Goal: Transaction & Acquisition: Book appointment/travel/reservation

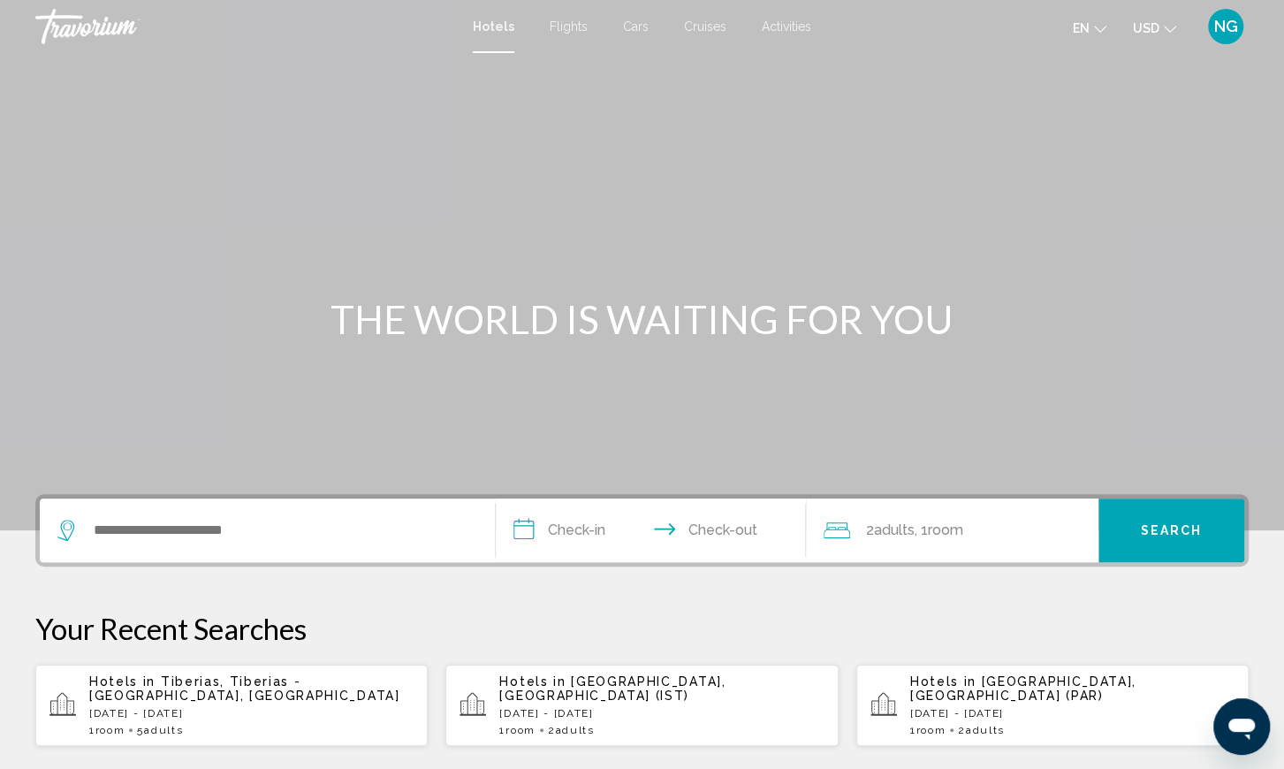
click at [89, 529] on div "Search widget" at bounding box center [262, 530] width 411 height 27
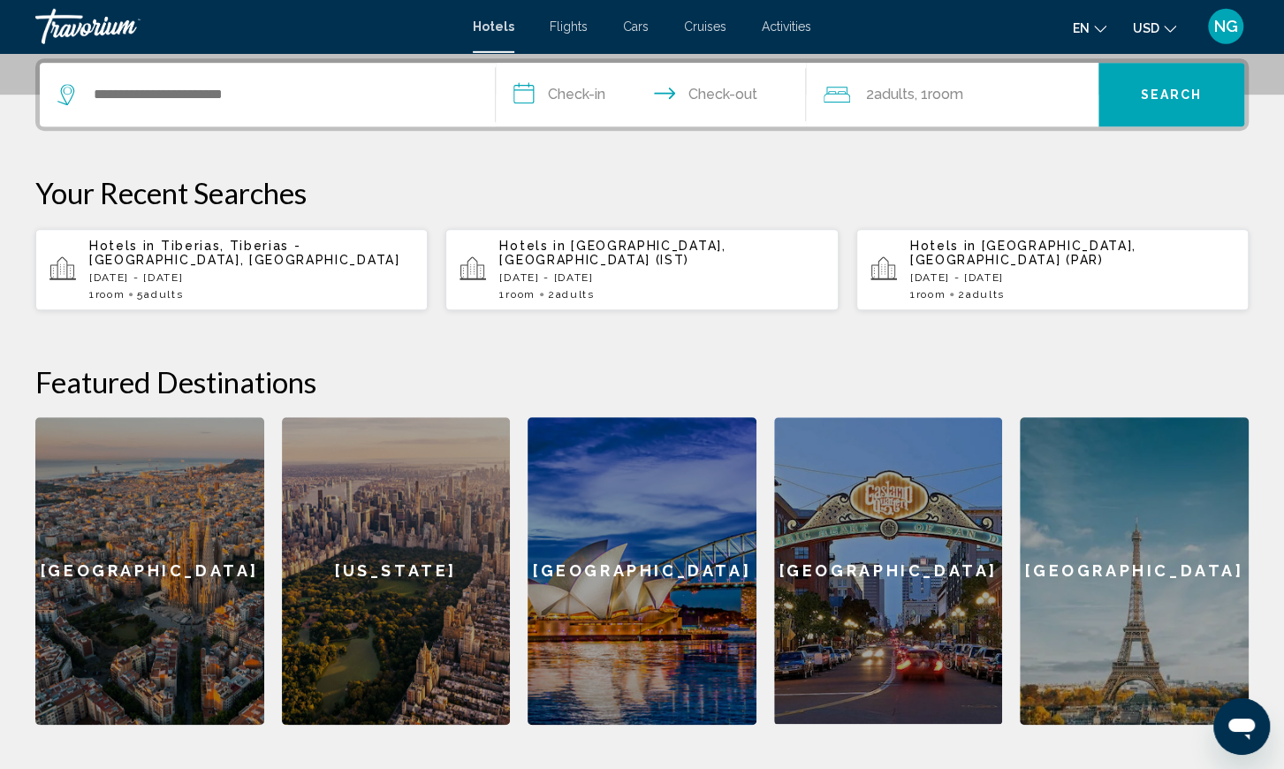
scroll to position [436, 0]
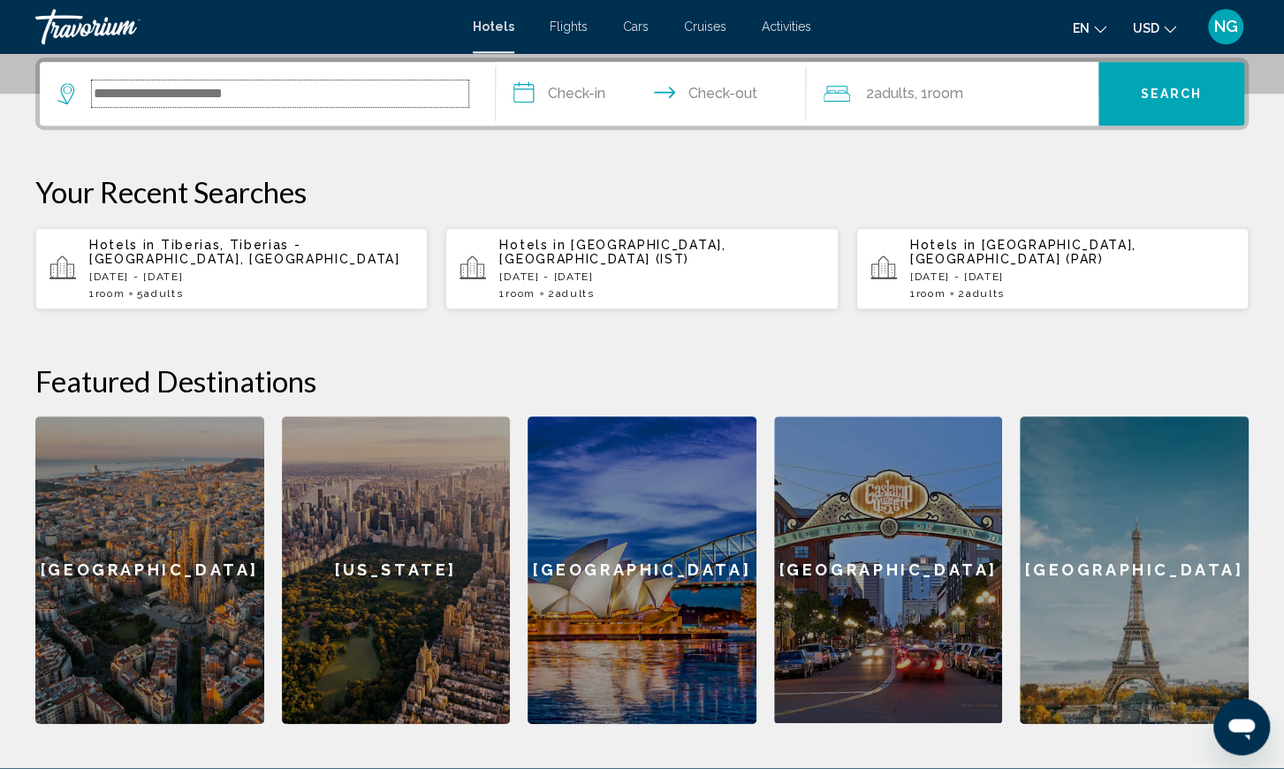
click at [95, 95] on input "Search widget" at bounding box center [280, 93] width 376 height 27
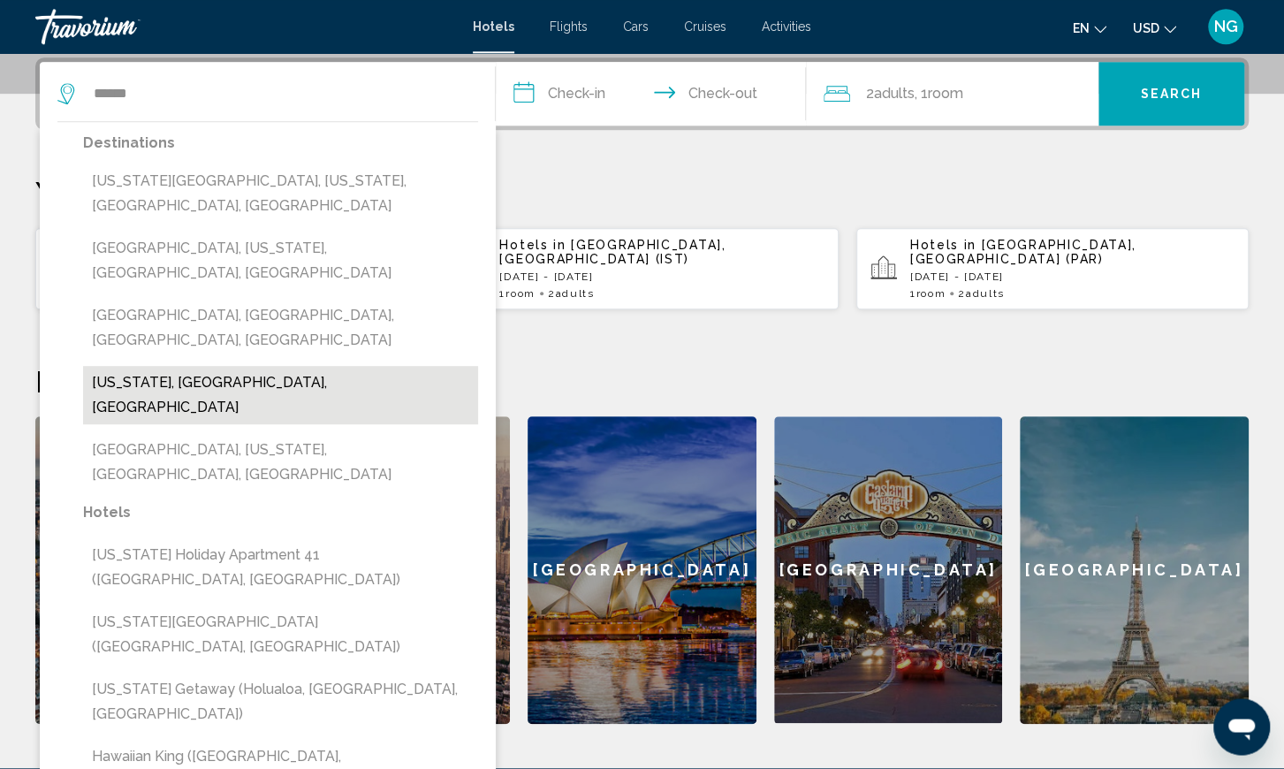
click at [300, 366] on button "[US_STATE], [GEOGRAPHIC_DATA], [GEOGRAPHIC_DATA]" at bounding box center [280, 395] width 395 height 58
type input "**********"
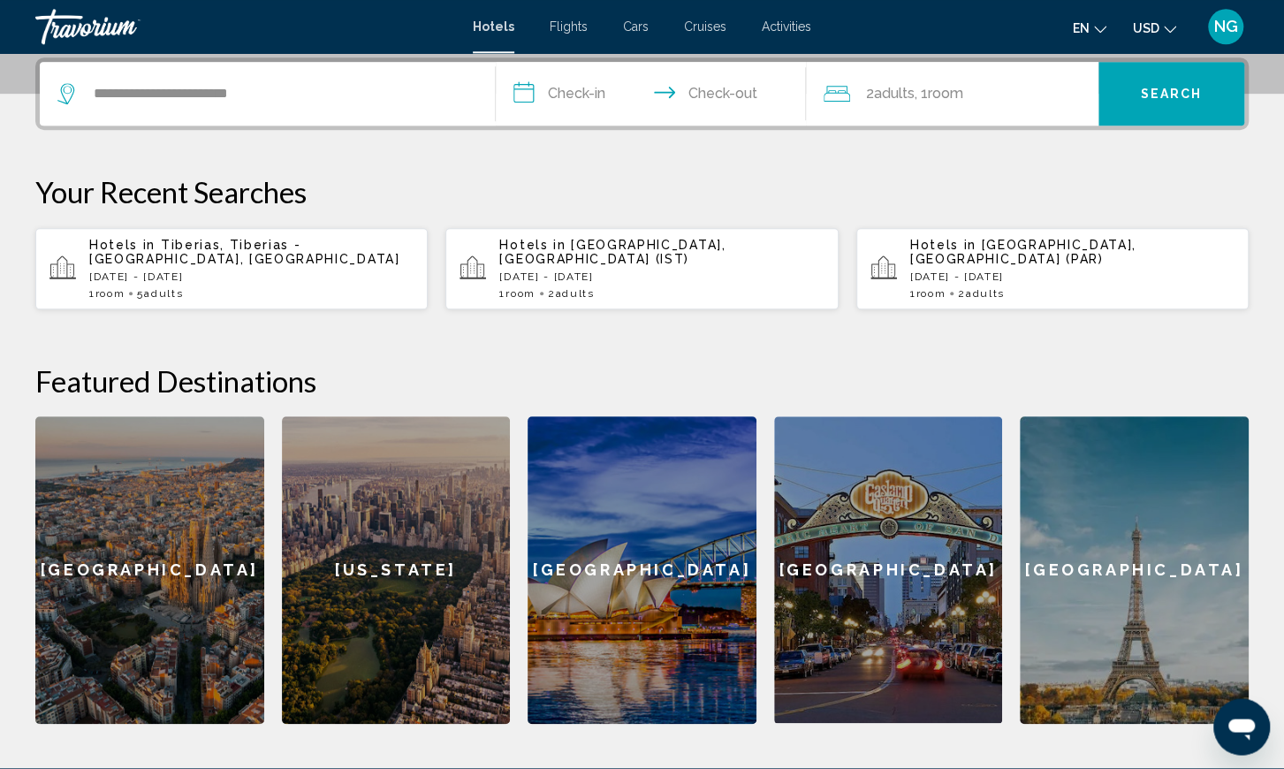
click at [520, 94] on input "**********" at bounding box center [654, 96] width 317 height 69
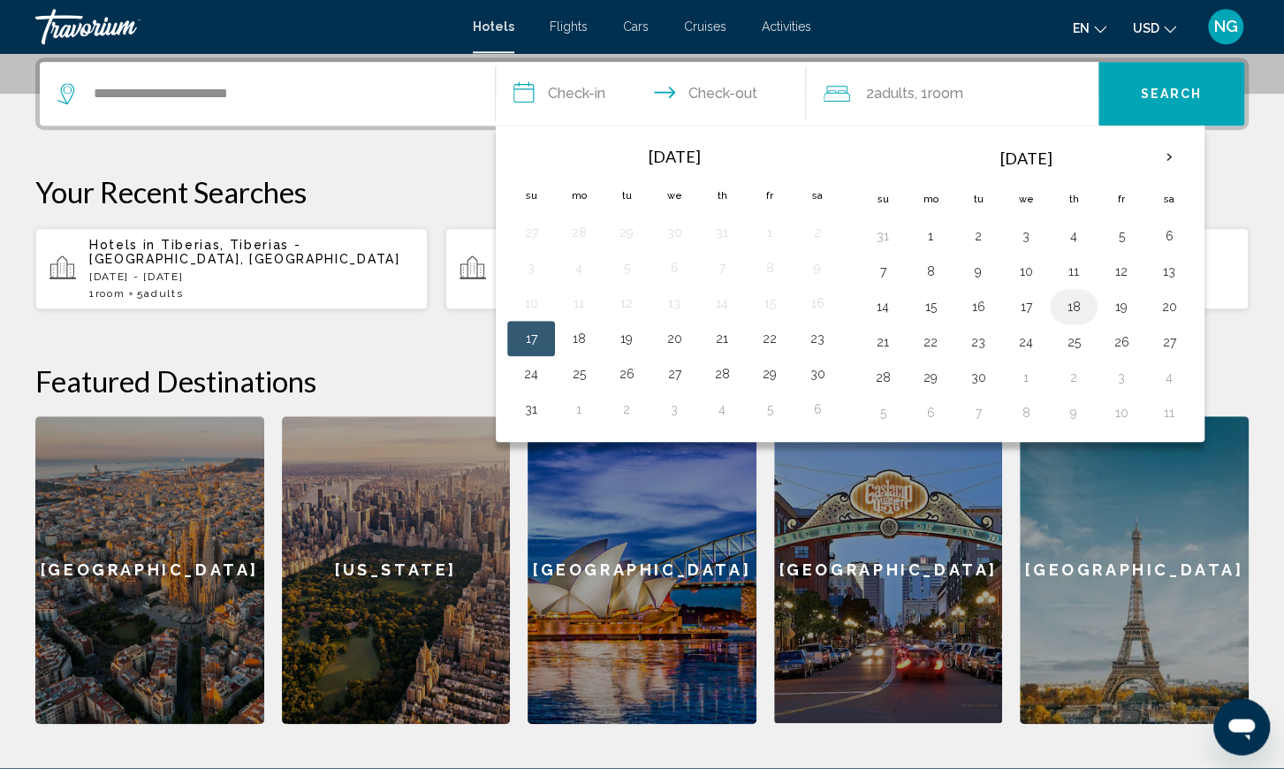
click at [1066, 311] on button "18" at bounding box center [1073, 306] width 28 height 25
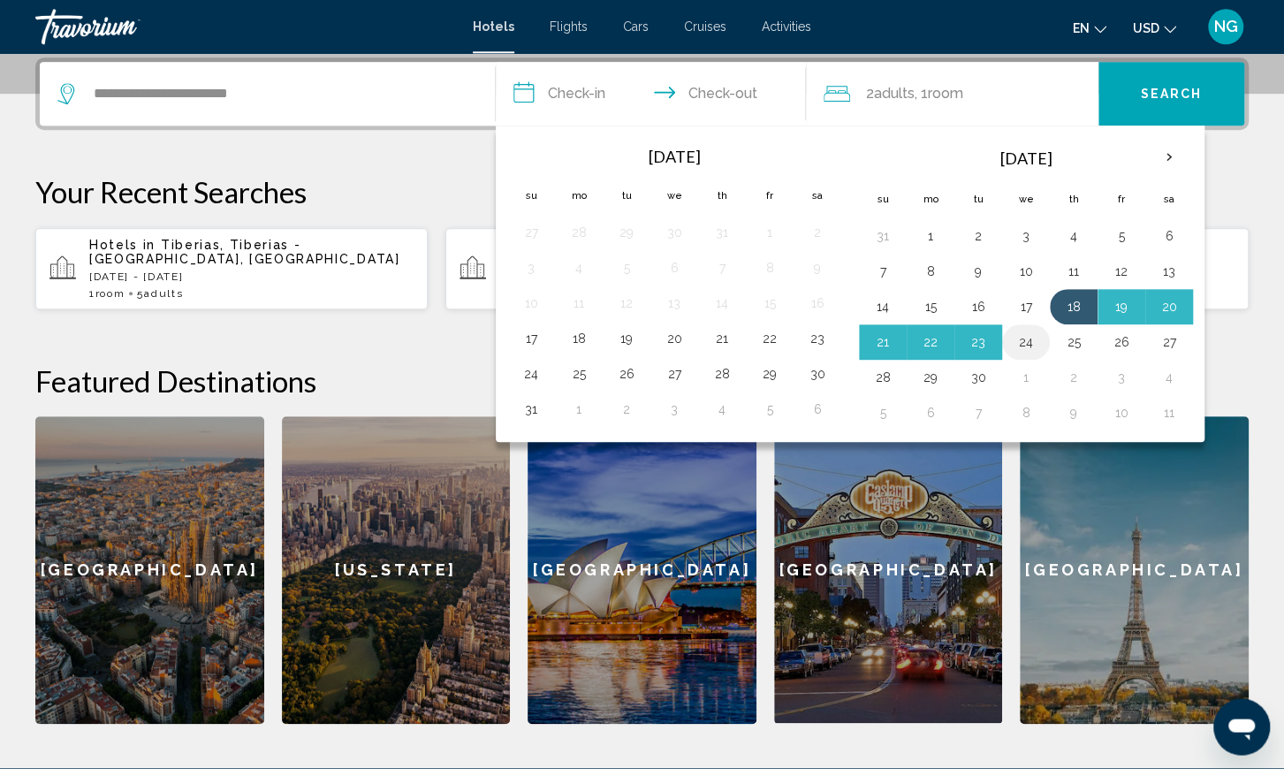
click at [1019, 339] on button "24" at bounding box center [1026, 342] width 28 height 25
type input "**********"
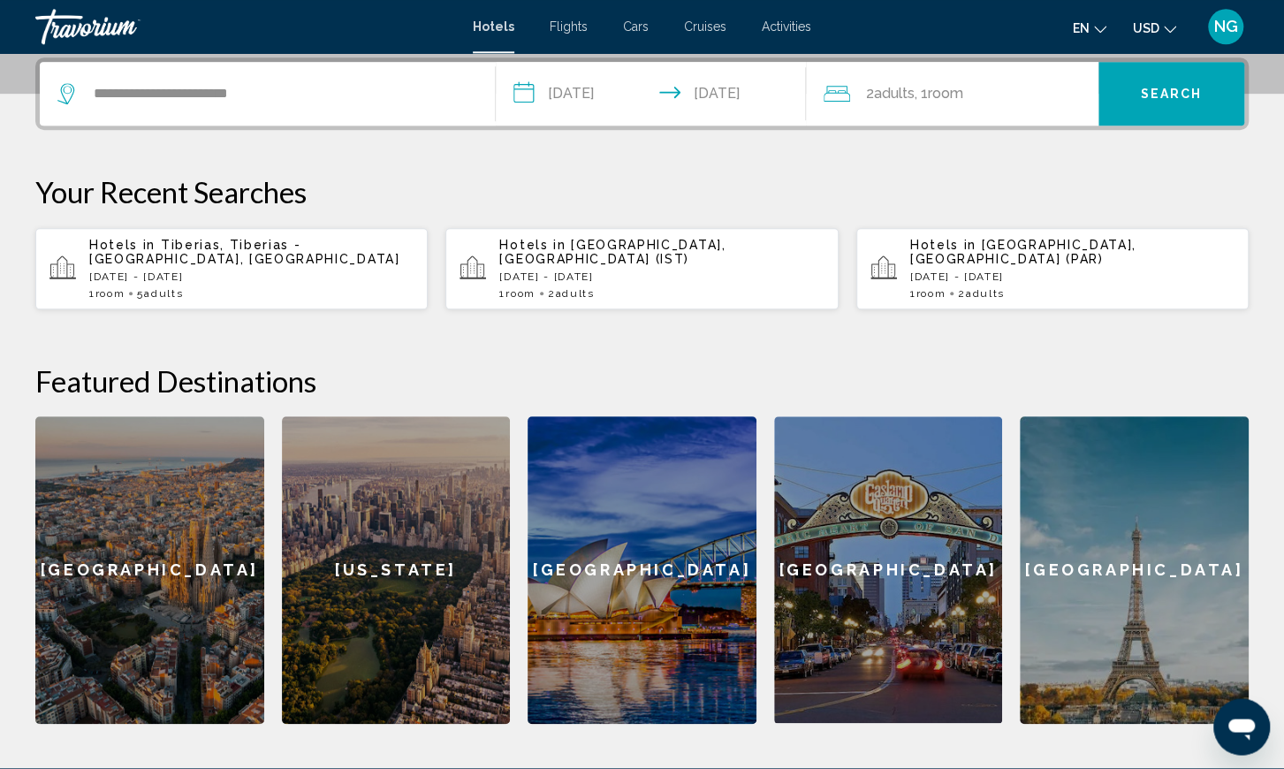
click at [1187, 87] on span "Search" at bounding box center [1172, 93] width 62 height 14
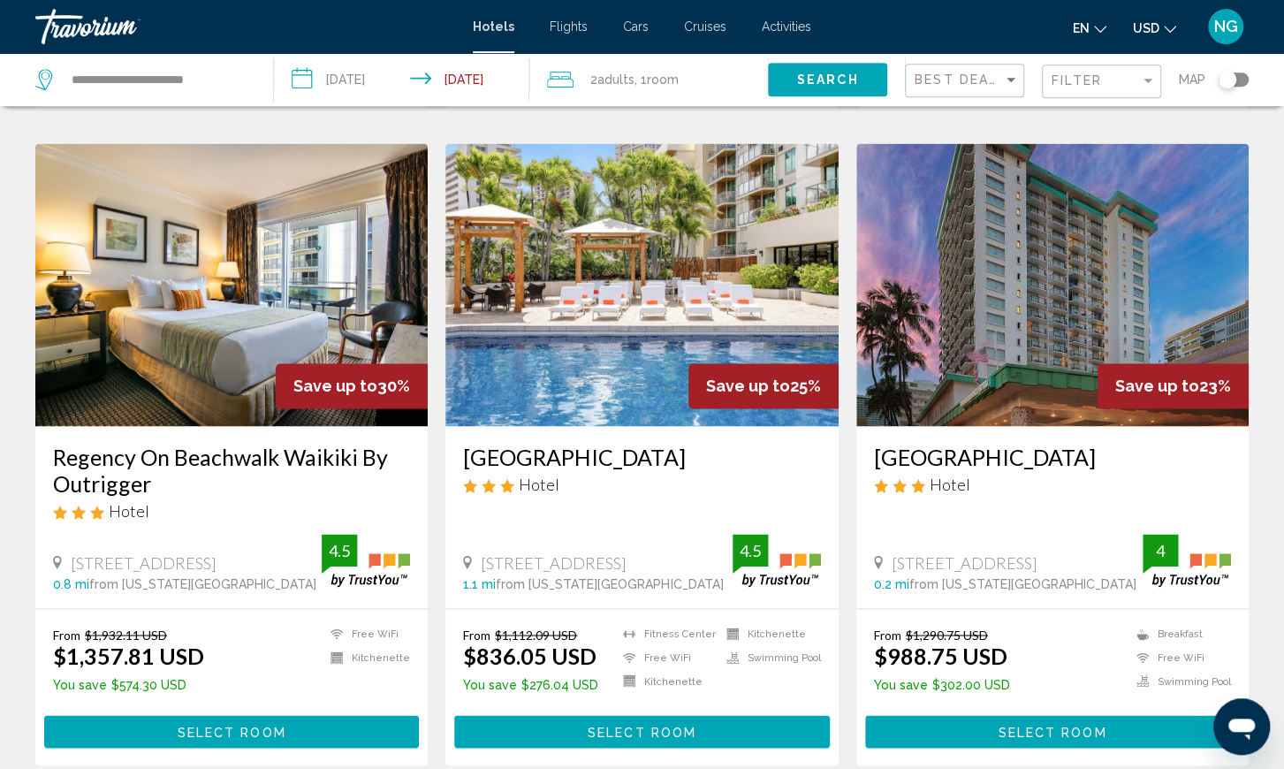
scroll to position [1364, 0]
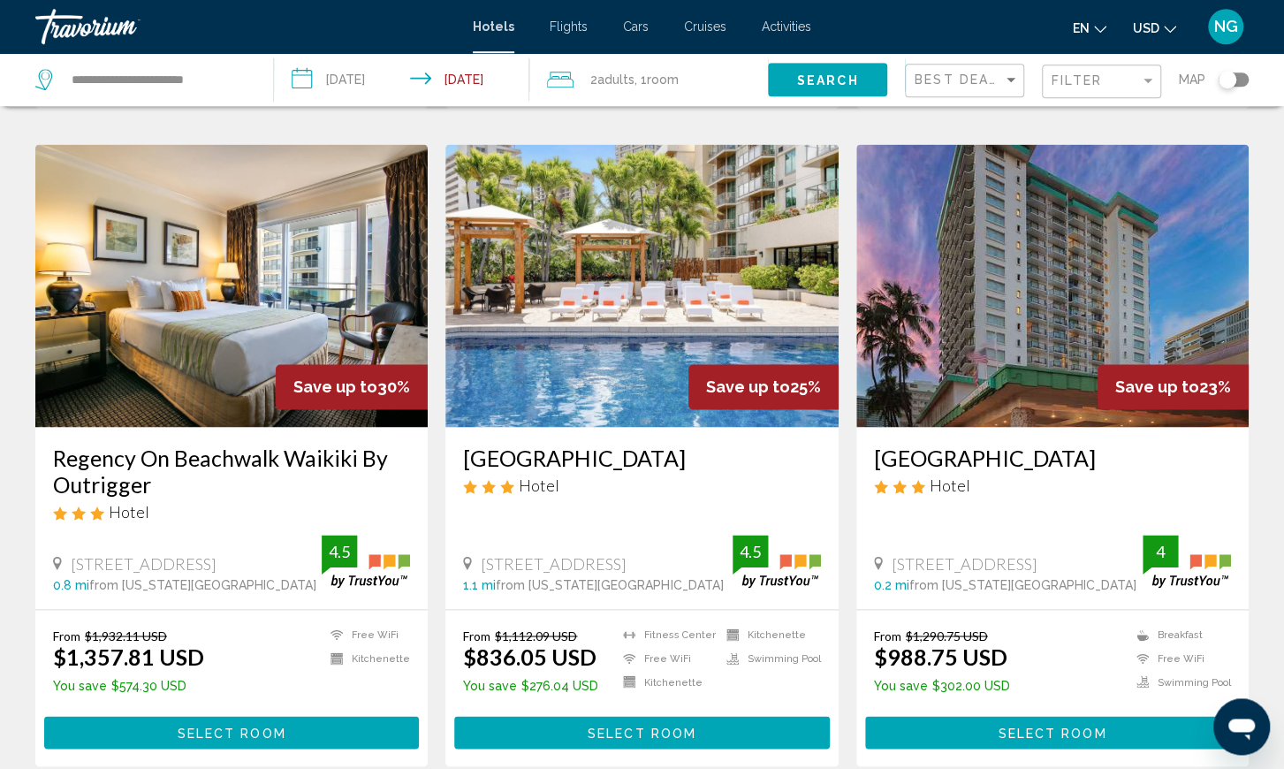
drag, startPoint x: 459, startPoint y: 436, endPoint x: 751, endPoint y: 436, distance: 291.6
click at [741, 436] on div "Luana Waikiki Hotel & Suites Hotel 2045 Kalakaua Ave., Honolulu 1.1 mi from Haw…" at bounding box center [641, 517] width 392 height 181
copy h3 "[GEOGRAPHIC_DATA]"
click at [653, 725] on span "Select Room" at bounding box center [642, 732] width 109 height 14
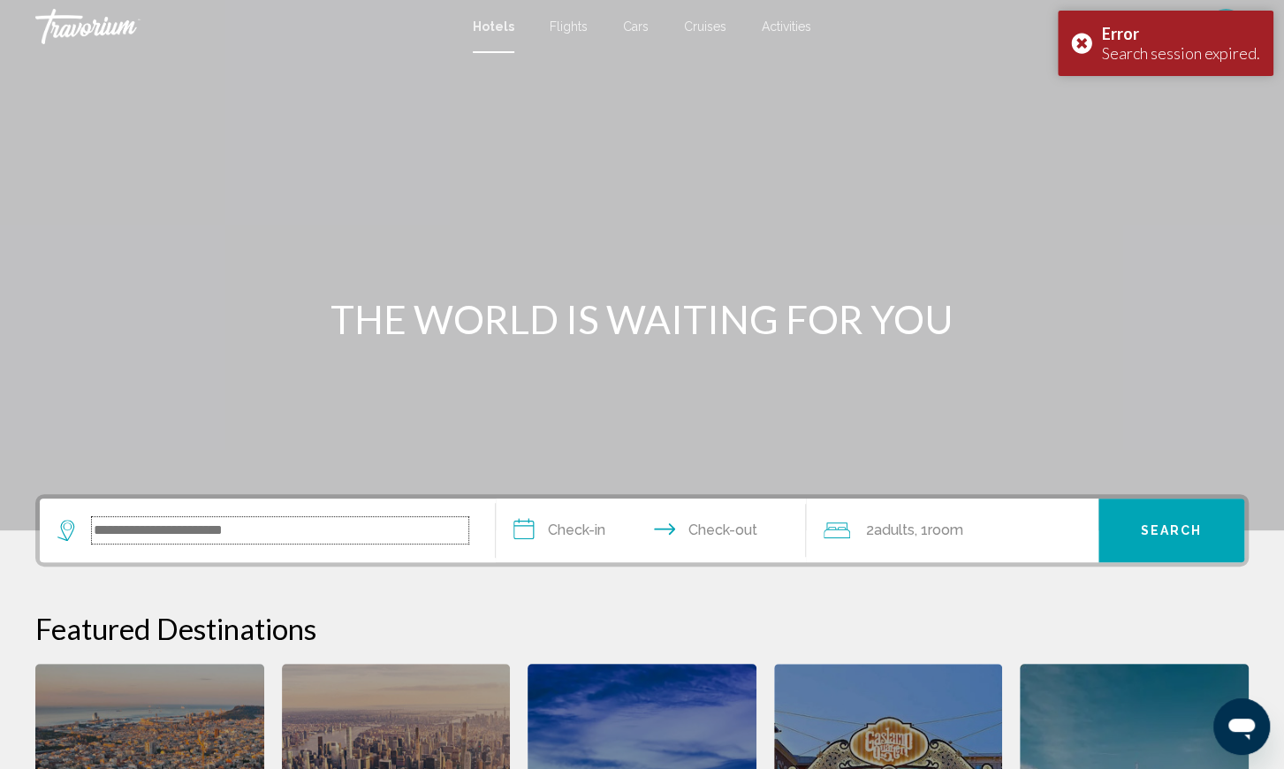
click at [231, 532] on input "Search widget" at bounding box center [280, 530] width 376 height 27
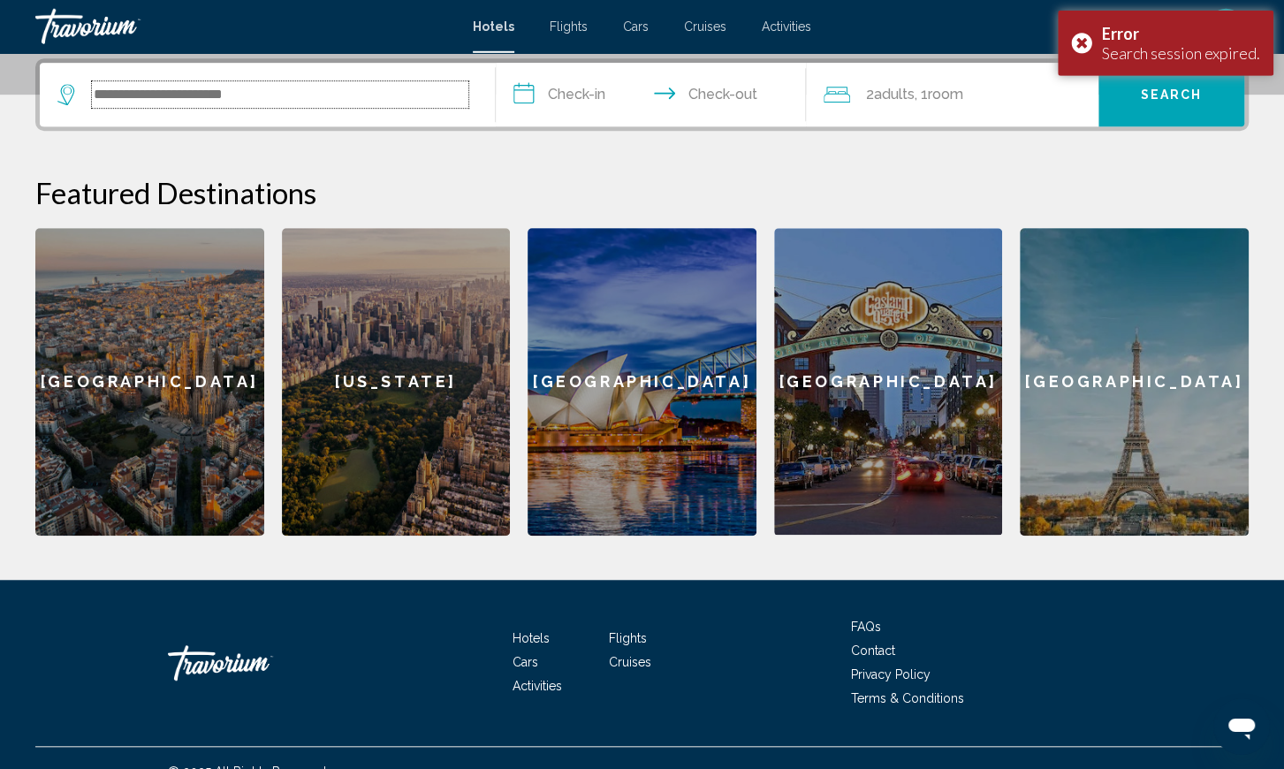
scroll to position [436, 0]
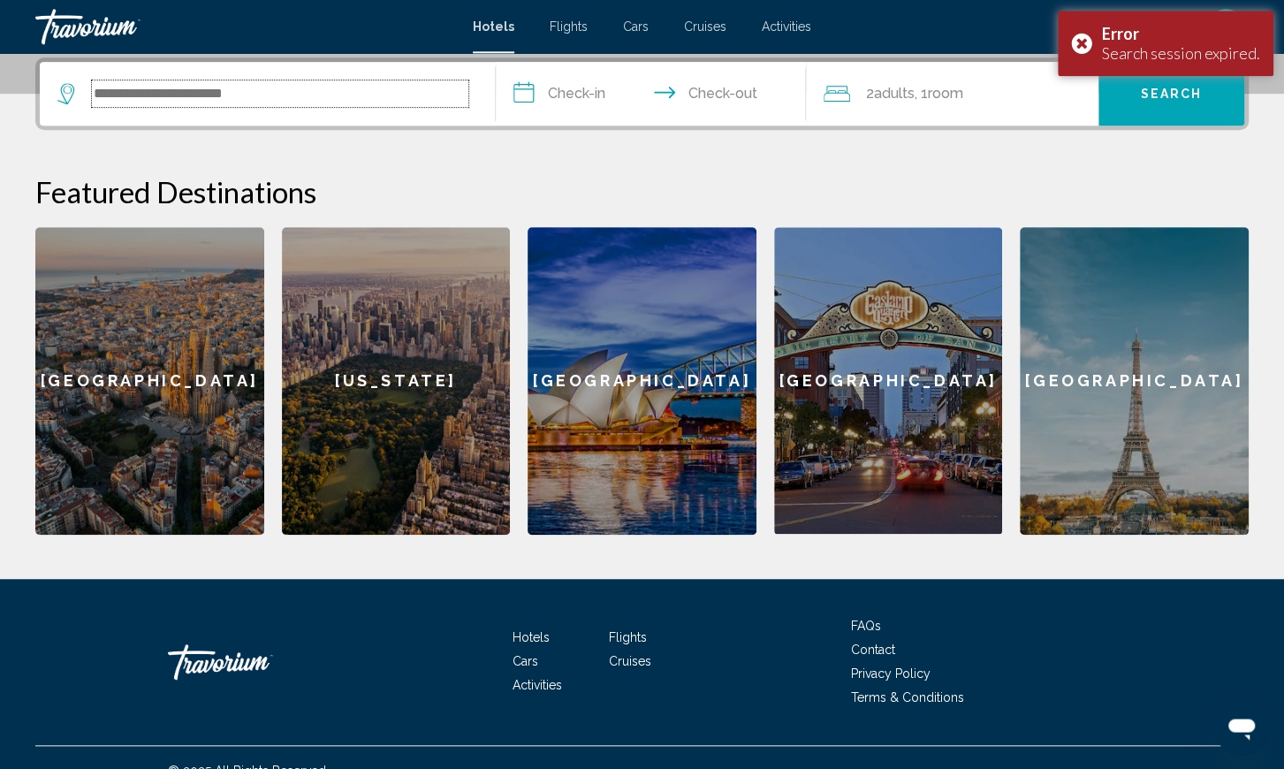
paste input "**********"
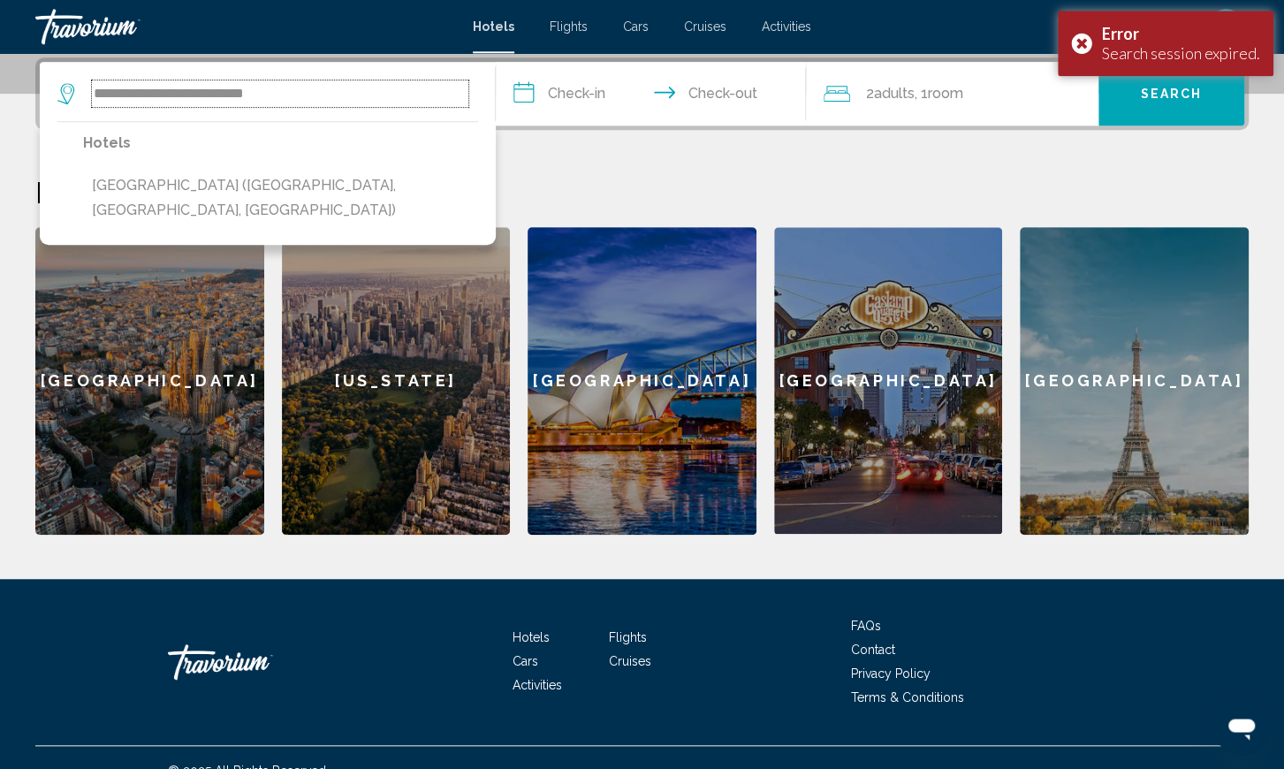
type input "**********"
click at [583, 92] on input "**********" at bounding box center [654, 96] width 317 height 69
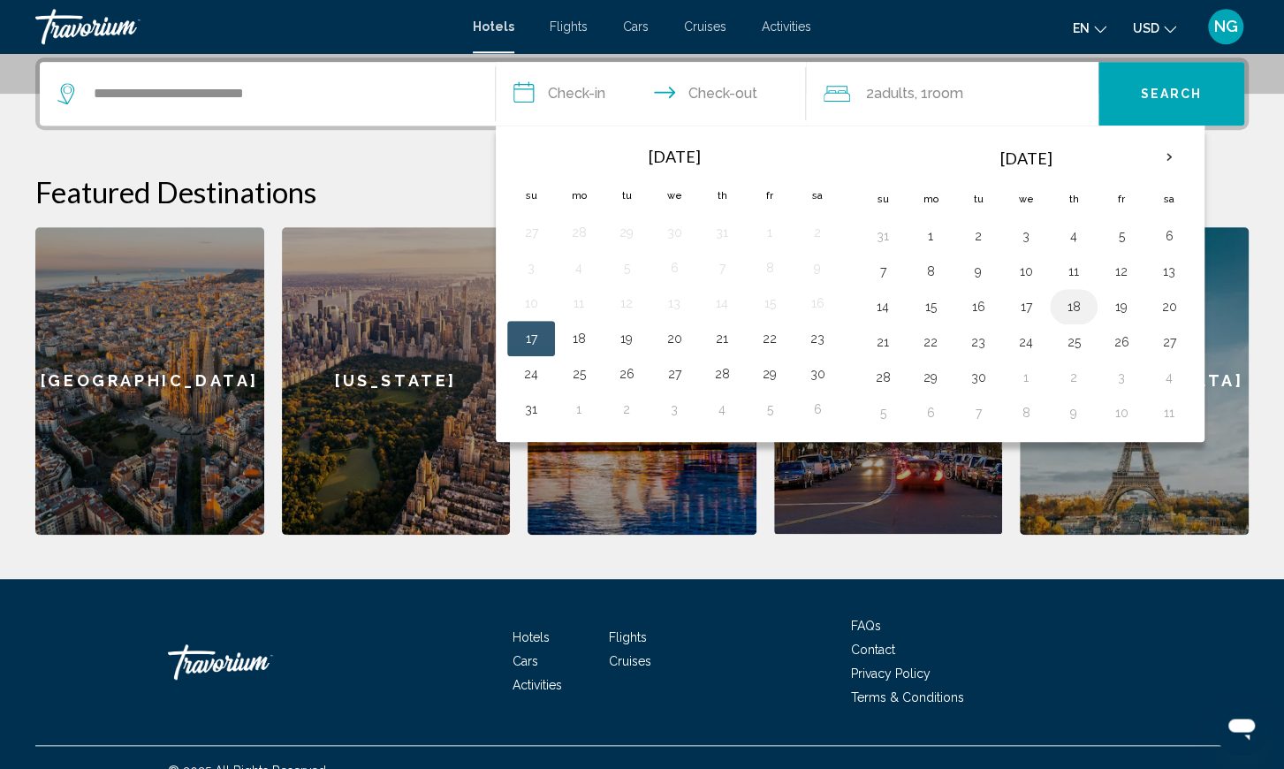
click at [1081, 302] on td "18" at bounding box center [1074, 306] width 48 height 35
click at [1067, 302] on button "18" at bounding box center [1073, 306] width 28 height 25
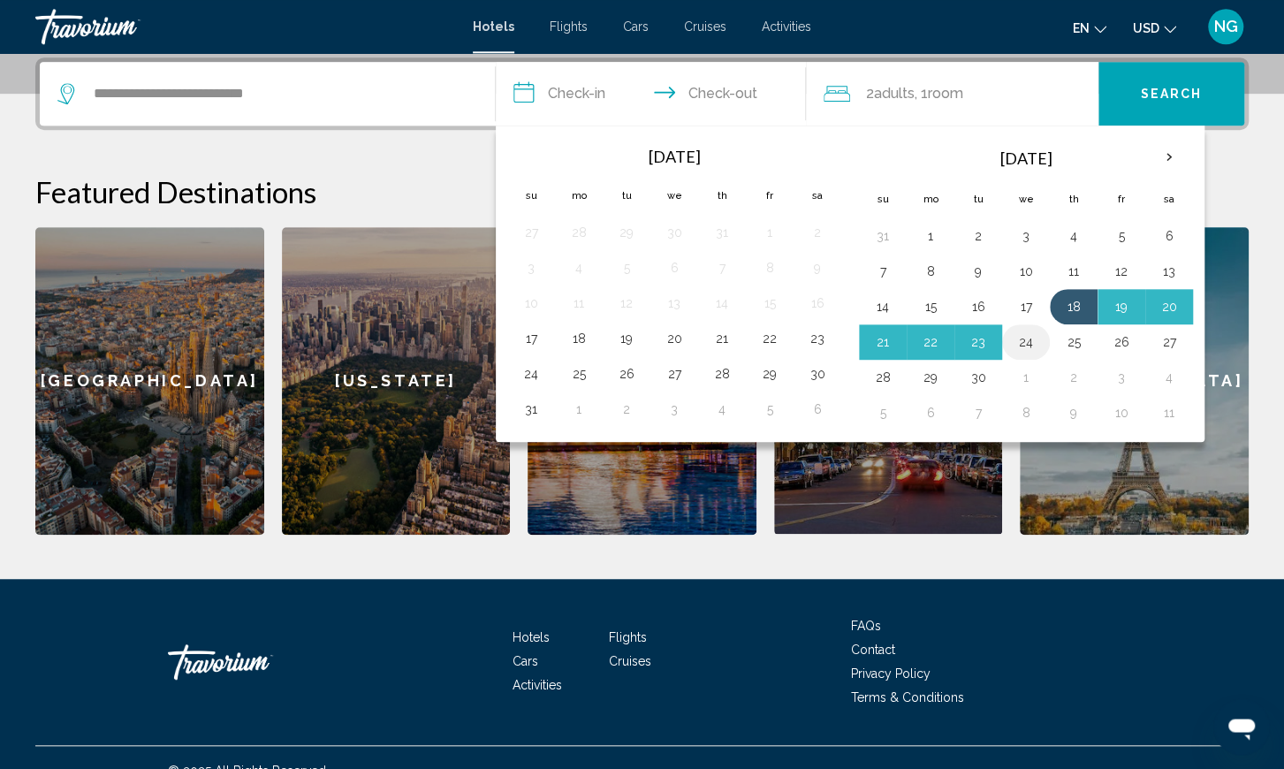
click at [1018, 338] on button "24" at bounding box center [1026, 342] width 28 height 25
type input "**********"
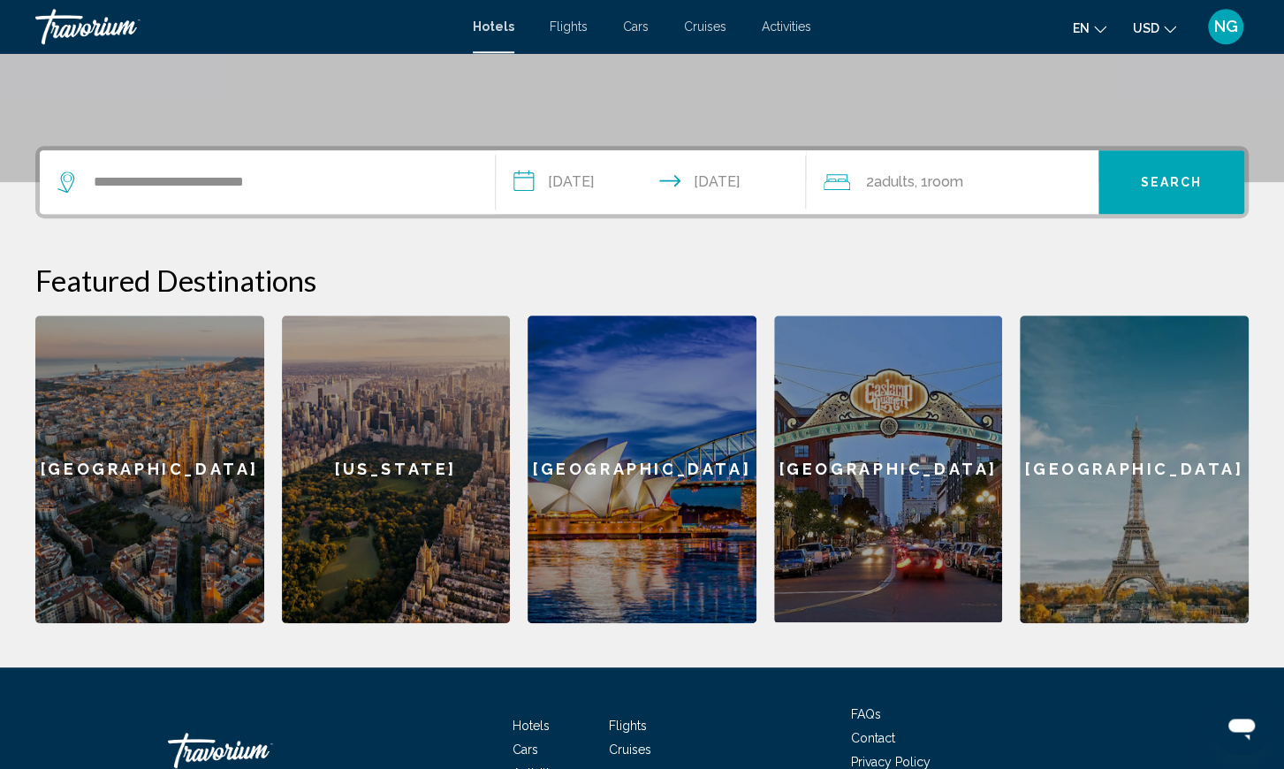
scroll to position [68, 0]
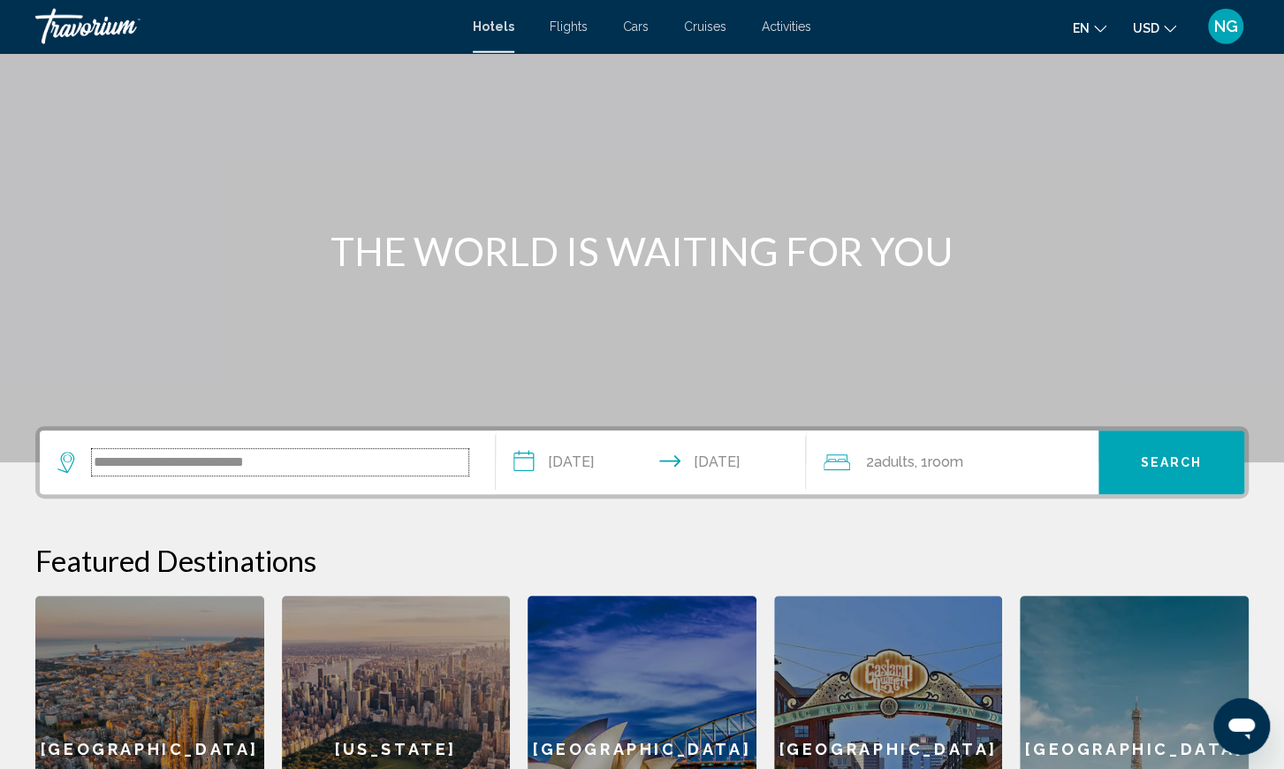
click at [220, 457] on input "**********" at bounding box center [280, 462] width 376 height 27
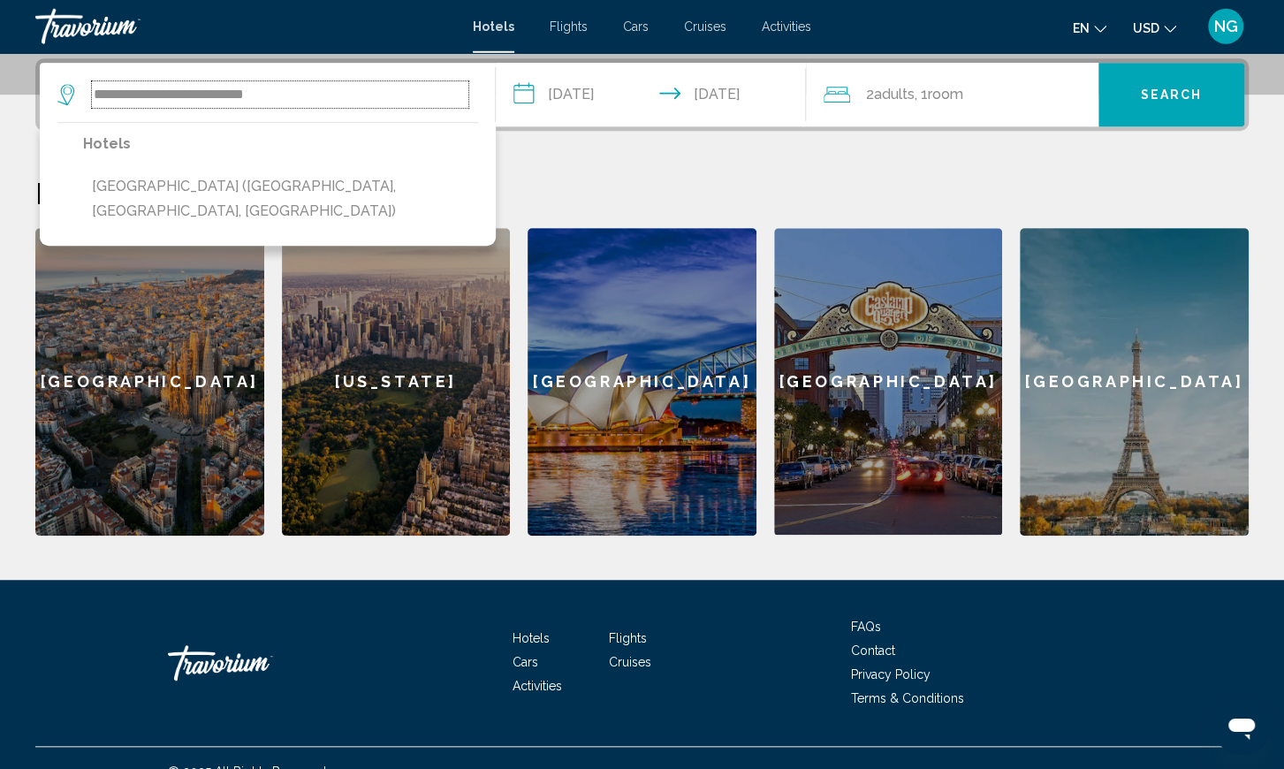
scroll to position [436, 0]
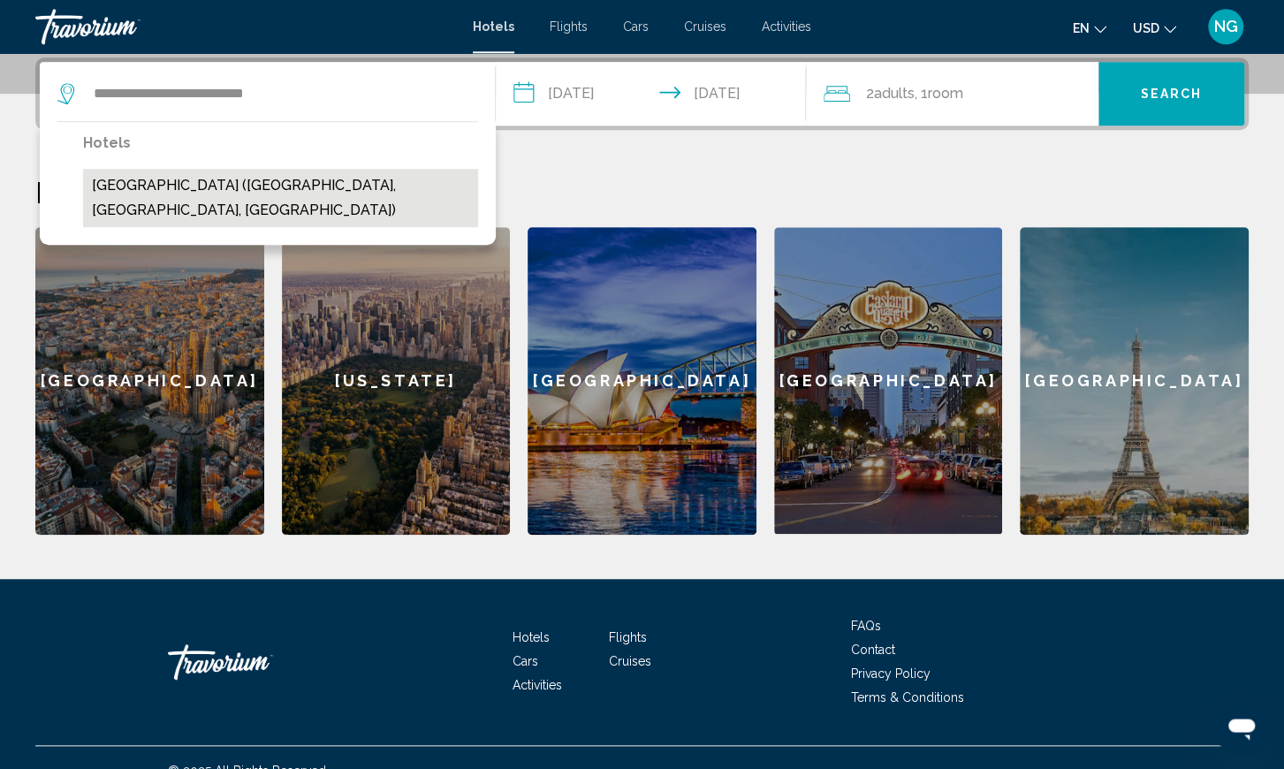
click at [233, 189] on button "Luana Waikiki Hotel & Suites (Honolulu, HI, US)" at bounding box center [280, 198] width 395 height 58
type input "**********"
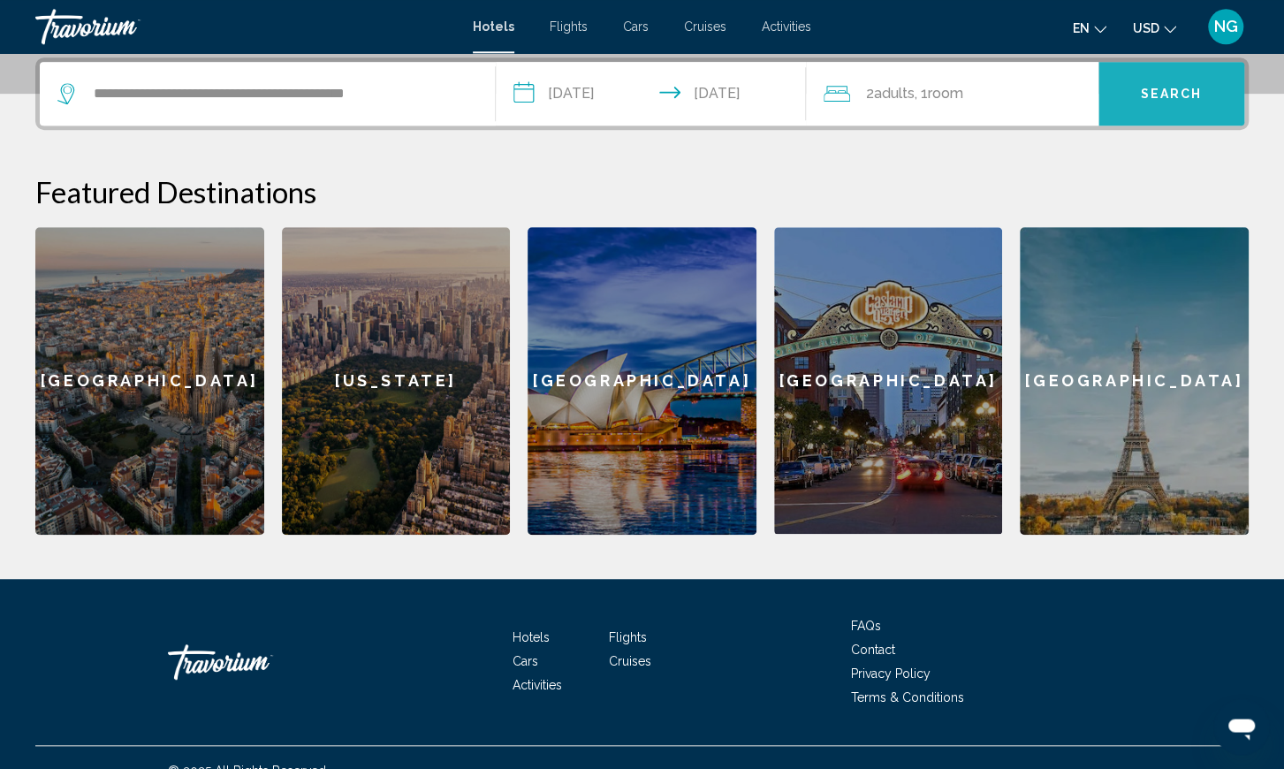
click at [1208, 84] on button "Search" at bounding box center [1171, 94] width 146 height 64
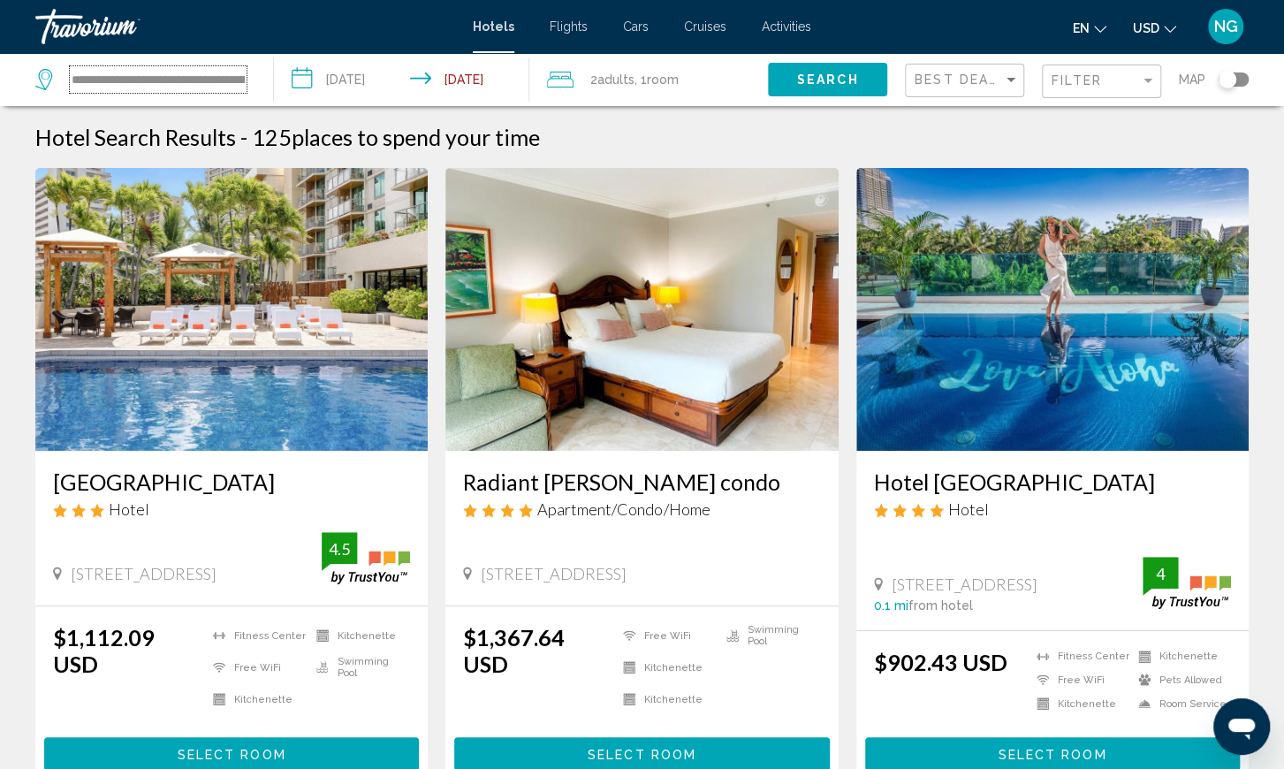
click at [181, 85] on input "**********" at bounding box center [158, 79] width 177 height 27
click at [42, 82] on icon "Search widget" at bounding box center [45, 79] width 21 height 21
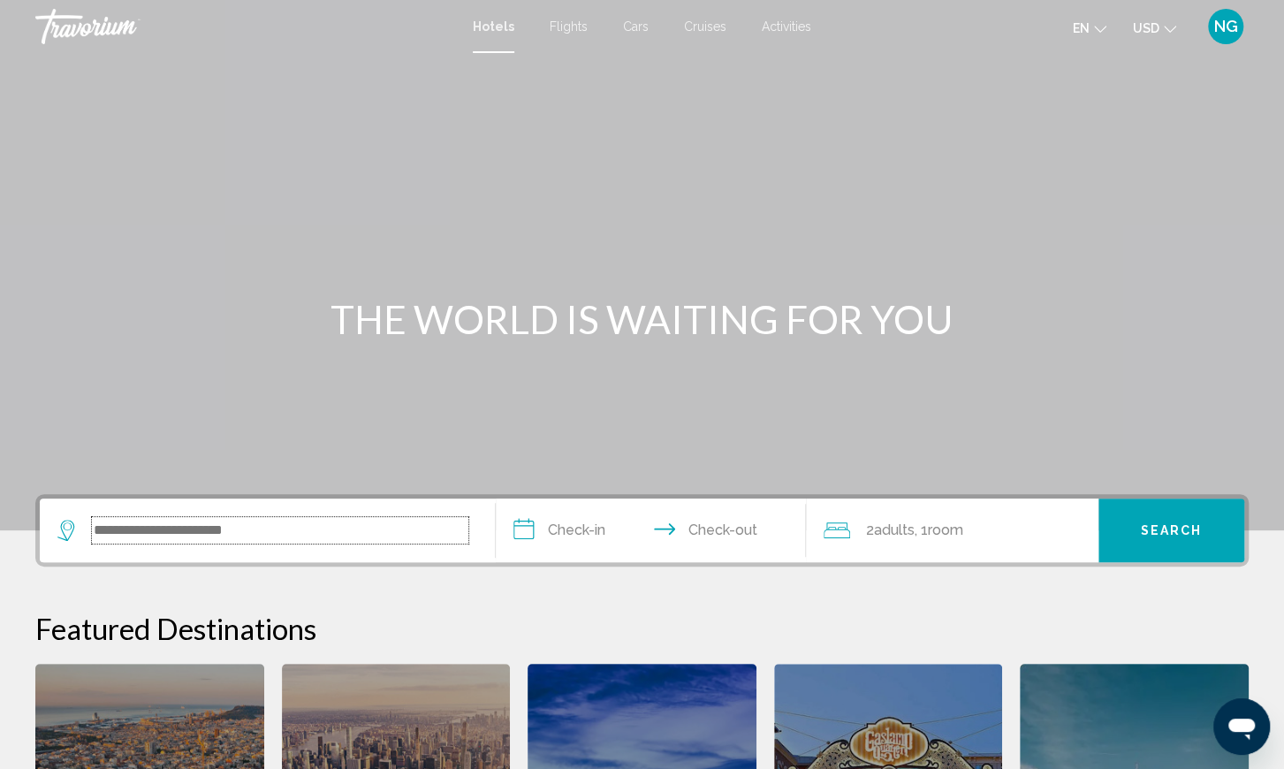
click at [195, 527] on input "Search widget" at bounding box center [280, 530] width 376 height 27
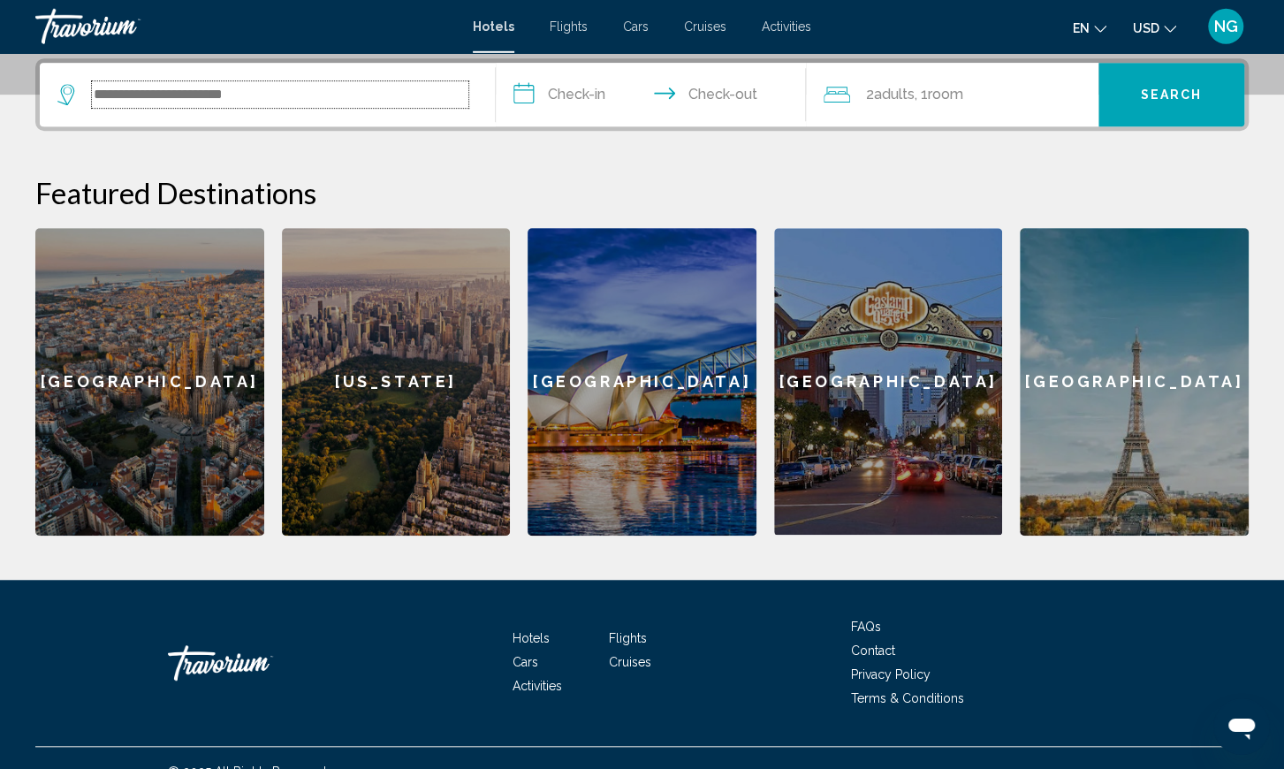
scroll to position [436, 0]
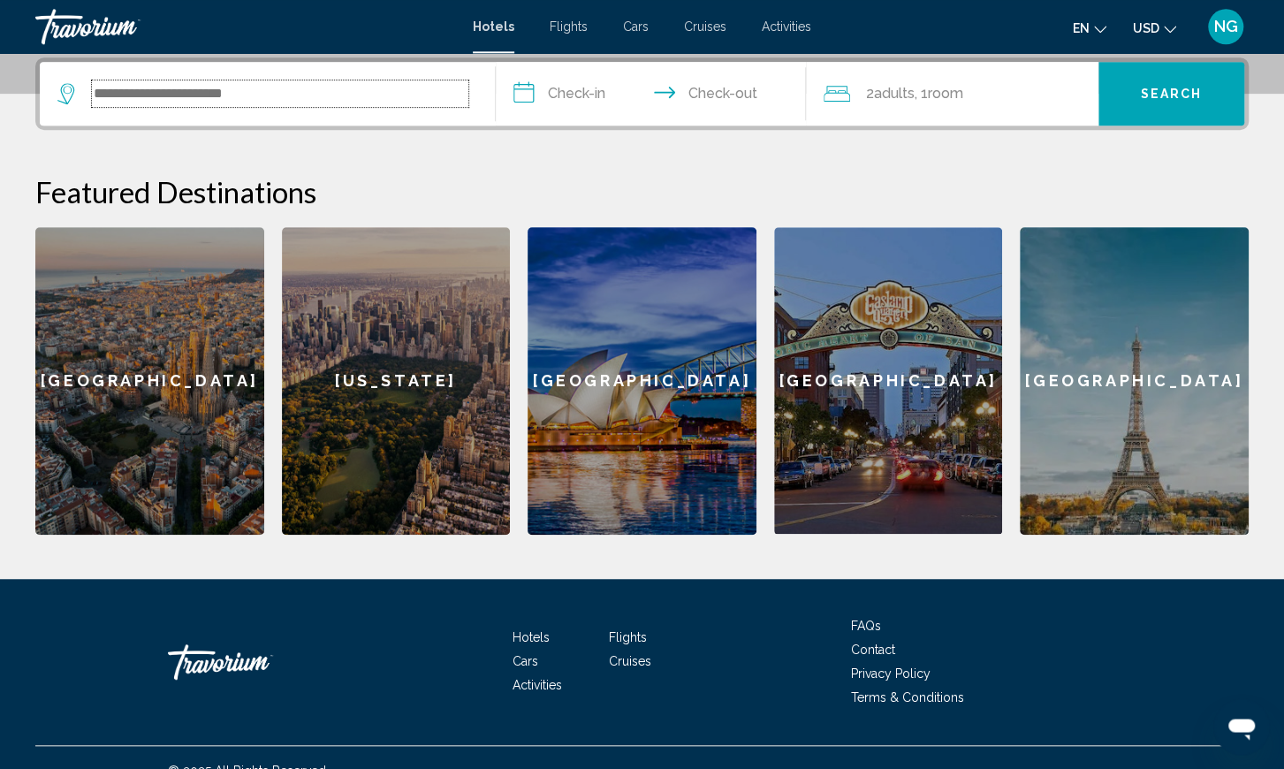
click at [246, 102] on input "Search widget" at bounding box center [280, 93] width 376 height 27
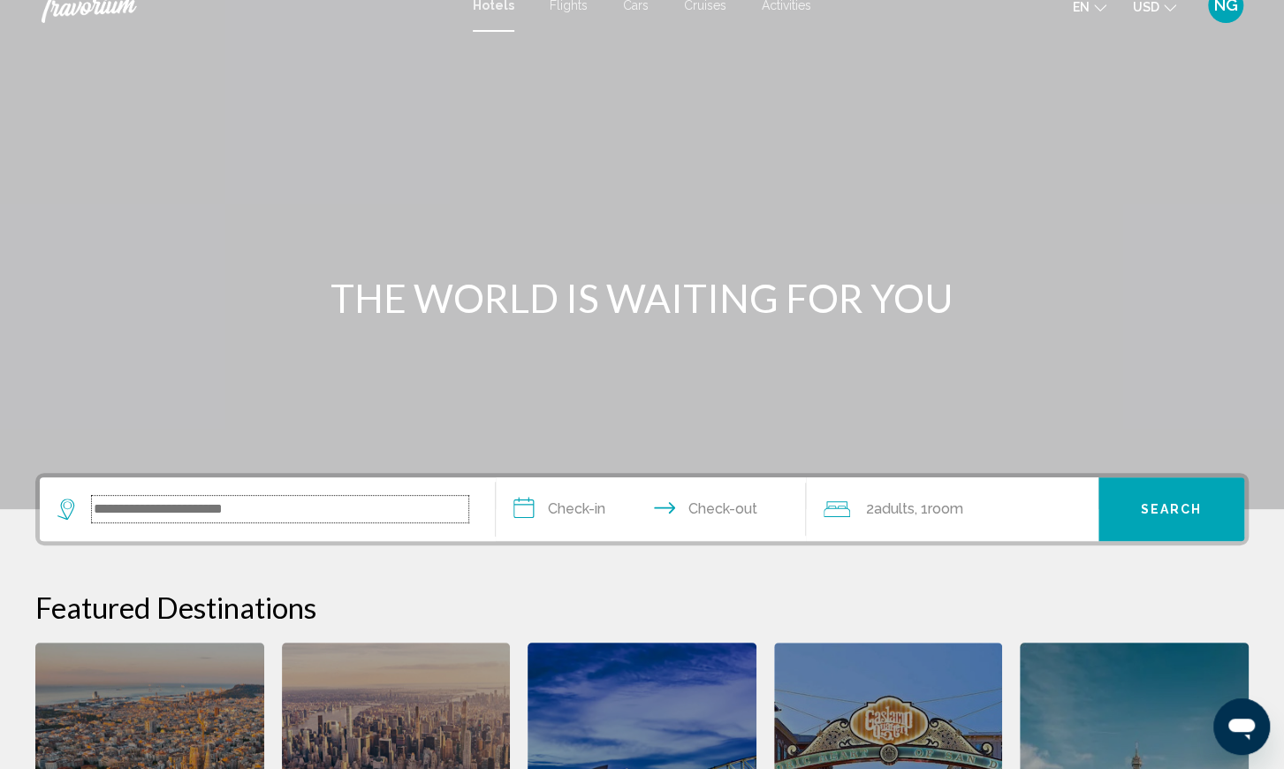
scroll to position [0, 0]
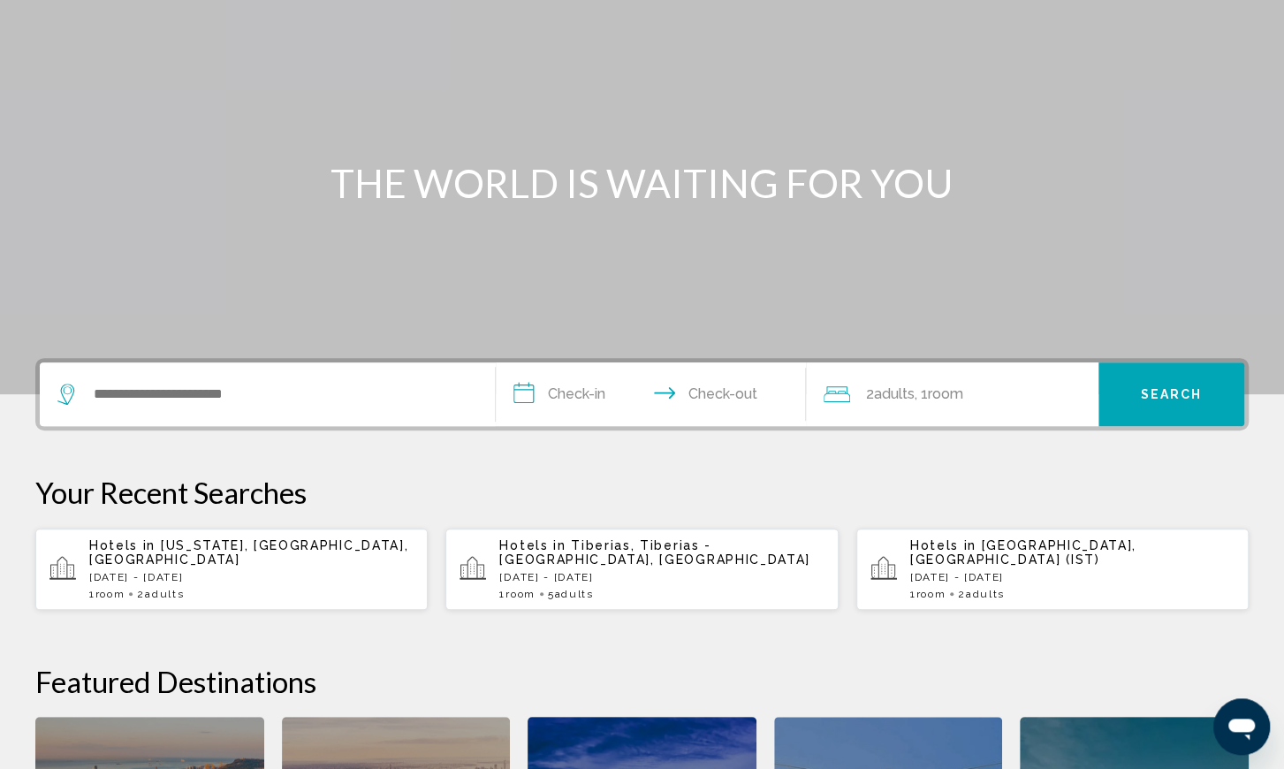
scroll to position [219, 0]
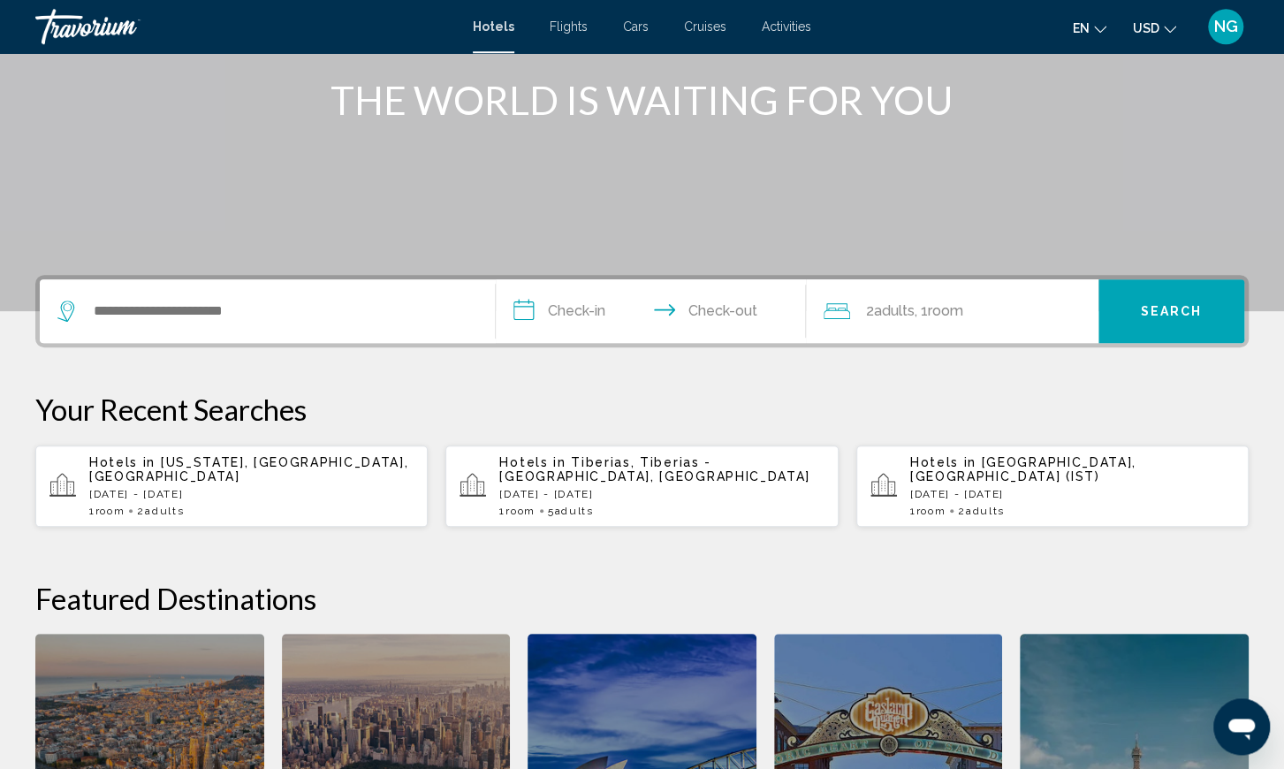
click at [213, 486] on div "Hotels in [US_STATE], [GEOGRAPHIC_DATA], [GEOGRAPHIC_DATA] [DATE] - [DATE] 1 Ro…" at bounding box center [251, 486] width 324 height 62
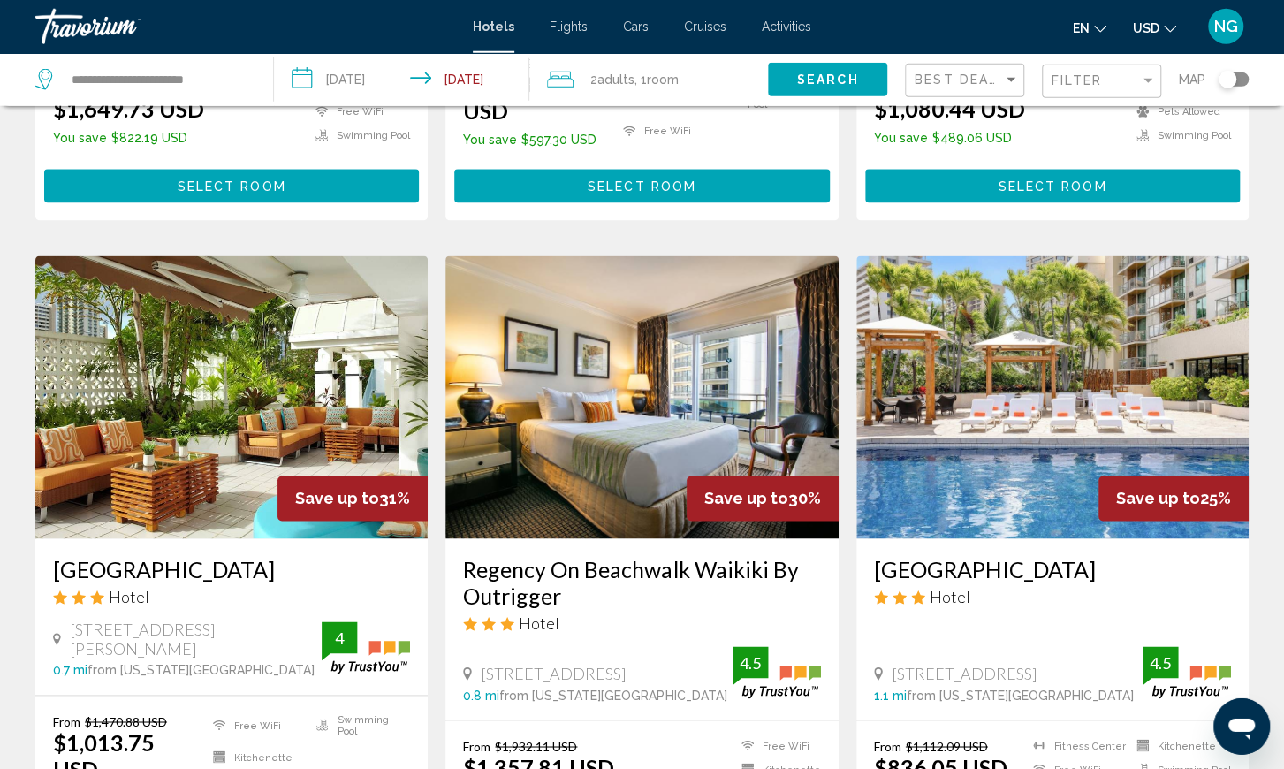
scroll to position [1243, 0]
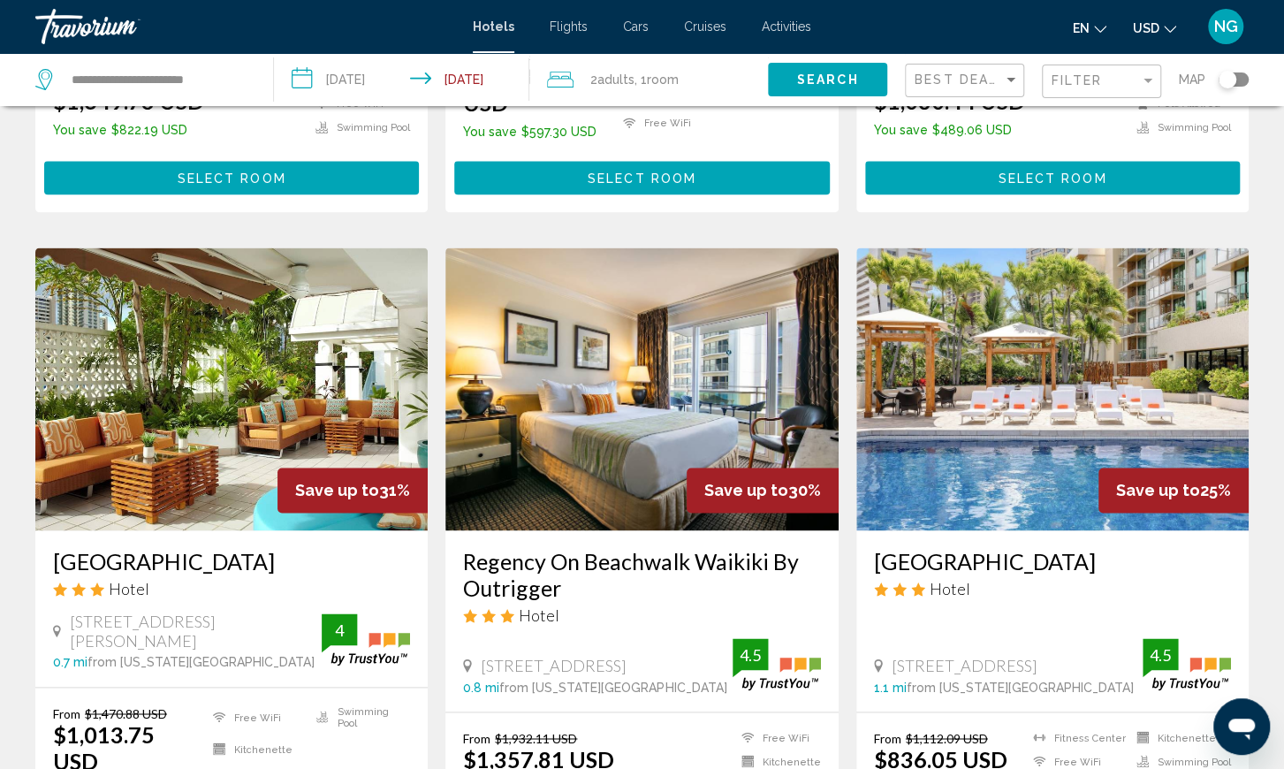
click at [1032, 395] on img "Main content" at bounding box center [1052, 388] width 392 height 283
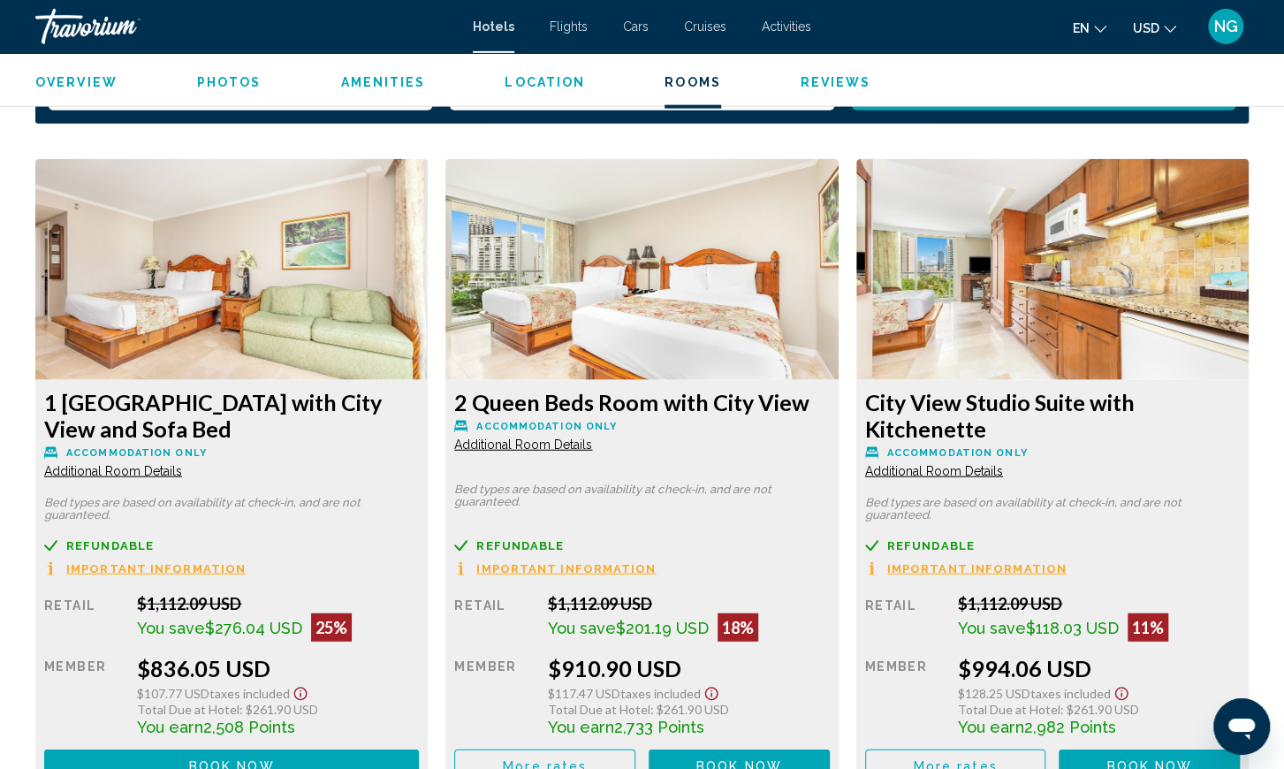
scroll to position [2435, 0]
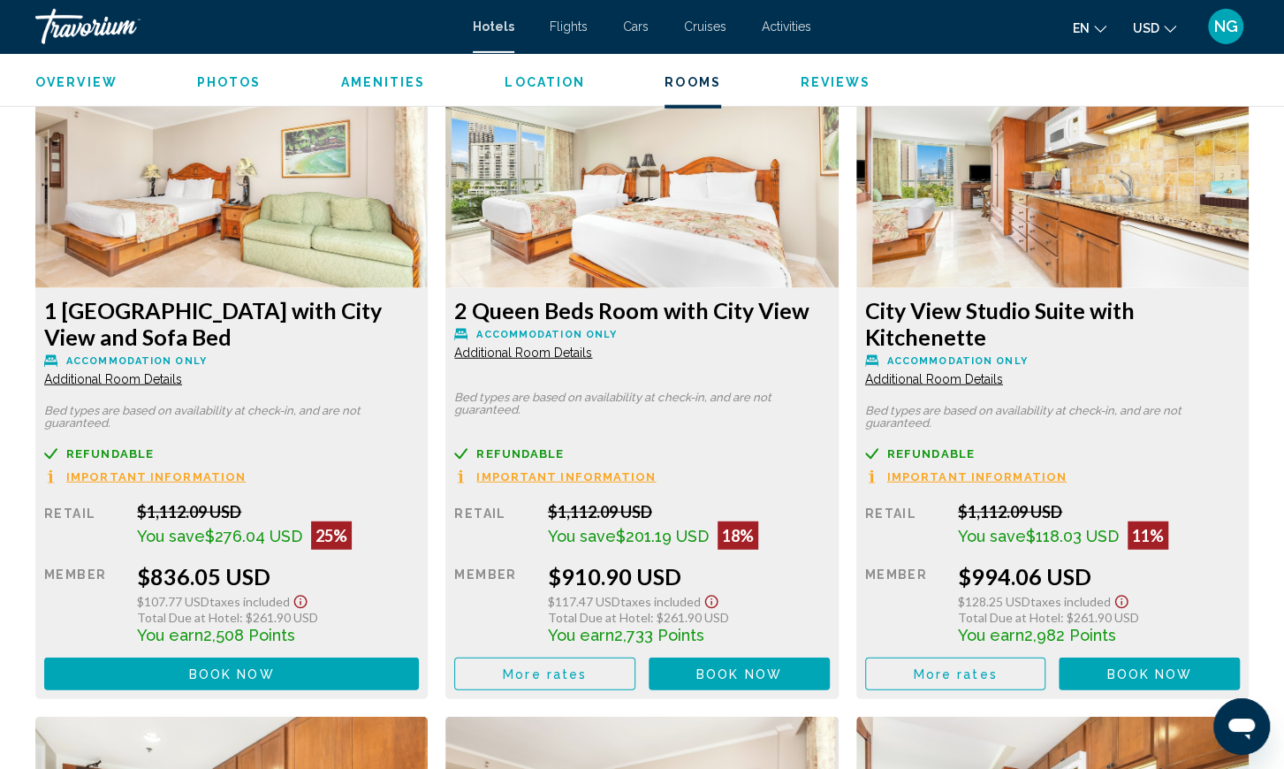
click at [182, 380] on span "Additional Room Details" at bounding box center [113, 379] width 138 height 14
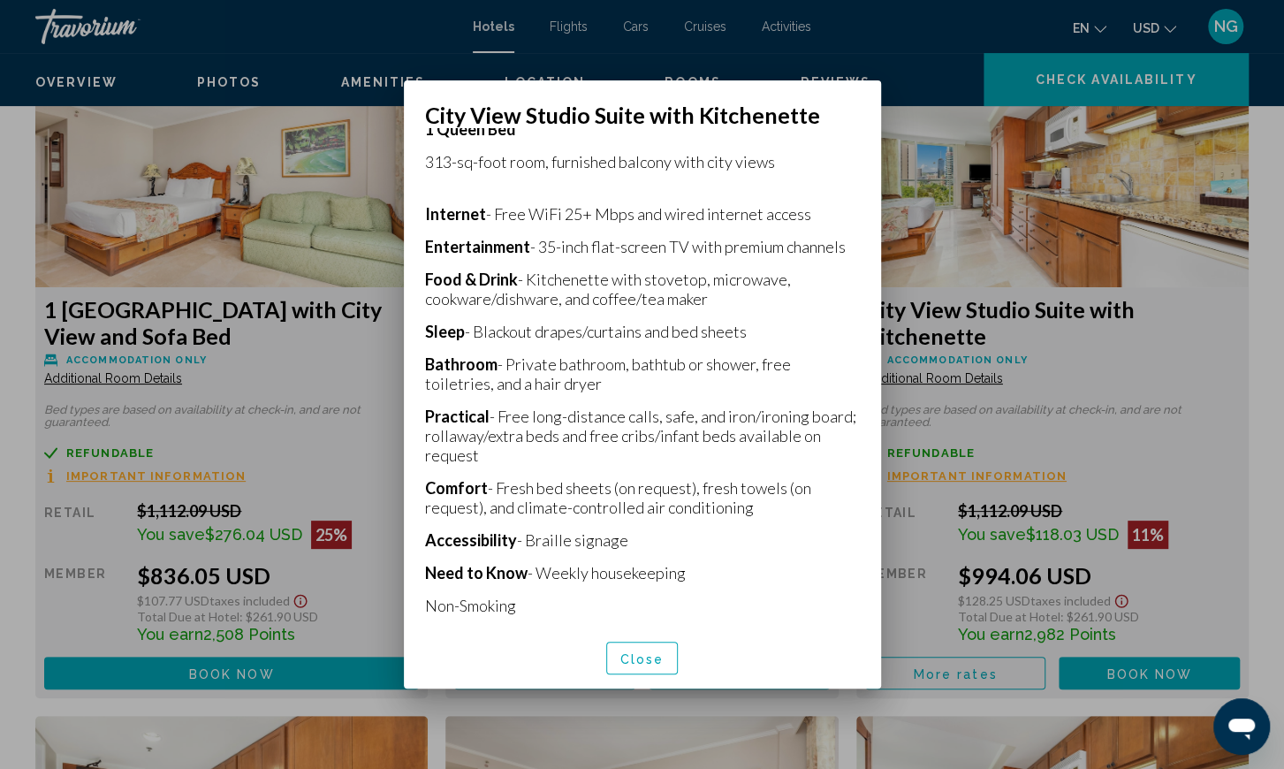
scroll to position [0, 0]
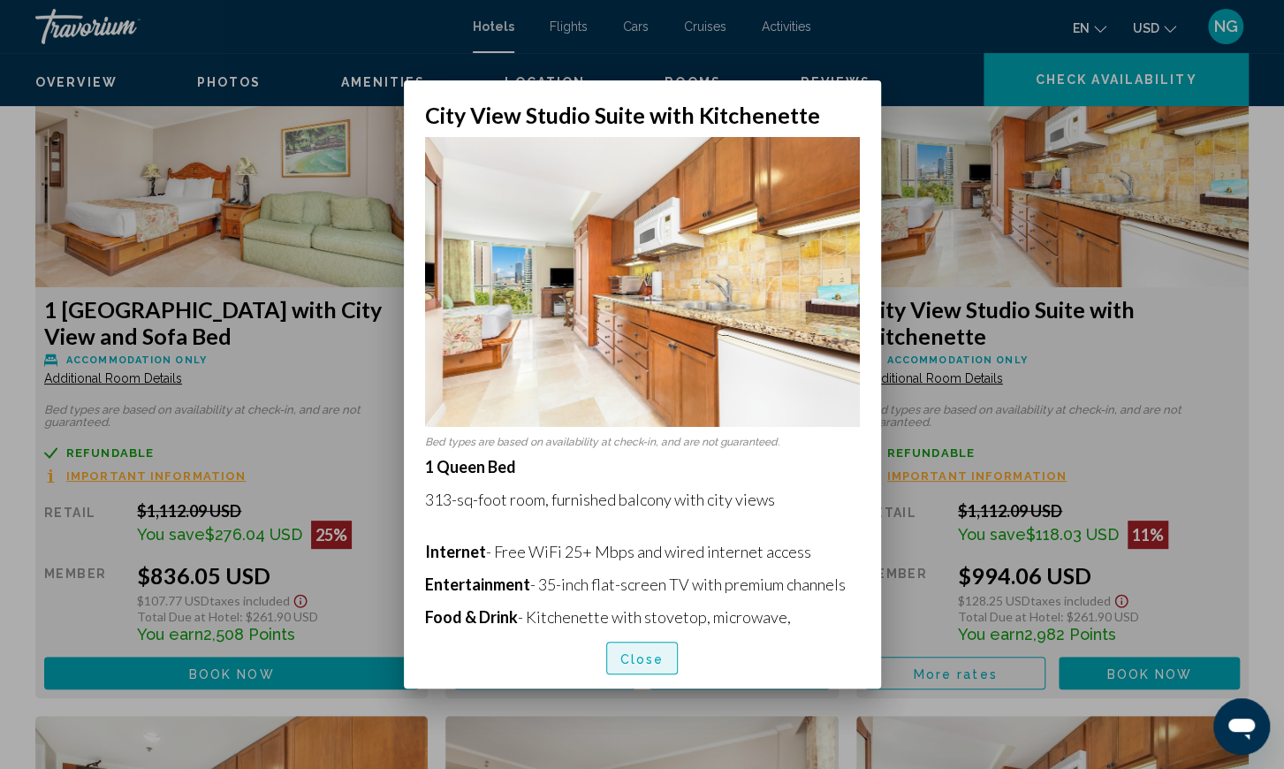
click at [637, 649] on button "Close" at bounding box center [642, 657] width 72 height 33
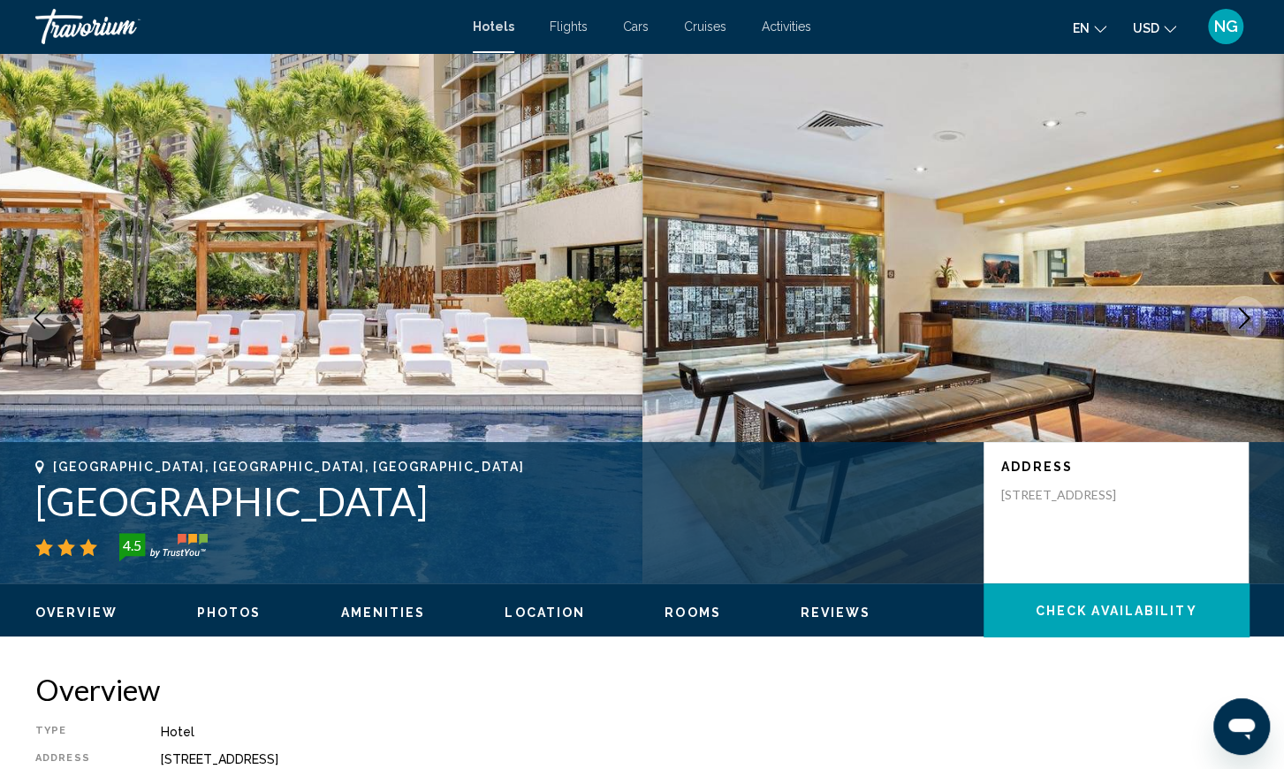
click at [1240, 315] on icon "Next image" at bounding box center [1243, 317] width 21 height 21
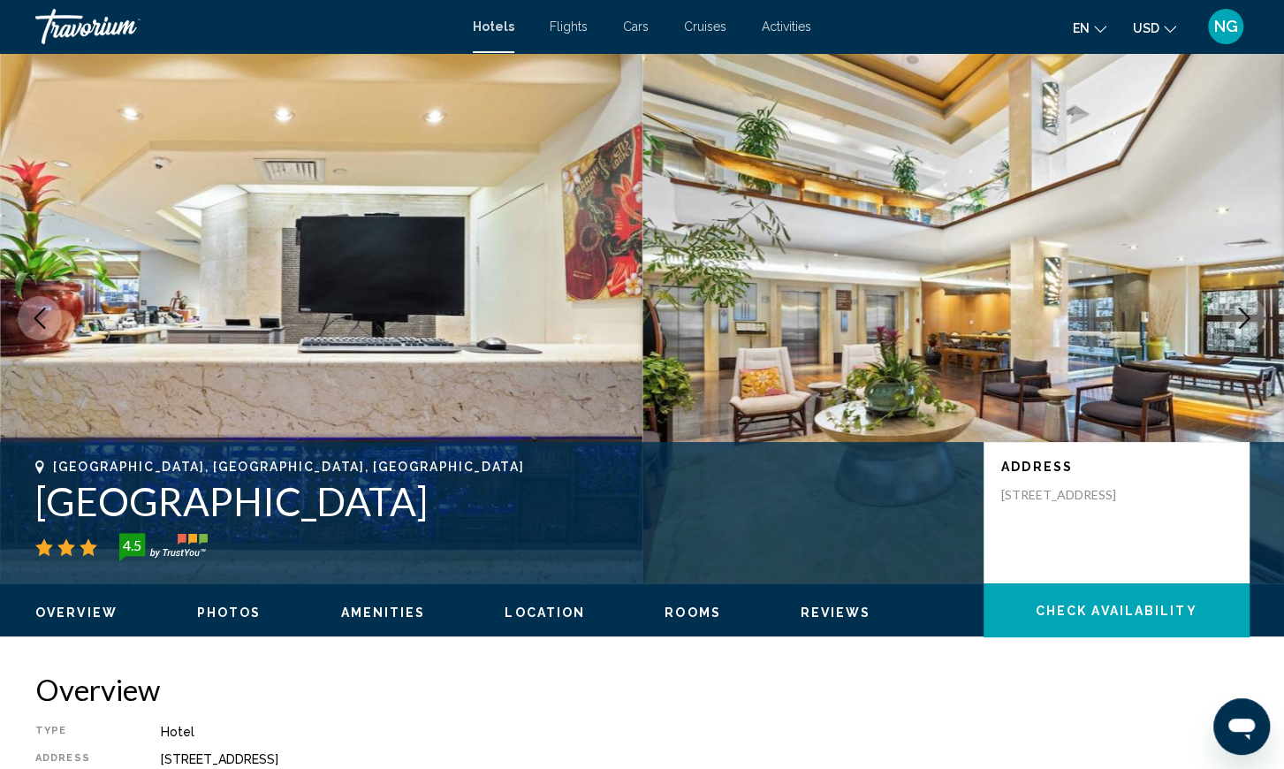
click at [1240, 315] on icon "Next image" at bounding box center [1243, 317] width 21 height 21
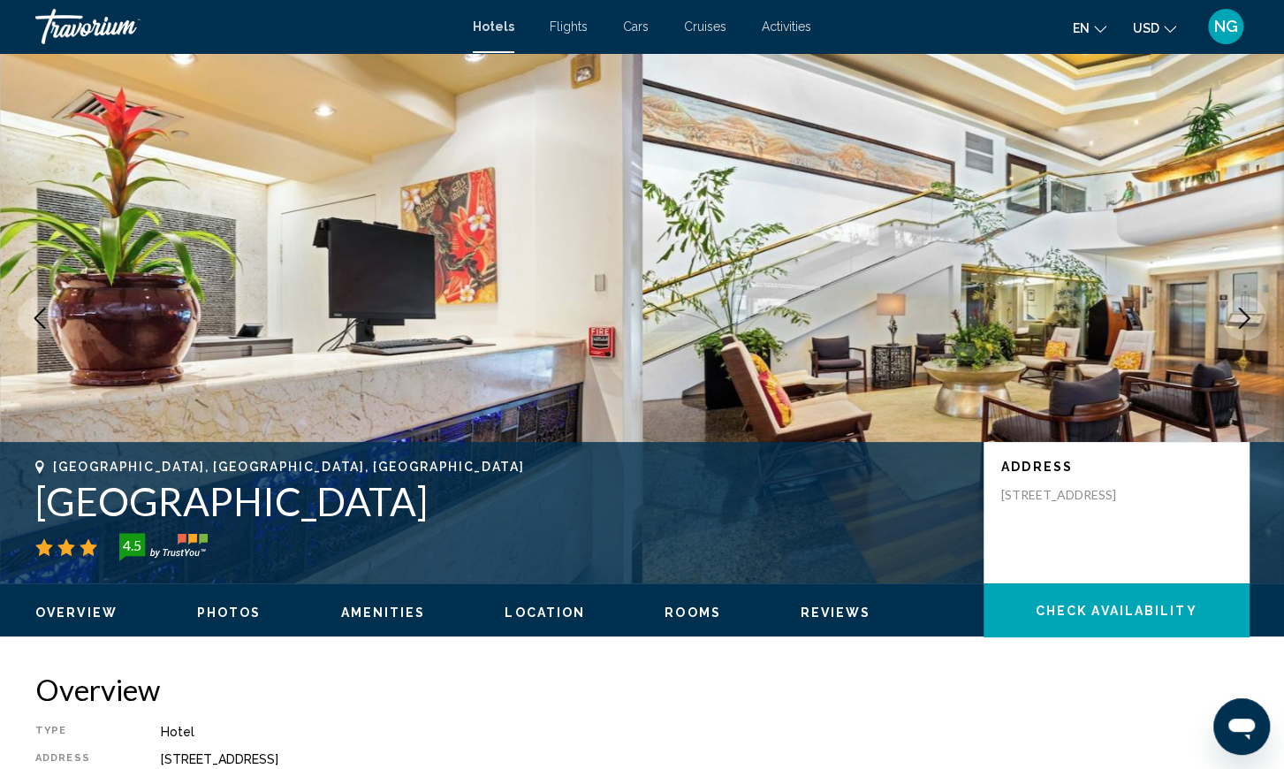
click at [1240, 315] on icon "Next image" at bounding box center [1243, 317] width 21 height 21
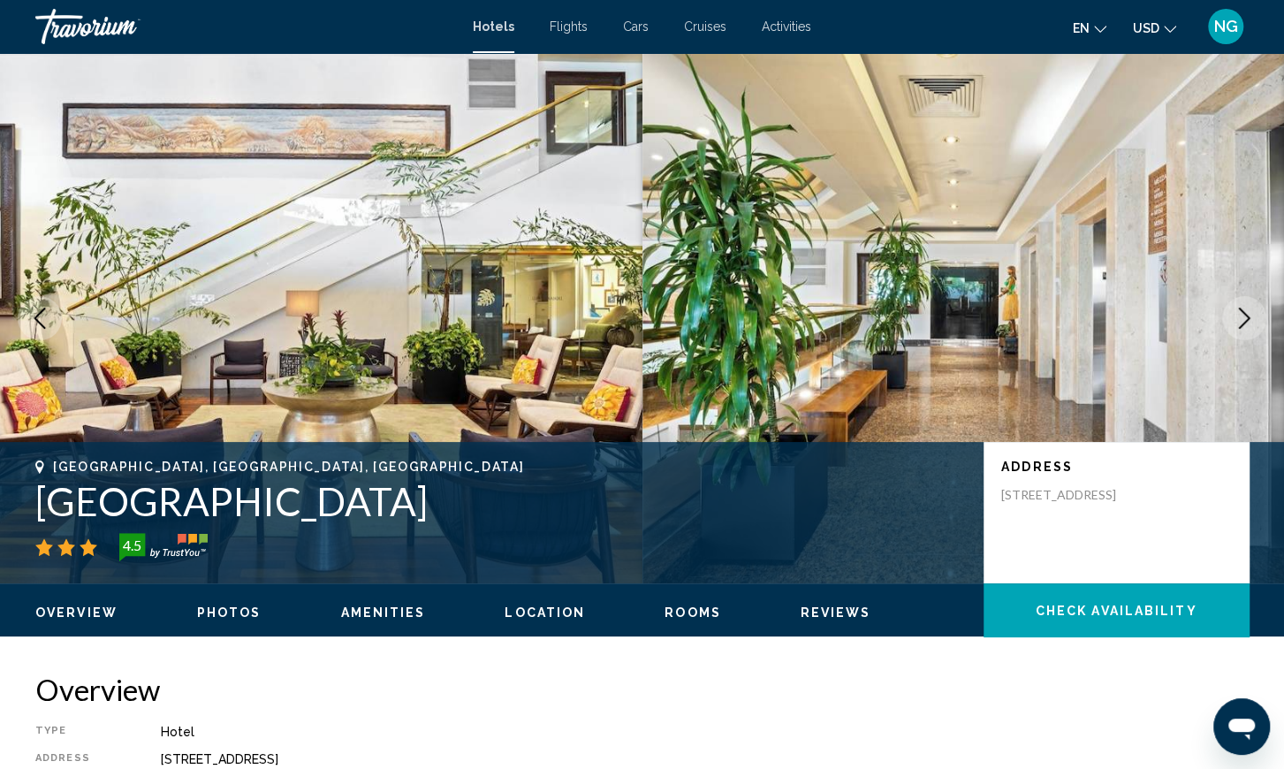
click at [1240, 315] on icon "Next image" at bounding box center [1243, 317] width 21 height 21
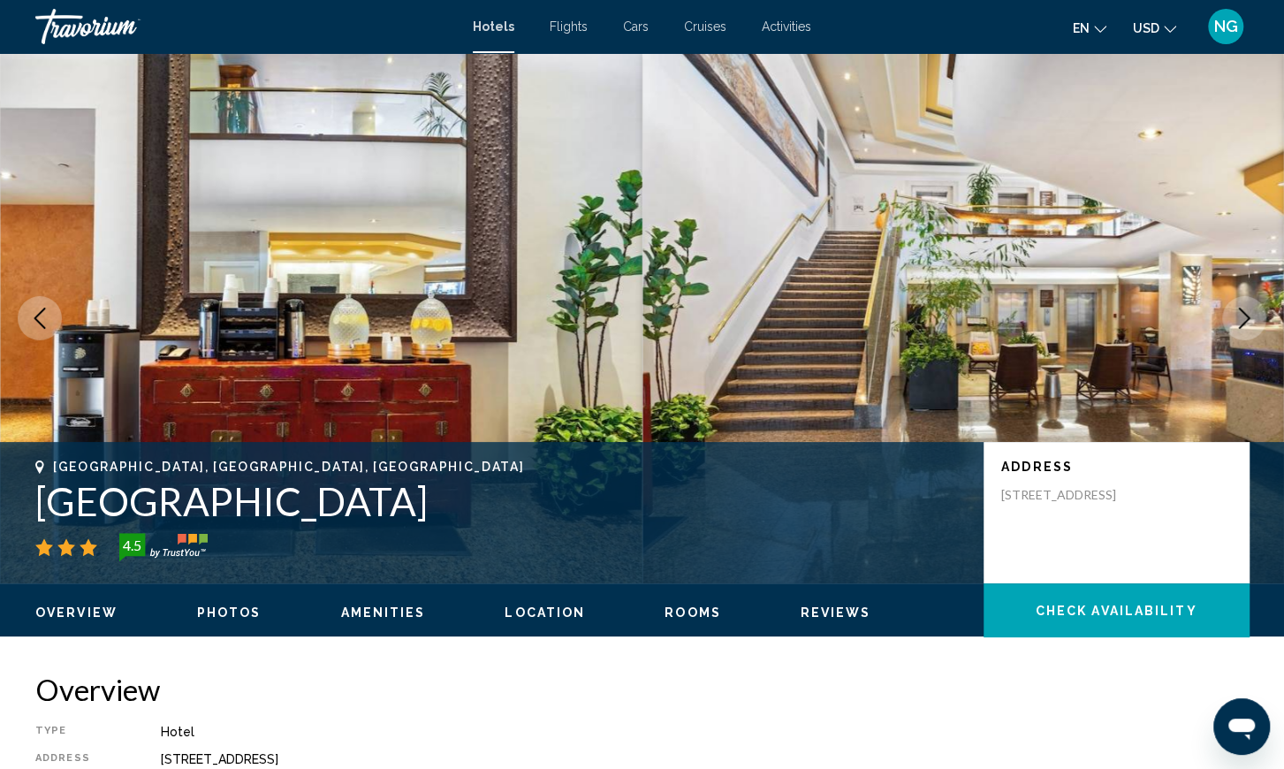
click at [1240, 315] on icon "Next image" at bounding box center [1243, 317] width 21 height 21
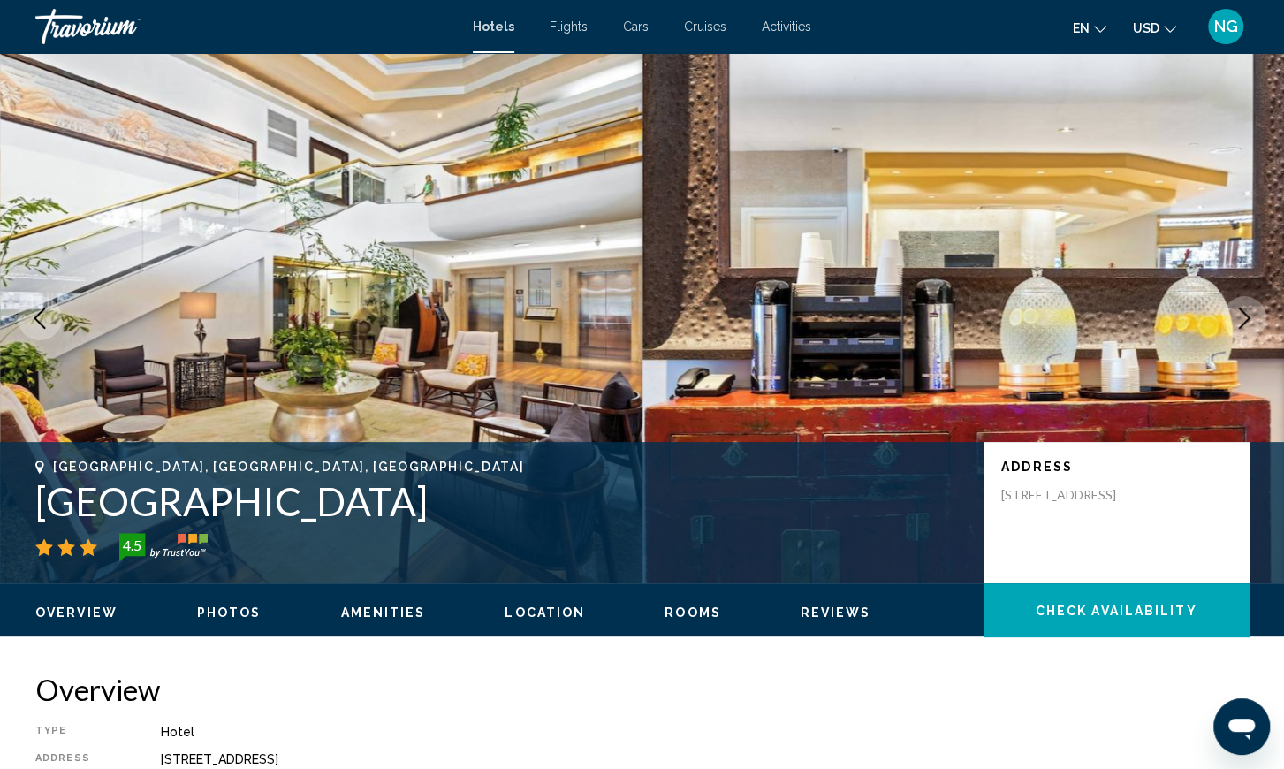
click at [1240, 315] on icon "Next image" at bounding box center [1243, 317] width 21 height 21
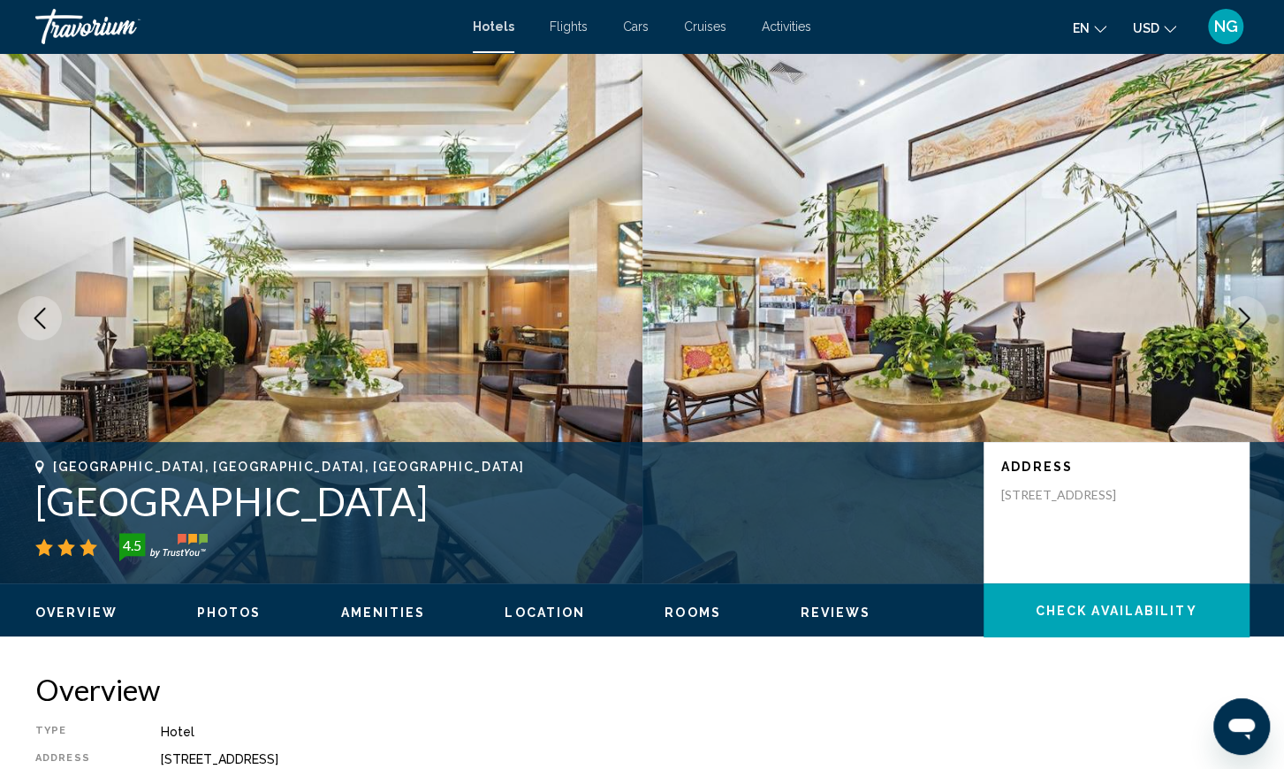
click at [1240, 315] on icon "Next image" at bounding box center [1243, 317] width 21 height 21
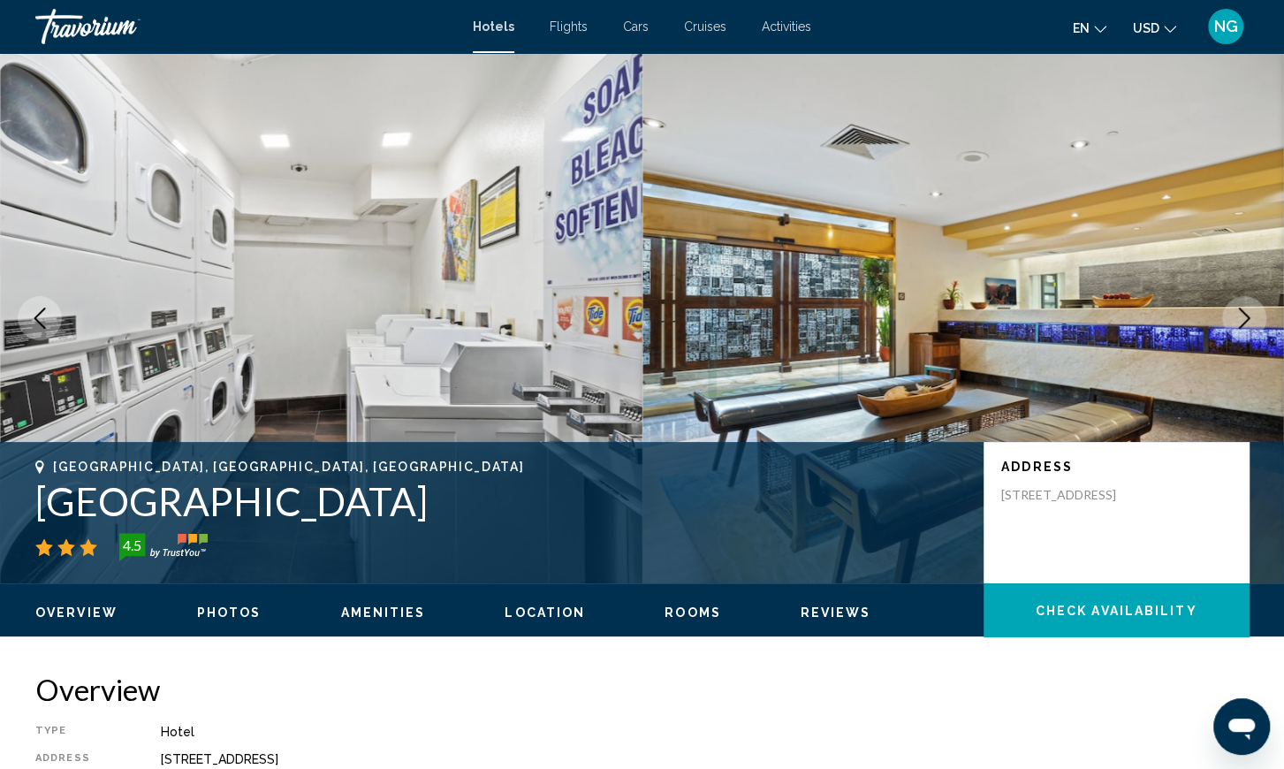
click at [1240, 315] on icon "Next image" at bounding box center [1243, 317] width 21 height 21
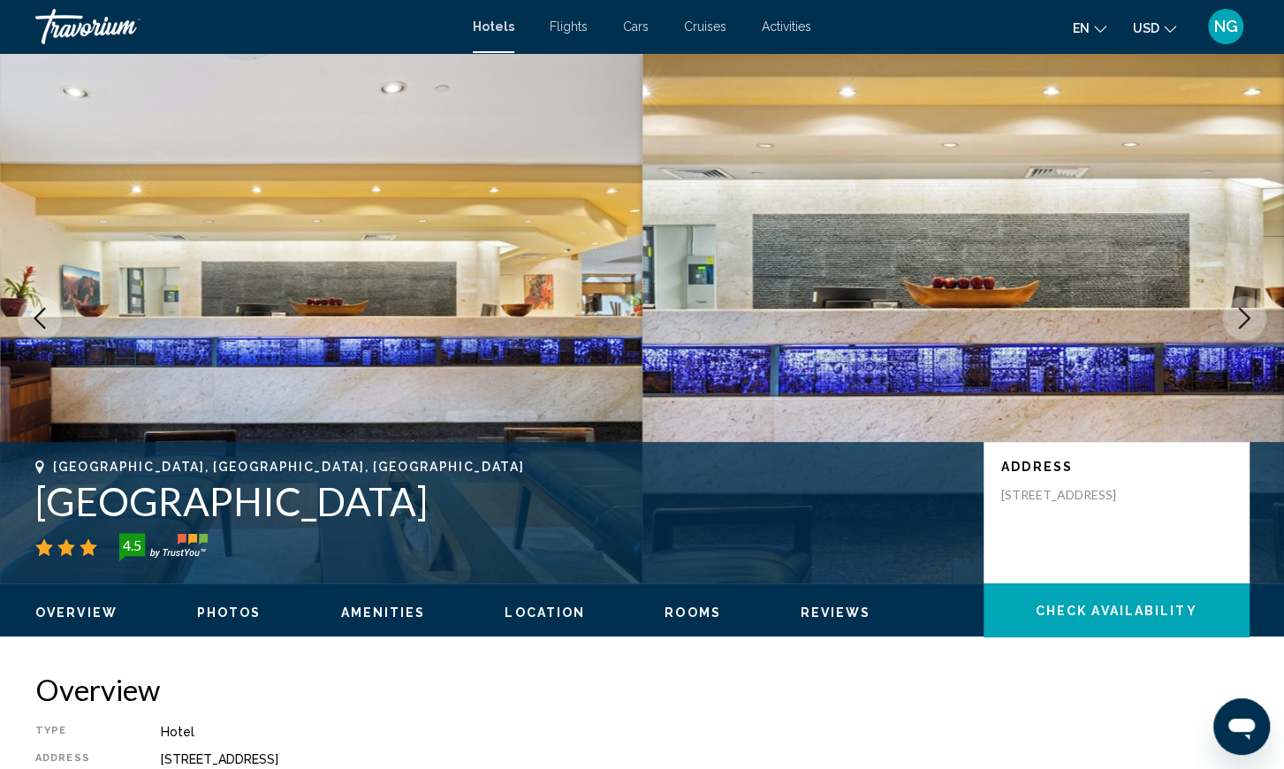
click at [1240, 315] on icon "Next image" at bounding box center [1243, 317] width 21 height 21
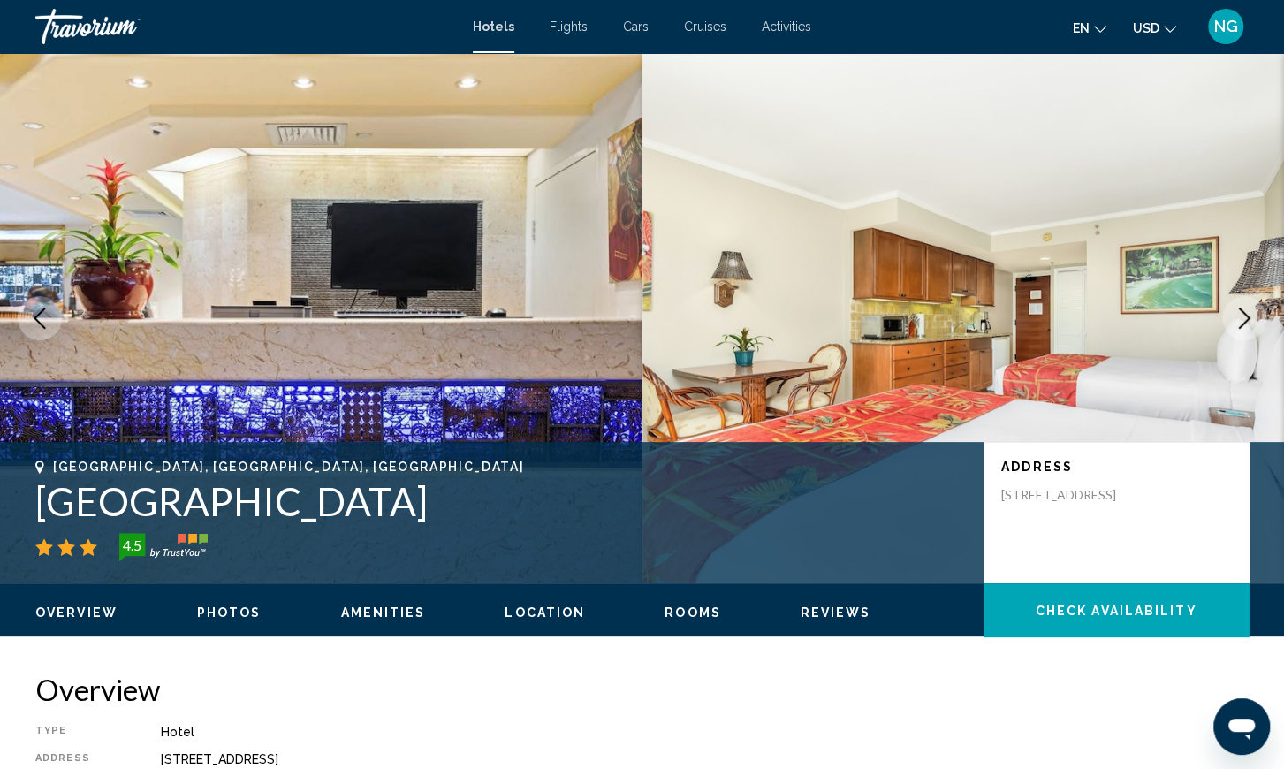
click at [1240, 315] on icon "Next image" at bounding box center [1243, 317] width 21 height 21
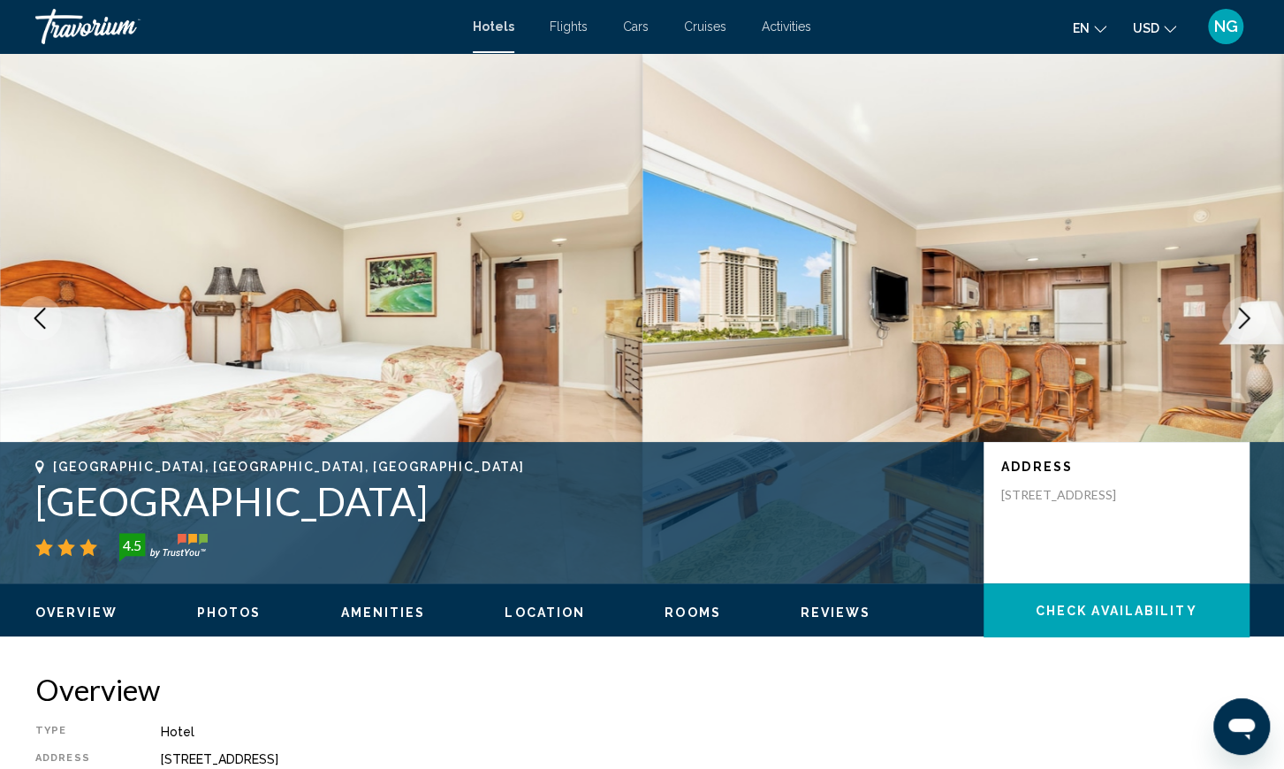
click at [1240, 315] on icon "Next image" at bounding box center [1243, 317] width 21 height 21
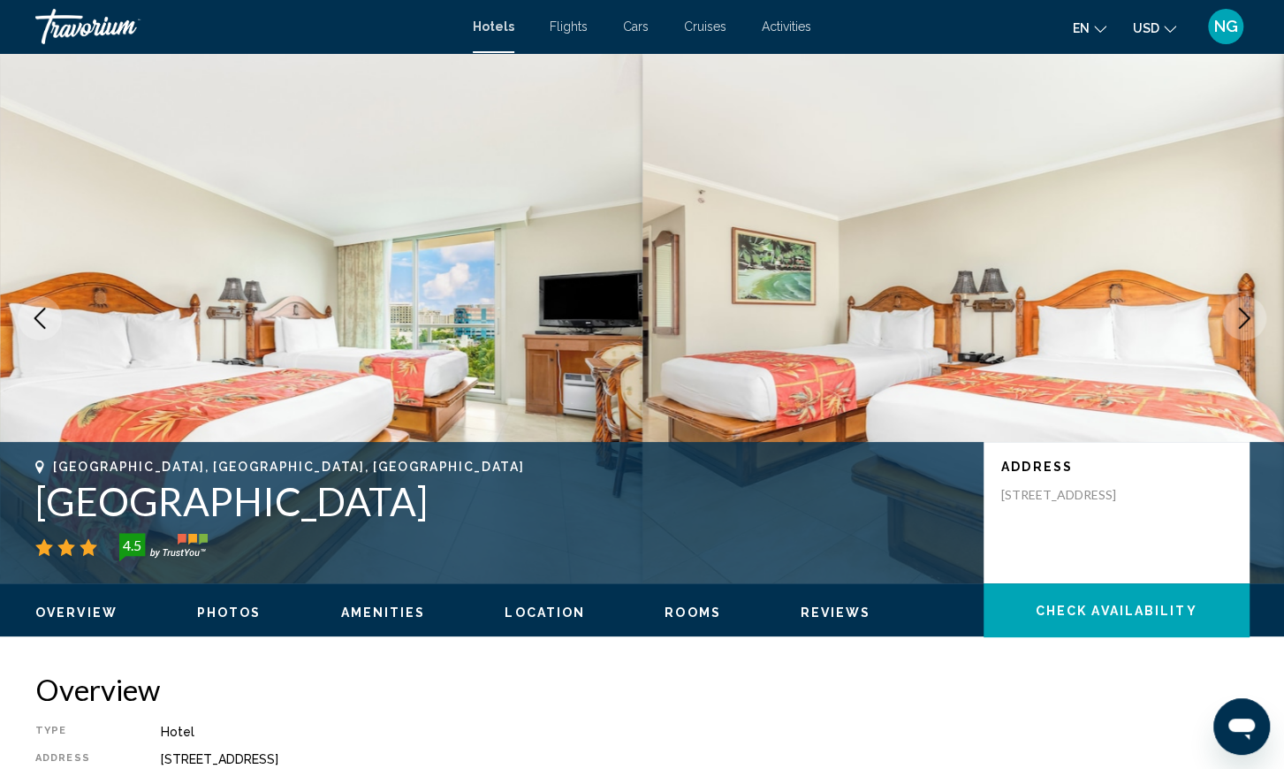
click at [1240, 315] on icon "Next image" at bounding box center [1243, 317] width 21 height 21
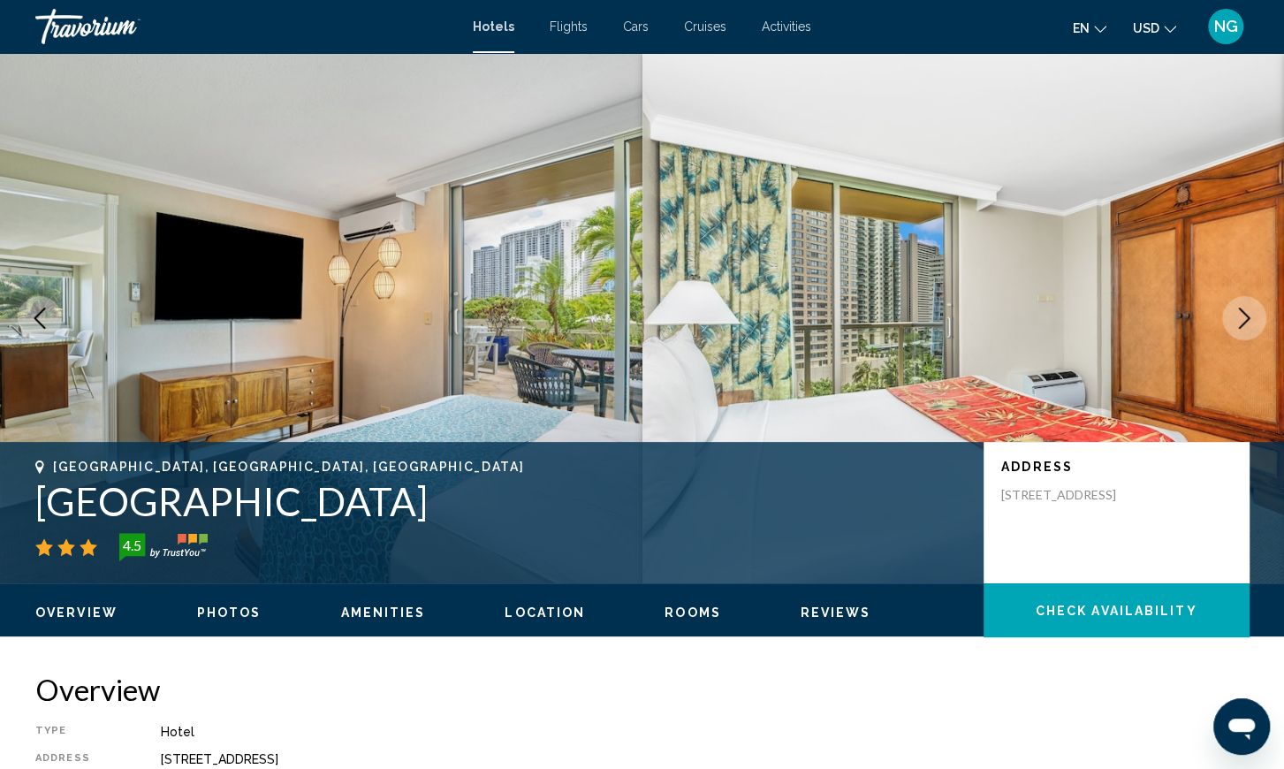
click at [1240, 315] on icon "Next image" at bounding box center [1243, 317] width 21 height 21
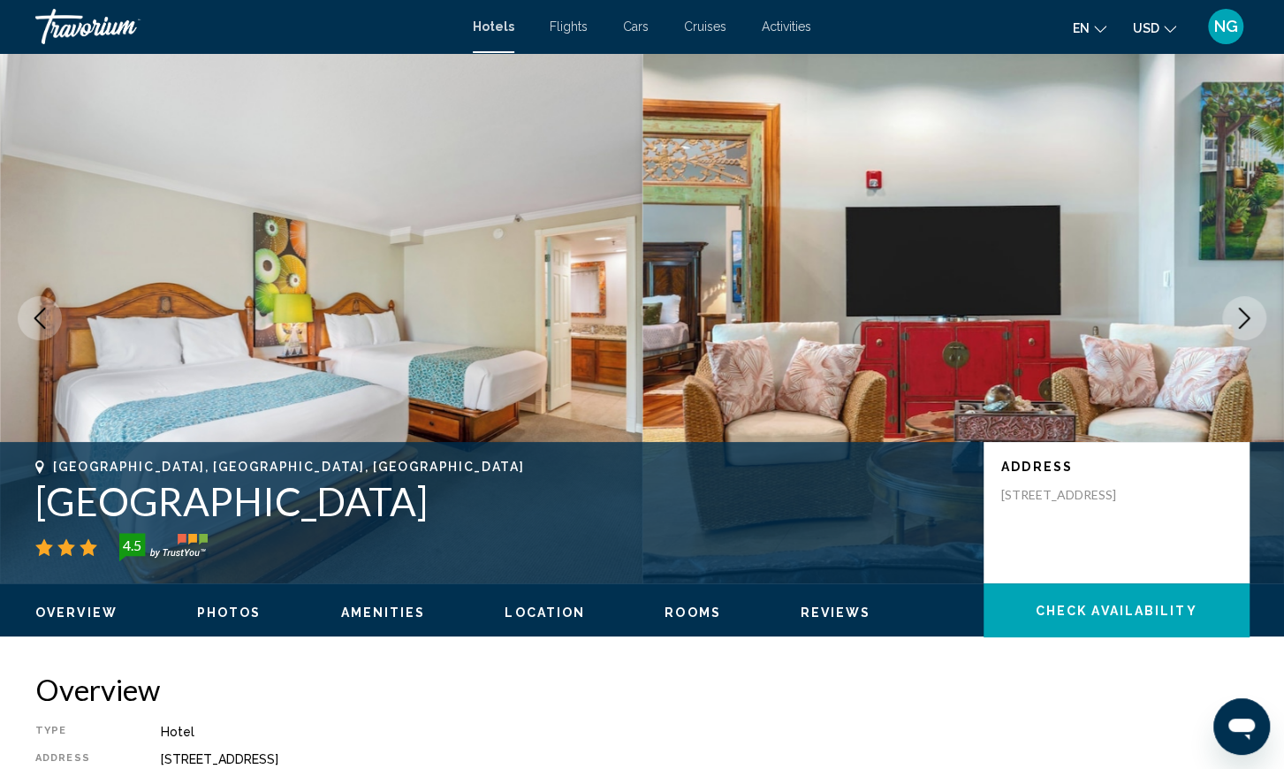
click at [1240, 315] on icon "Next image" at bounding box center [1243, 317] width 21 height 21
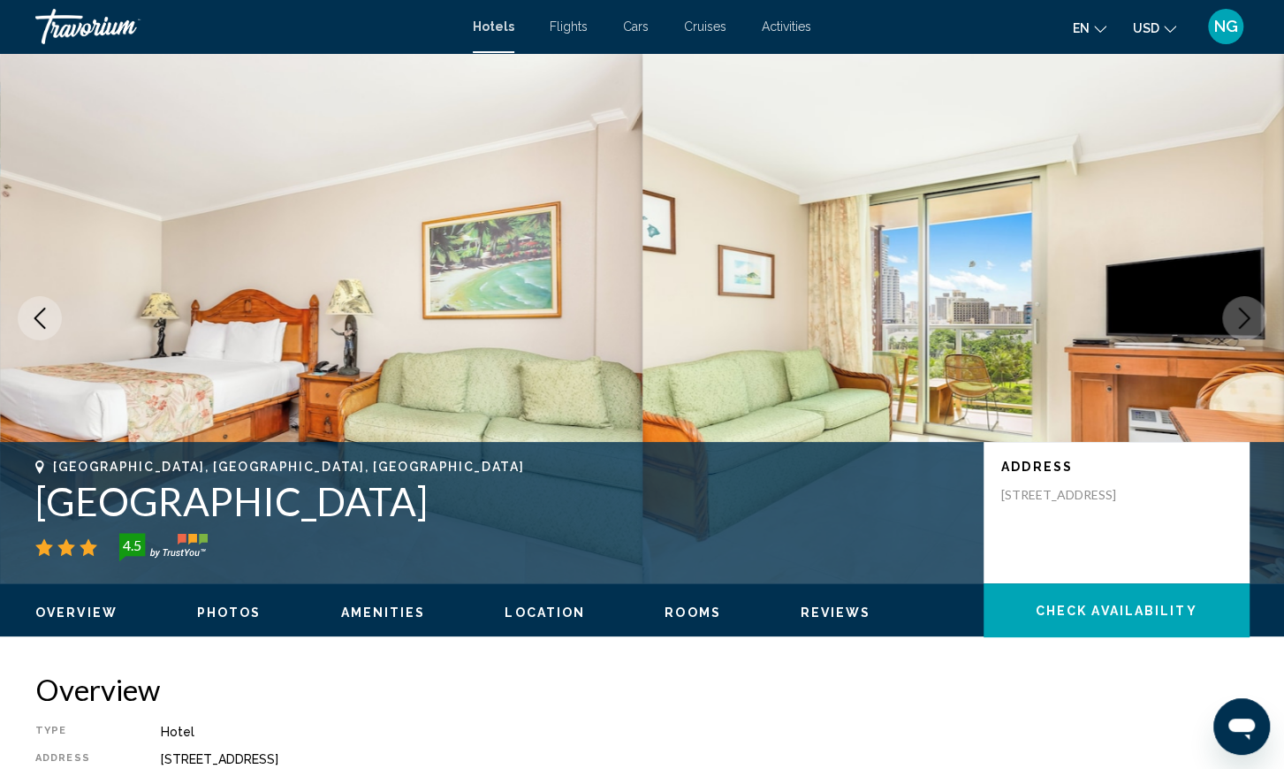
click at [1240, 315] on icon "Next image" at bounding box center [1243, 317] width 21 height 21
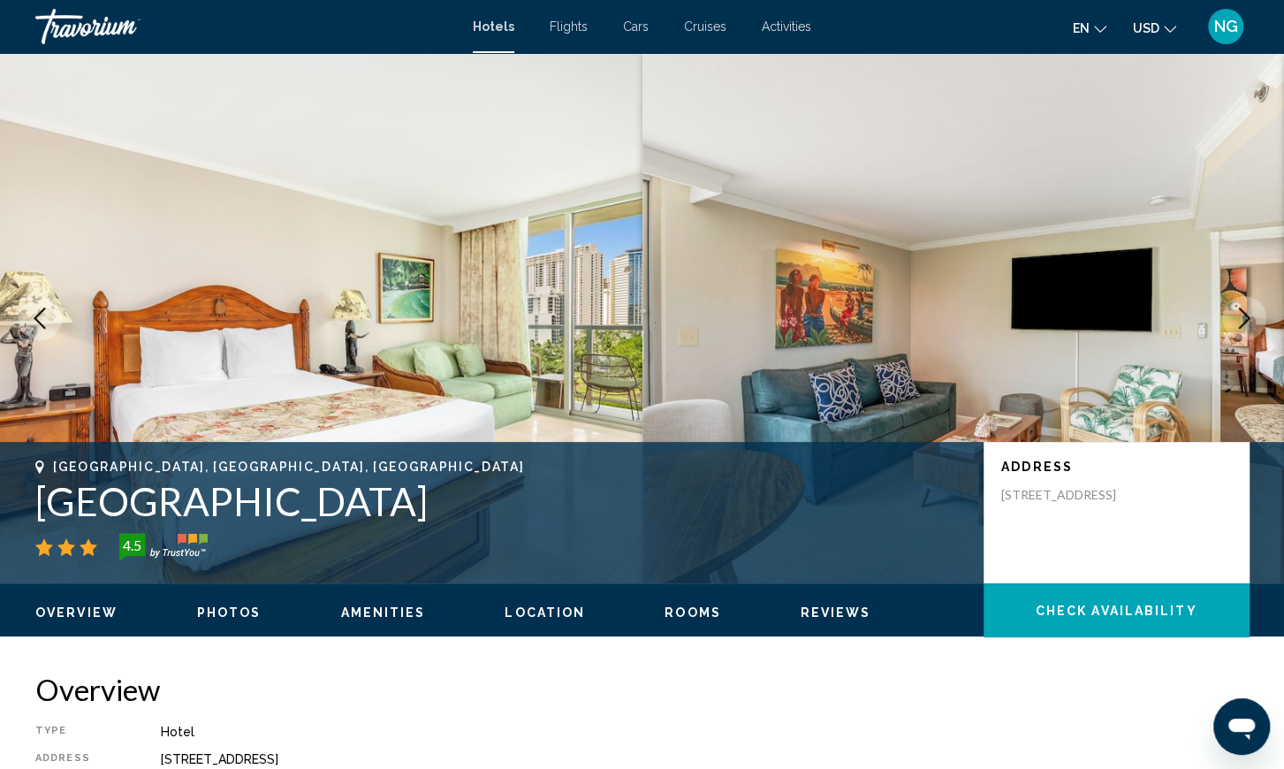
click at [1240, 315] on icon "Next image" at bounding box center [1243, 317] width 21 height 21
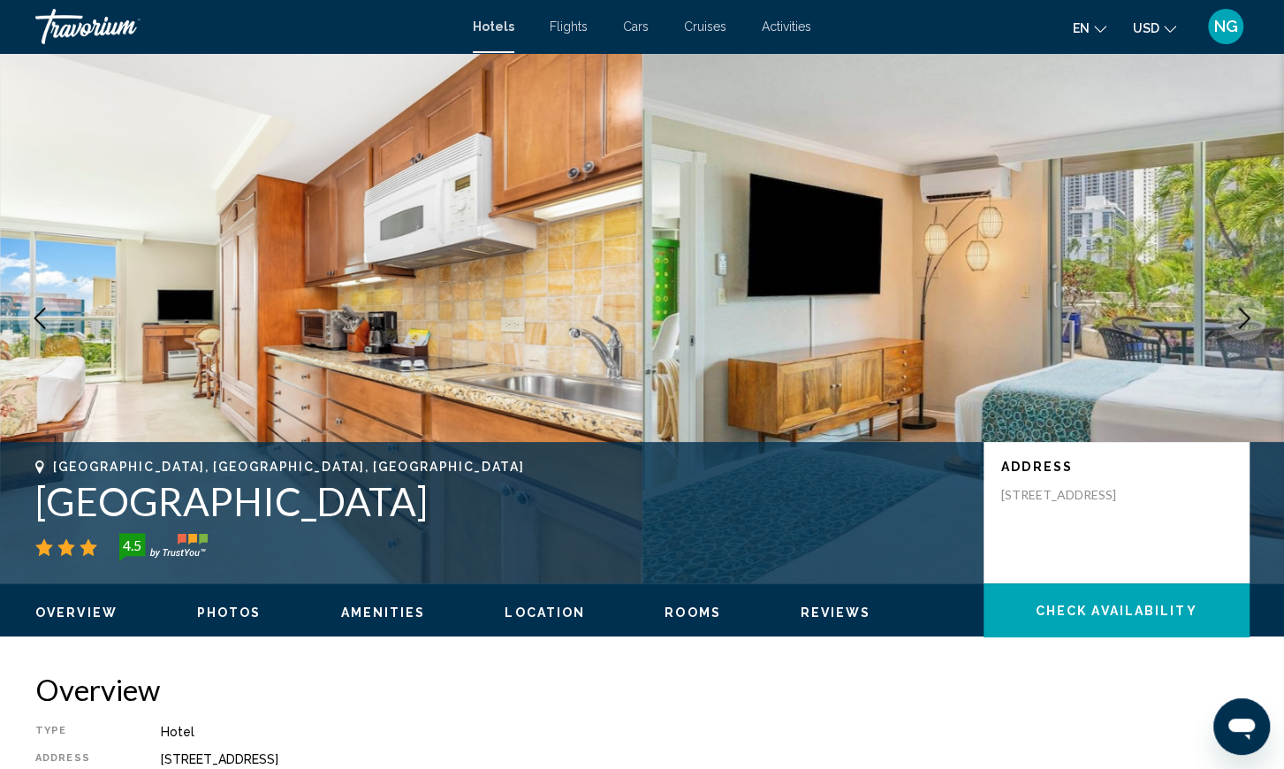
click at [1240, 315] on icon "Next image" at bounding box center [1243, 317] width 21 height 21
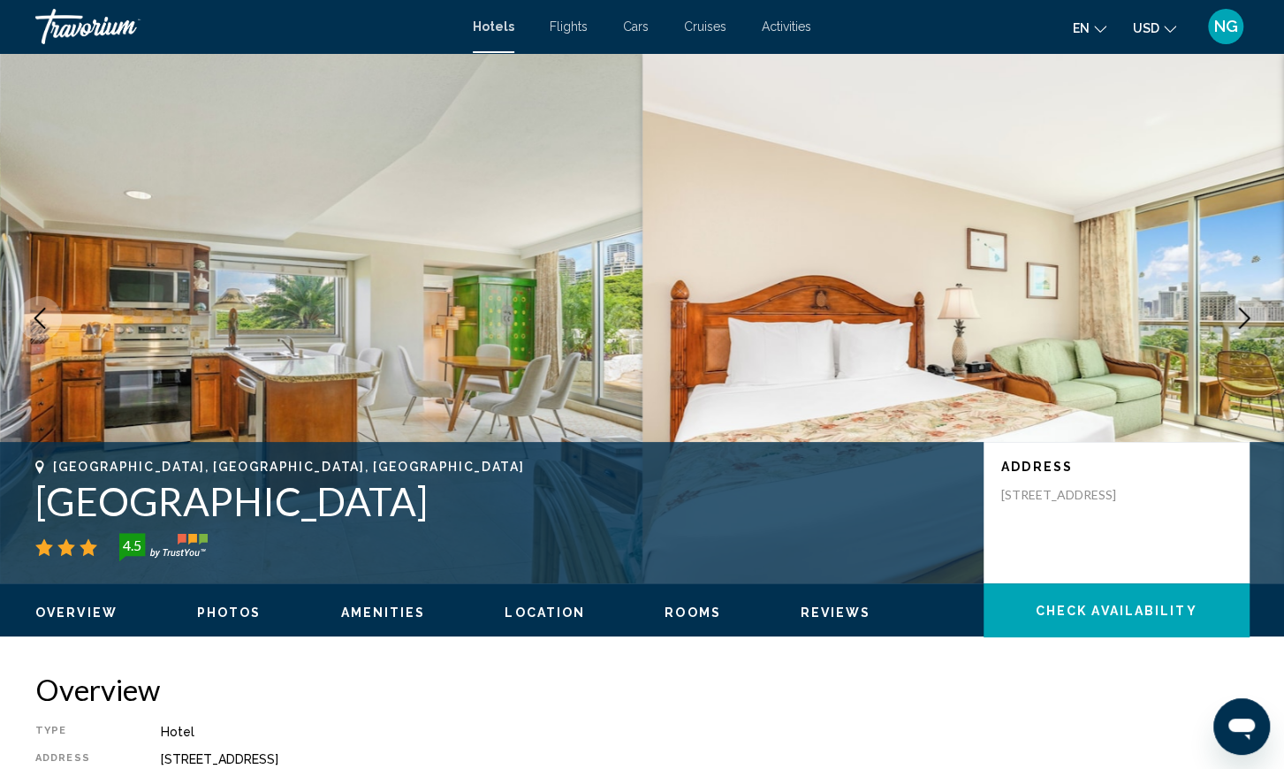
click at [1240, 315] on icon "Next image" at bounding box center [1243, 317] width 21 height 21
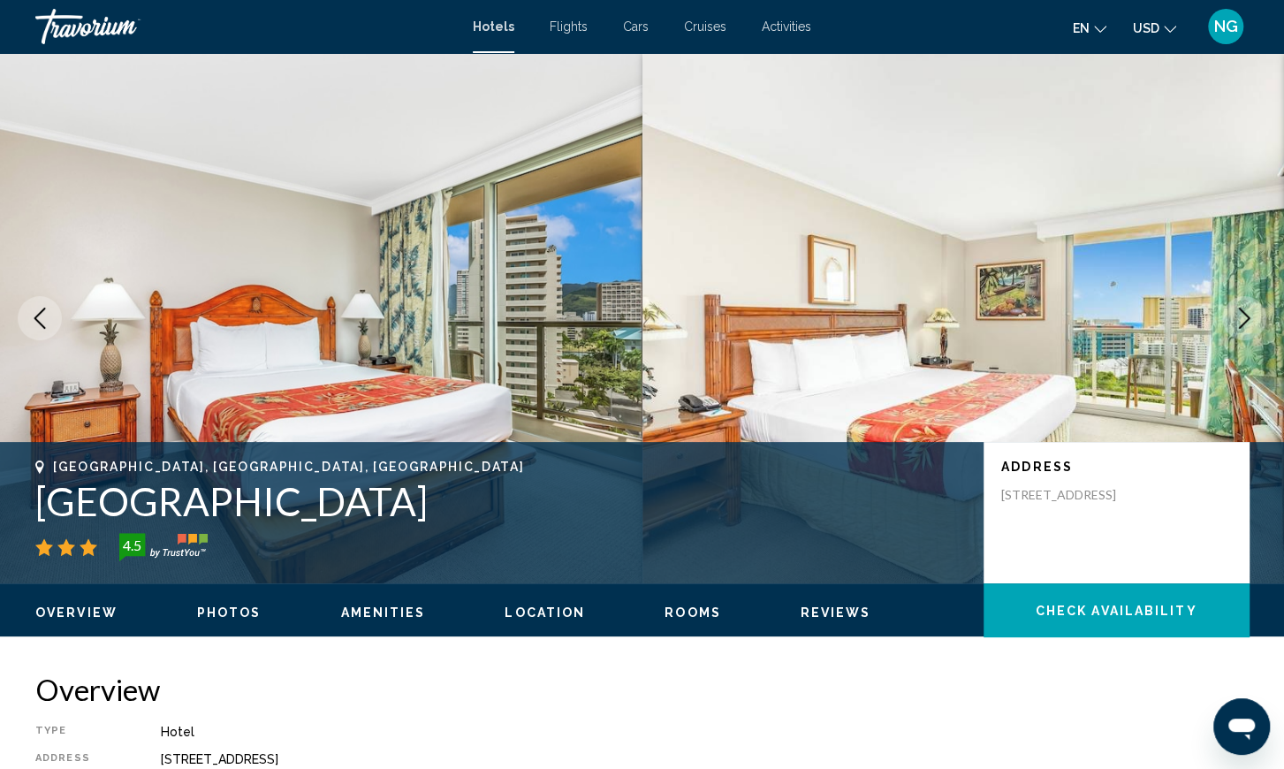
click at [1240, 315] on icon "Next image" at bounding box center [1243, 317] width 21 height 21
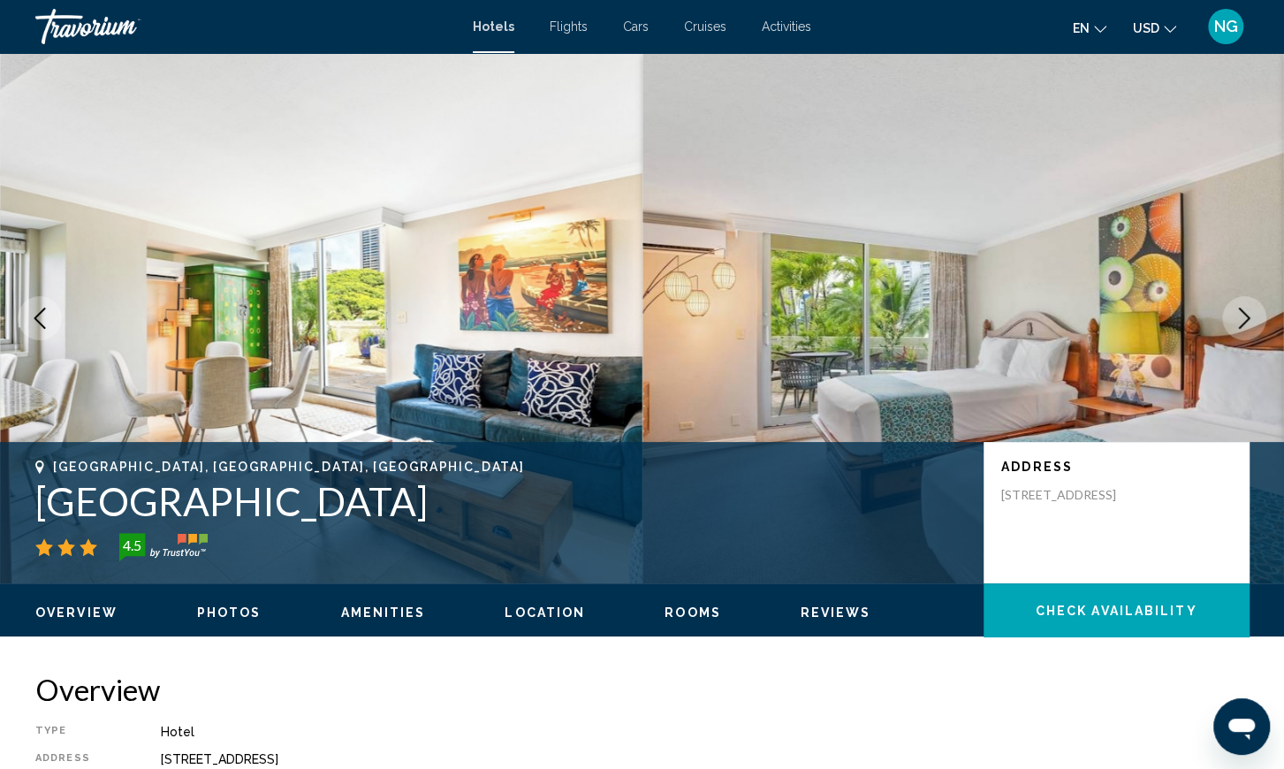
click at [1240, 315] on icon "Next image" at bounding box center [1243, 317] width 21 height 21
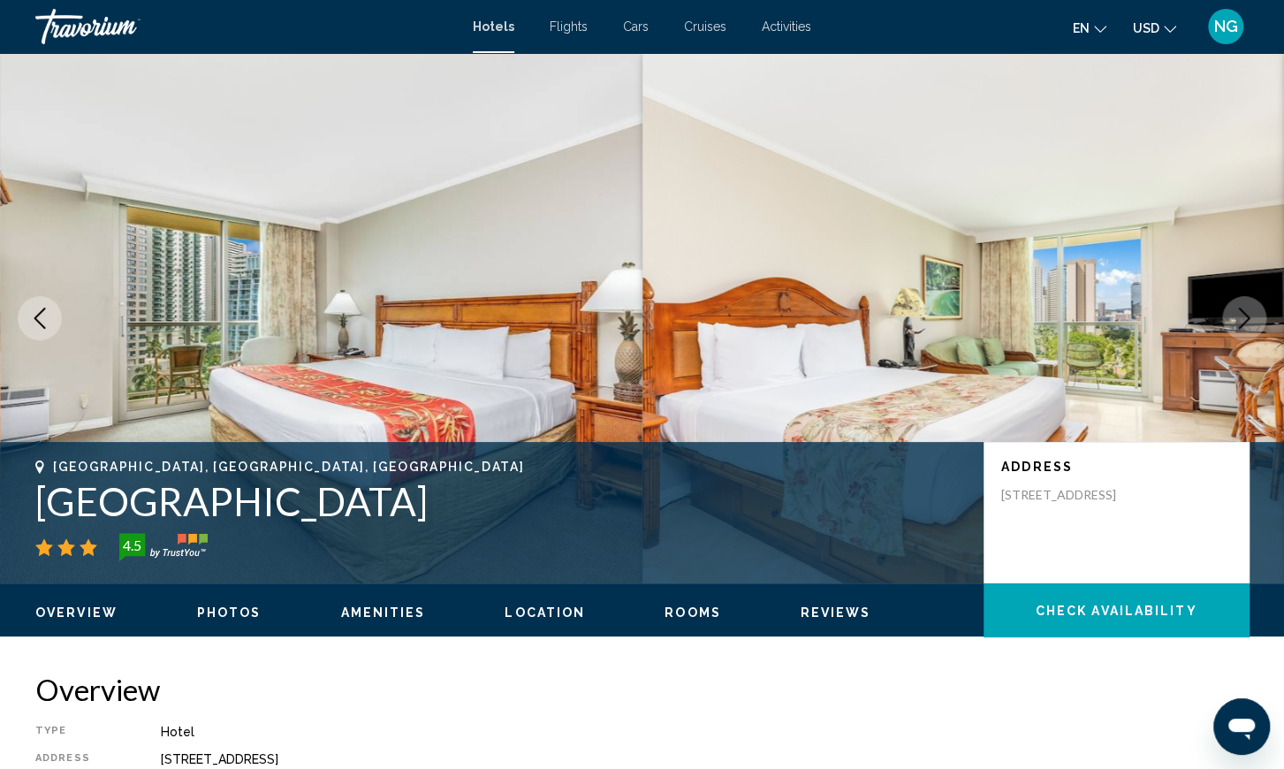
click at [1240, 315] on icon "Next image" at bounding box center [1243, 317] width 21 height 21
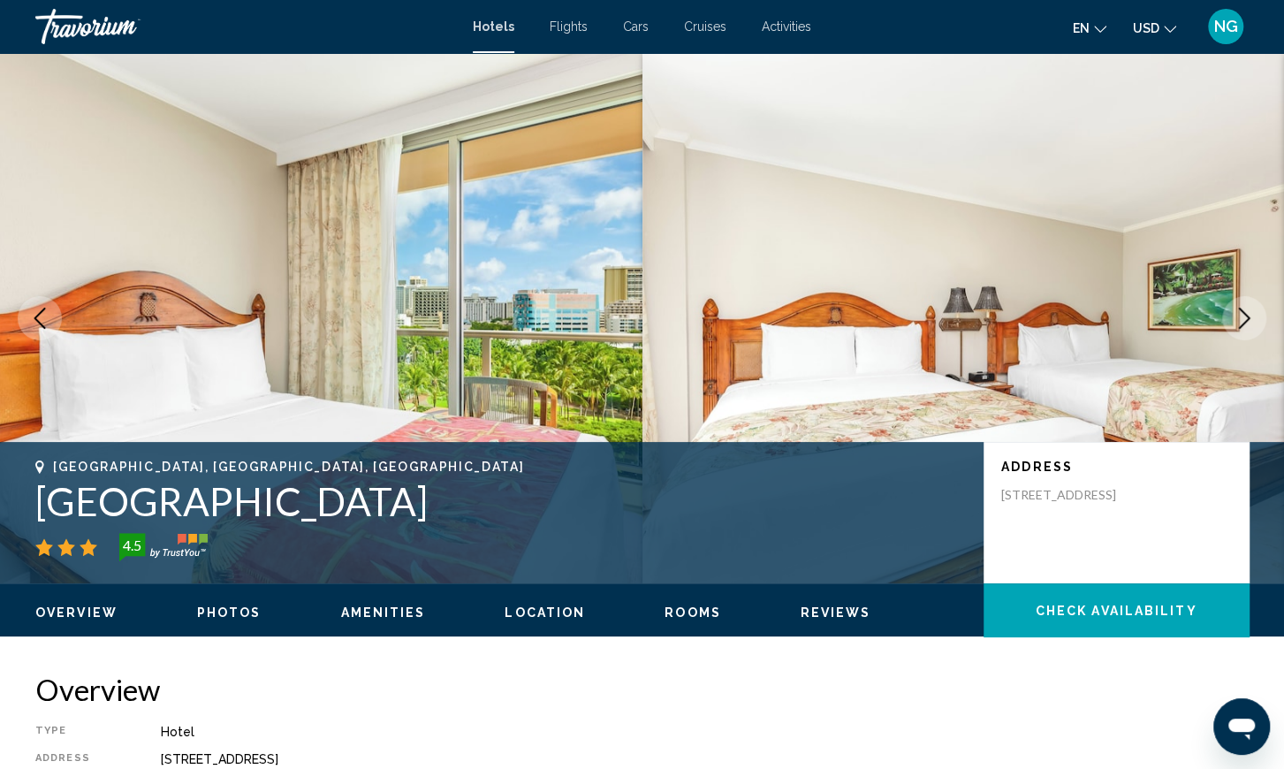
click at [1240, 315] on icon "Next image" at bounding box center [1243, 317] width 21 height 21
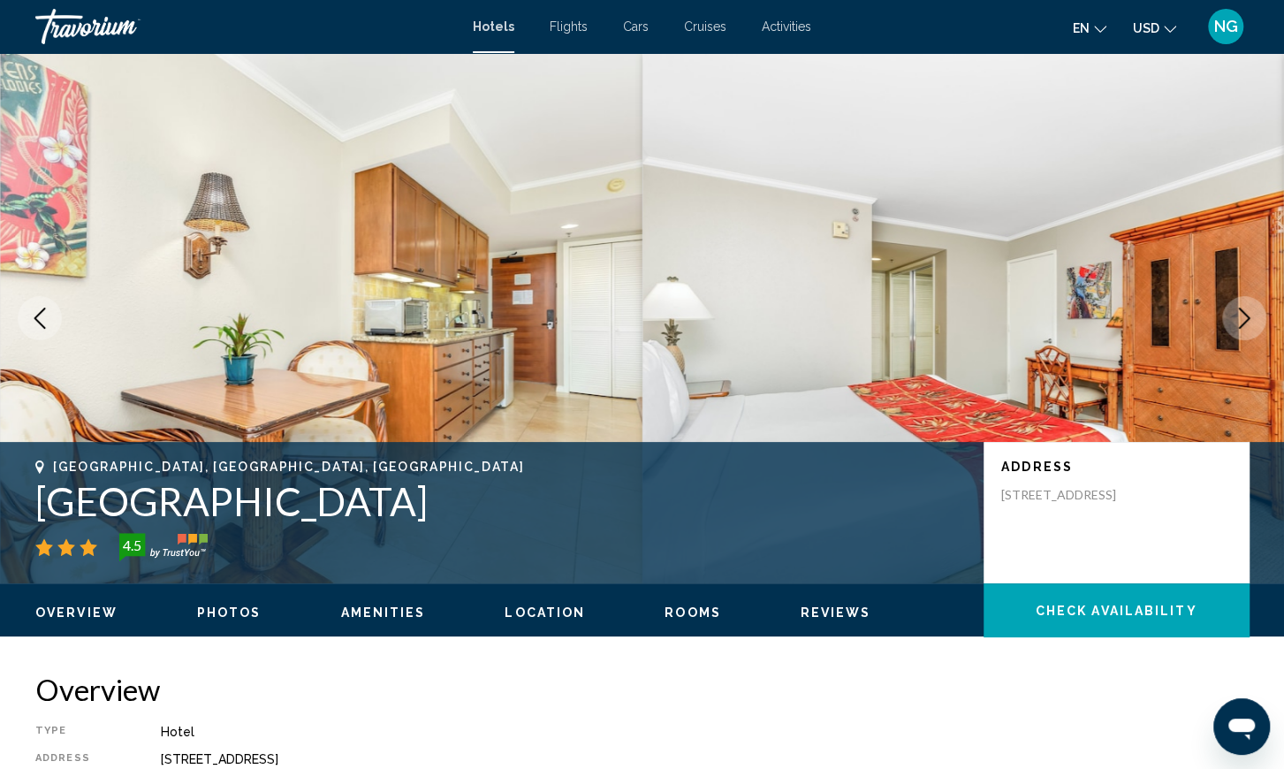
click at [1240, 315] on icon "Next image" at bounding box center [1243, 317] width 21 height 21
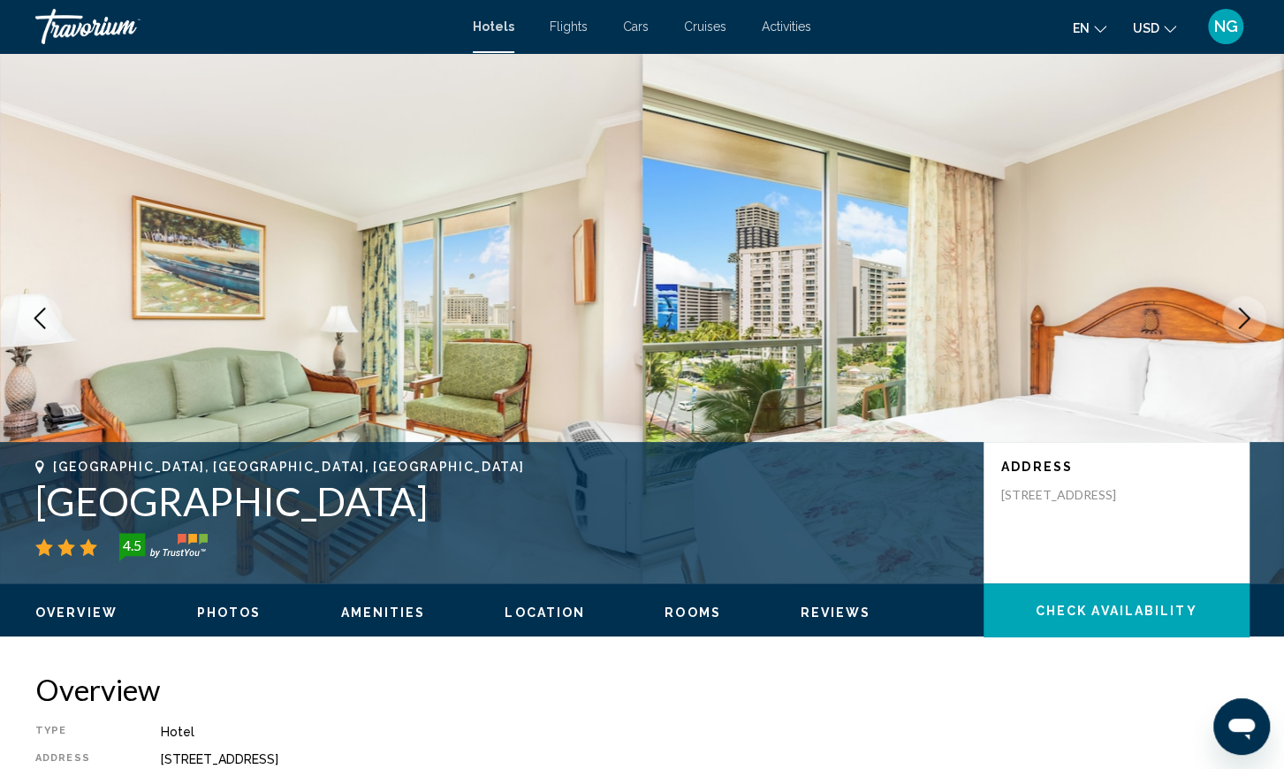
click at [1240, 315] on icon "Next image" at bounding box center [1243, 317] width 21 height 21
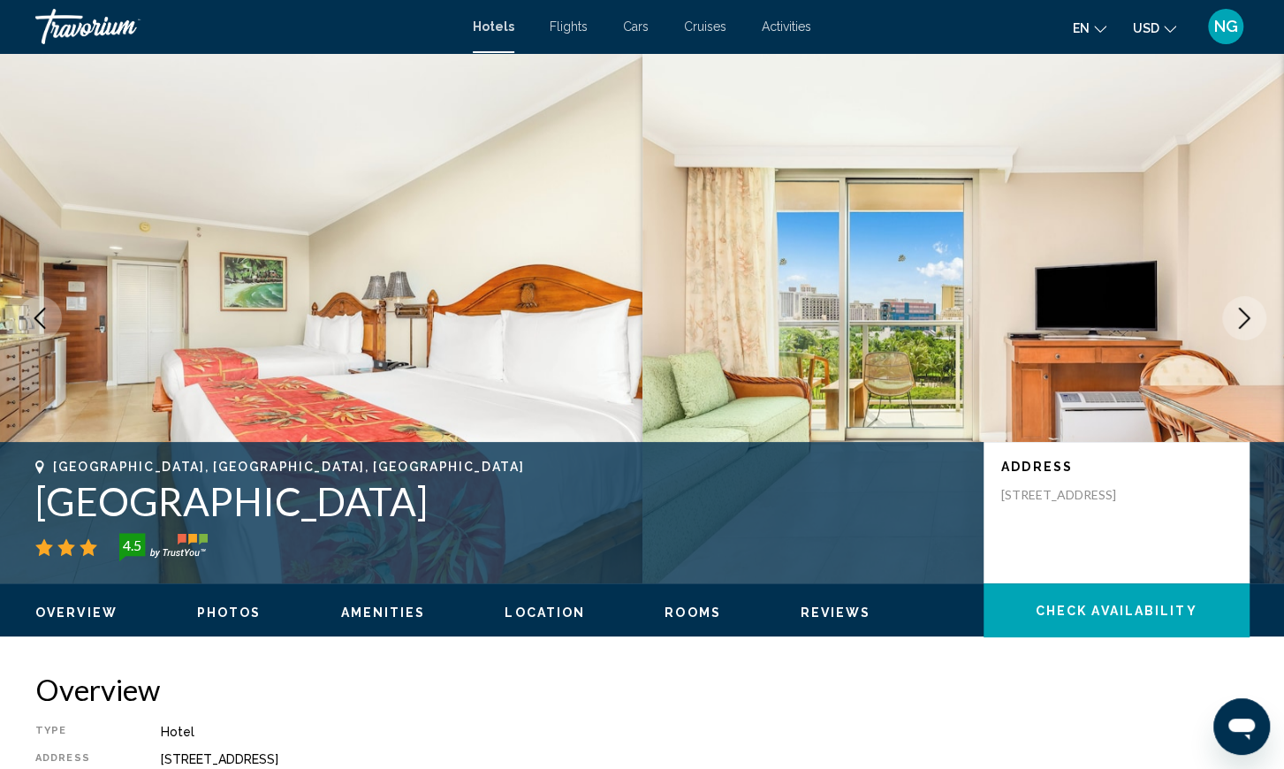
click at [1240, 315] on icon "Next image" at bounding box center [1243, 317] width 21 height 21
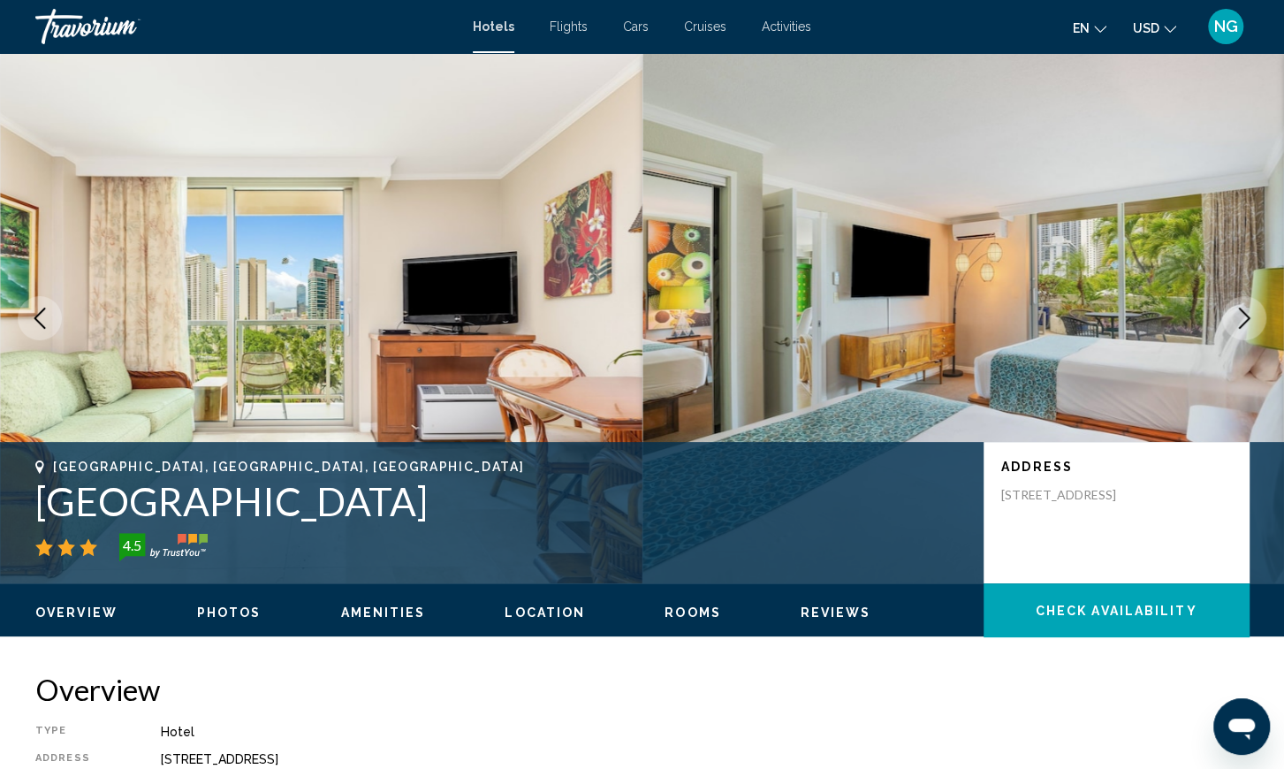
click at [1240, 315] on icon "Next image" at bounding box center [1243, 317] width 21 height 21
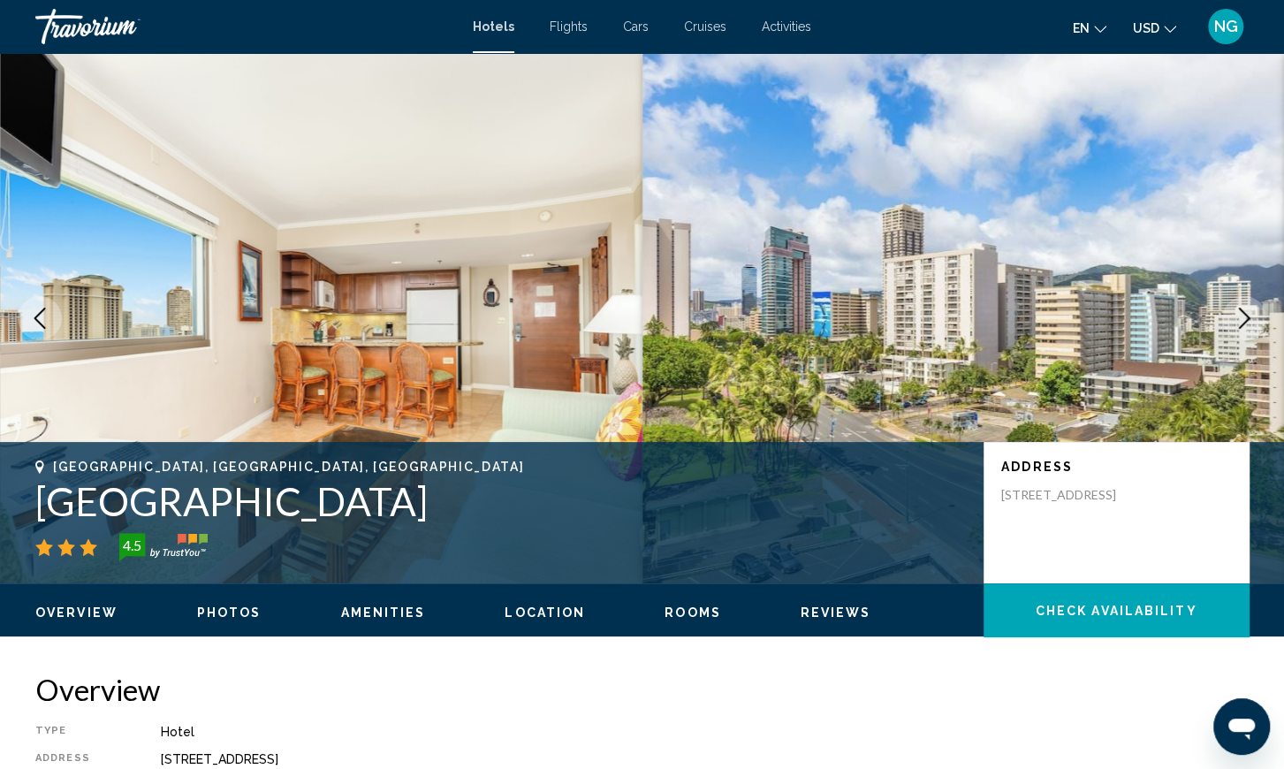
click at [1240, 315] on icon "Next image" at bounding box center [1243, 317] width 21 height 21
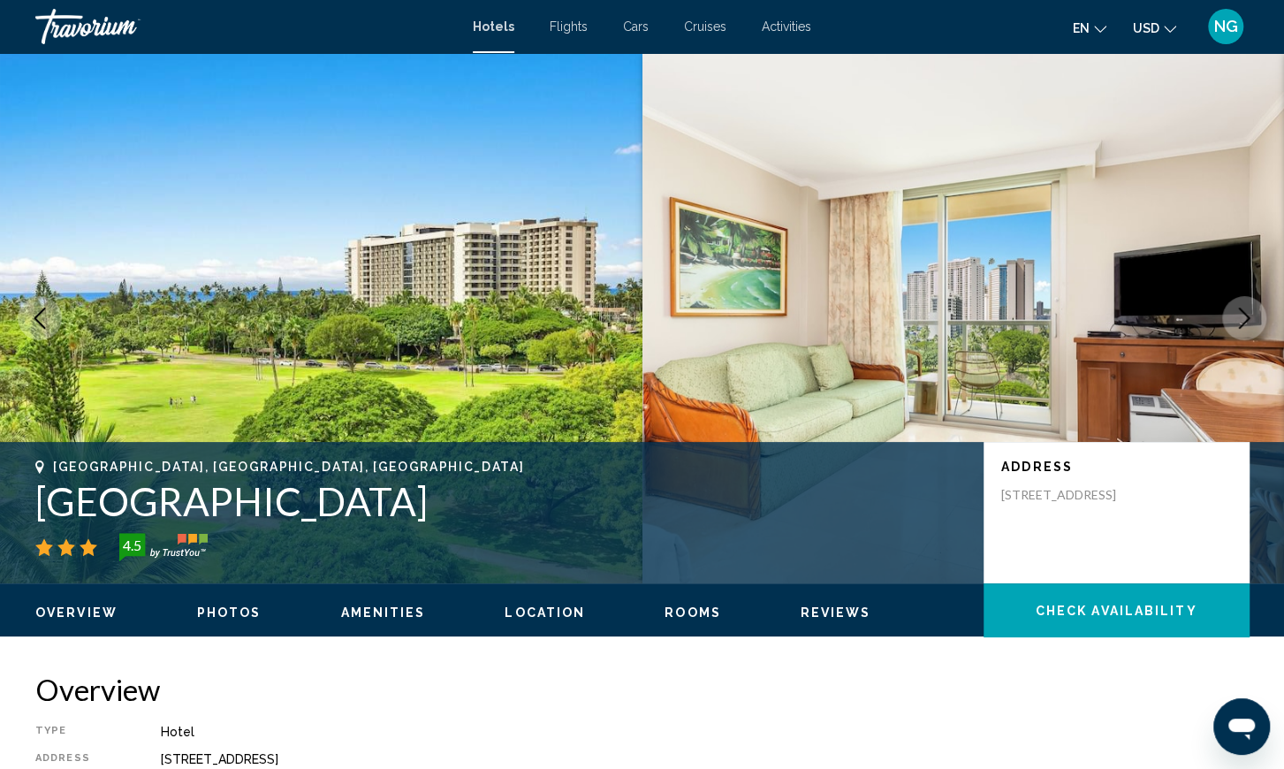
click at [1240, 315] on icon "Next image" at bounding box center [1243, 317] width 21 height 21
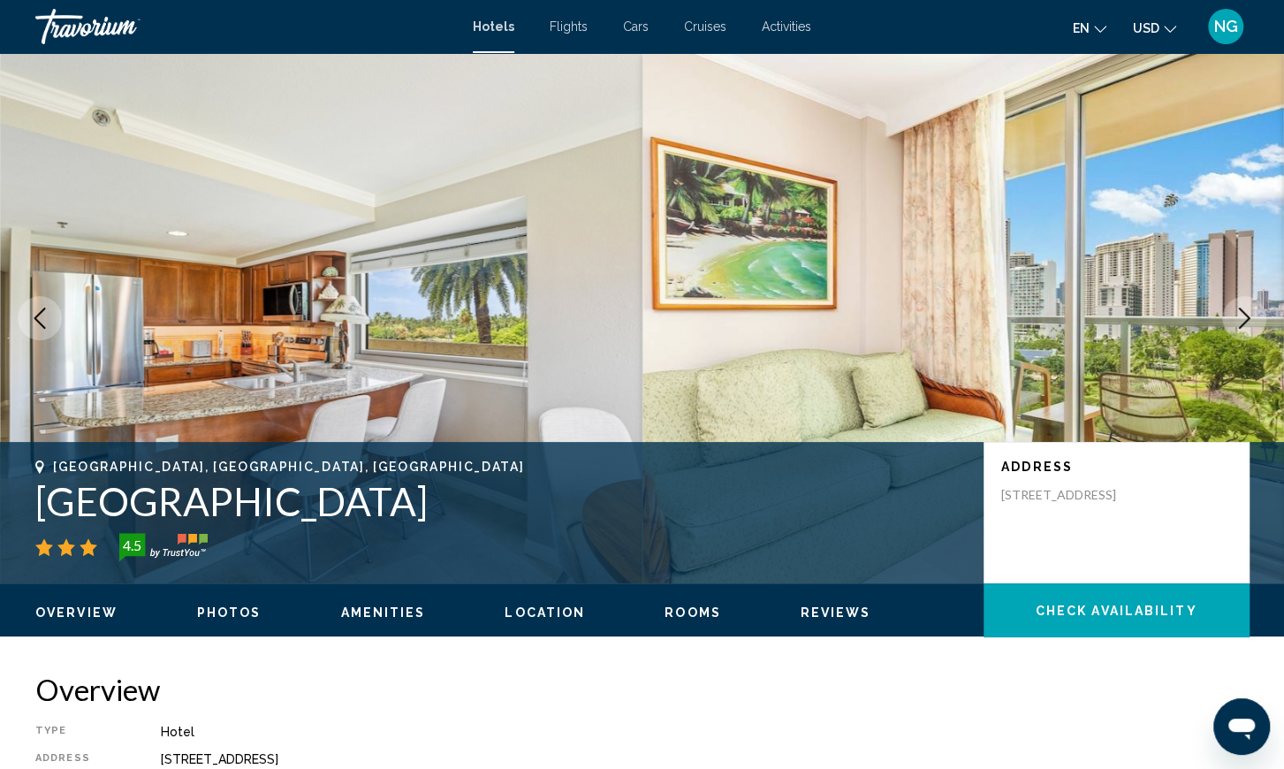
click at [1240, 315] on icon "Next image" at bounding box center [1243, 317] width 21 height 21
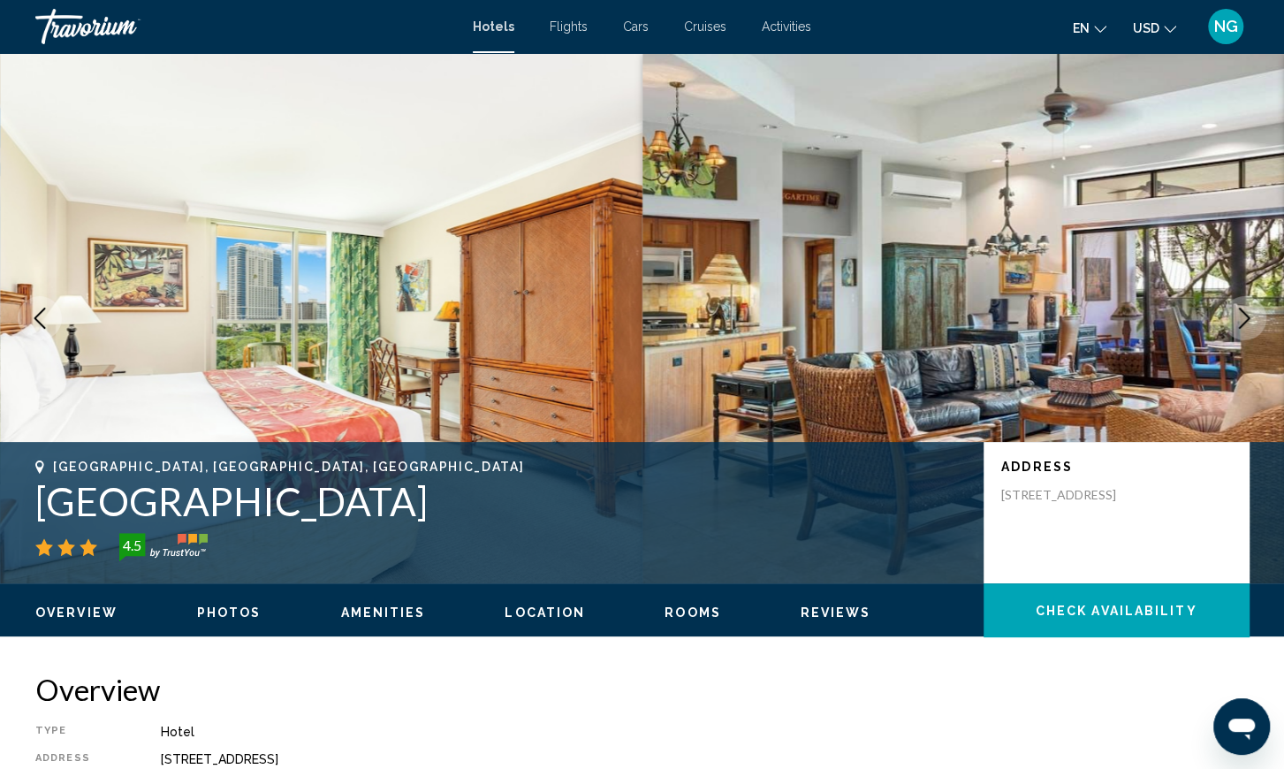
click at [1240, 315] on icon "Next image" at bounding box center [1243, 317] width 21 height 21
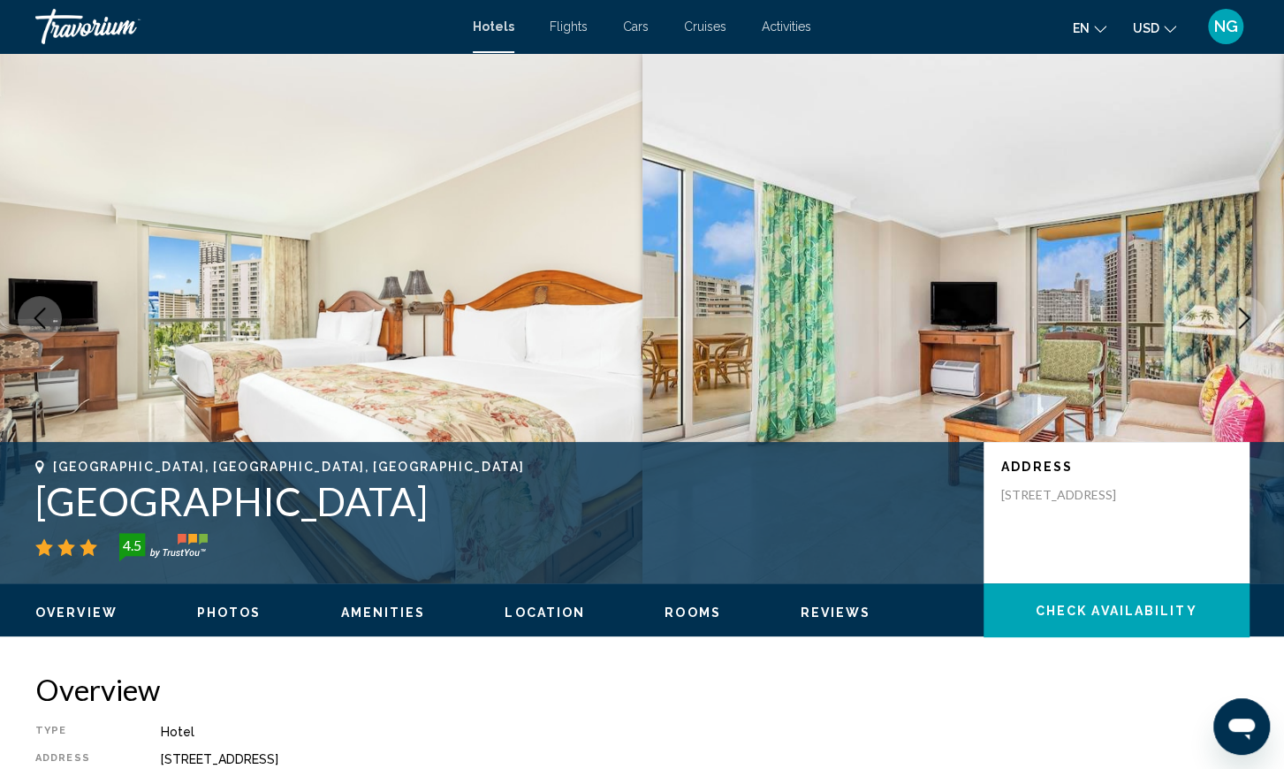
click at [1240, 315] on icon "Next image" at bounding box center [1243, 317] width 21 height 21
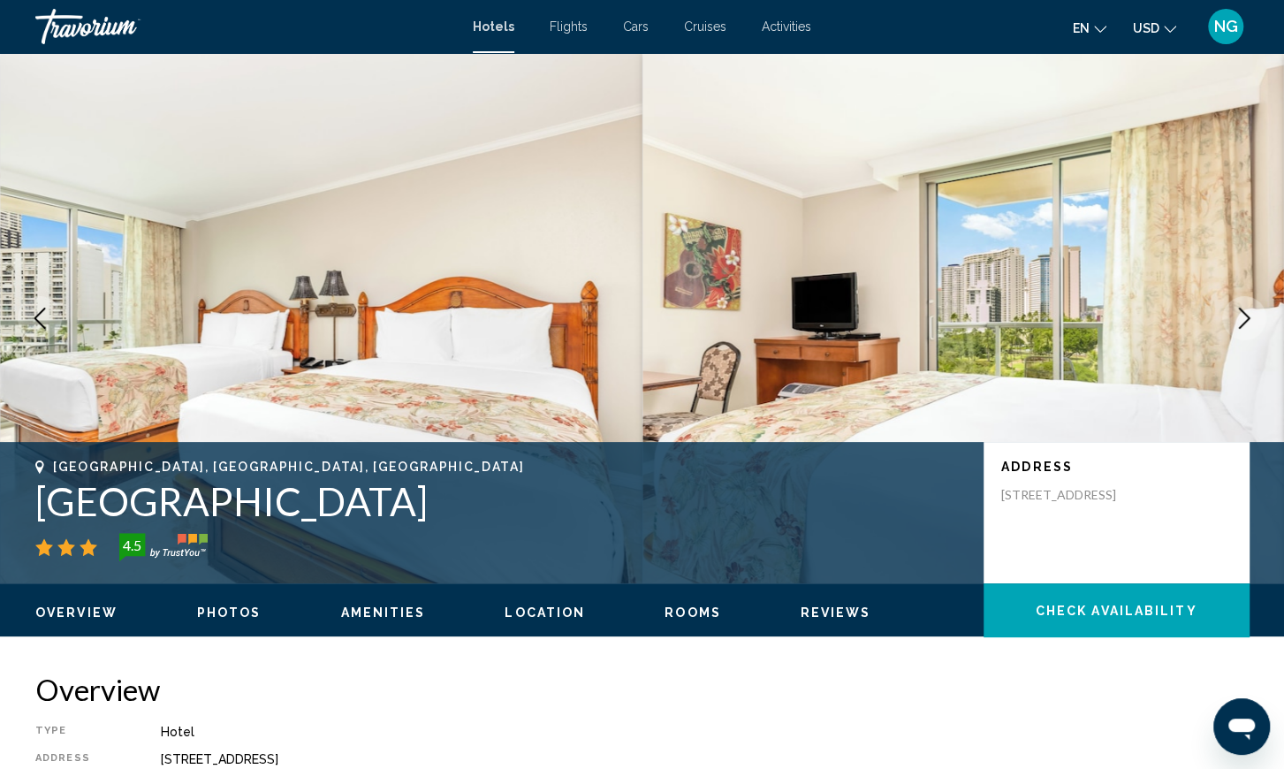
click at [1240, 315] on icon "Next image" at bounding box center [1243, 317] width 21 height 21
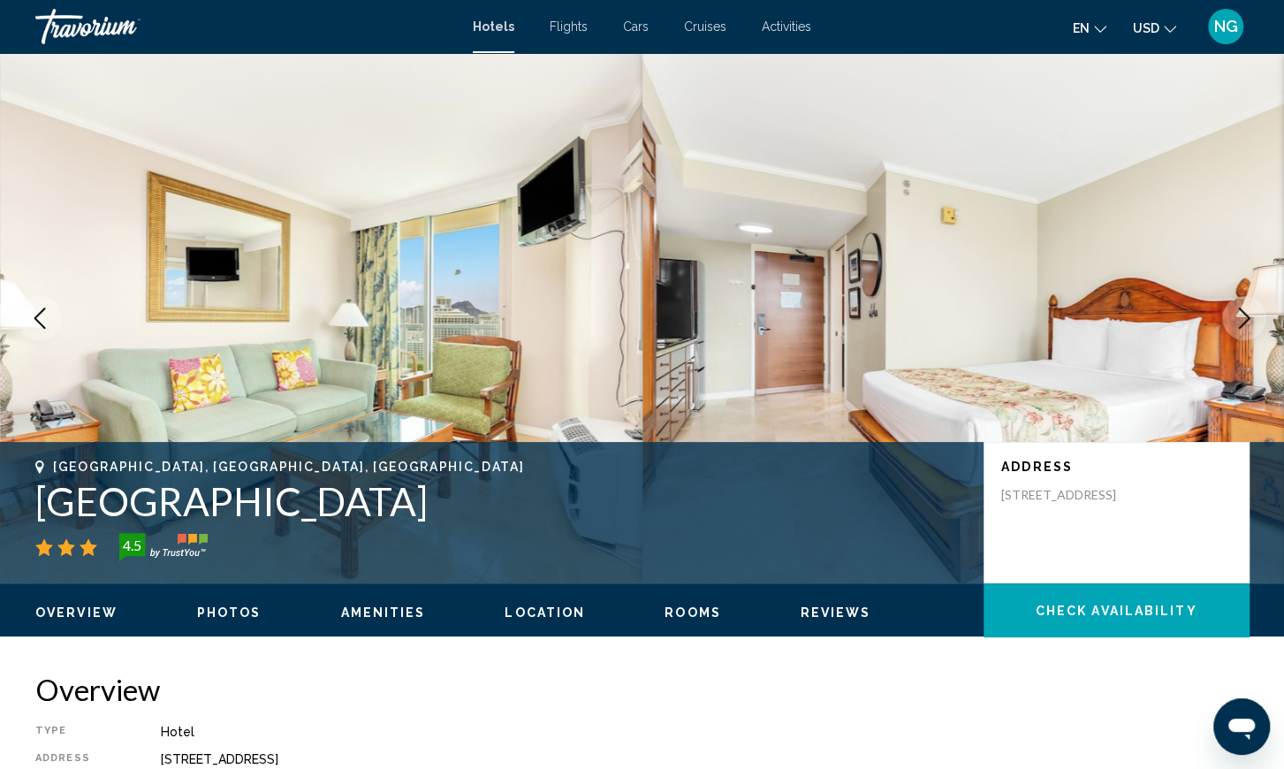
click at [1240, 315] on icon "Next image" at bounding box center [1243, 317] width 21 height 21
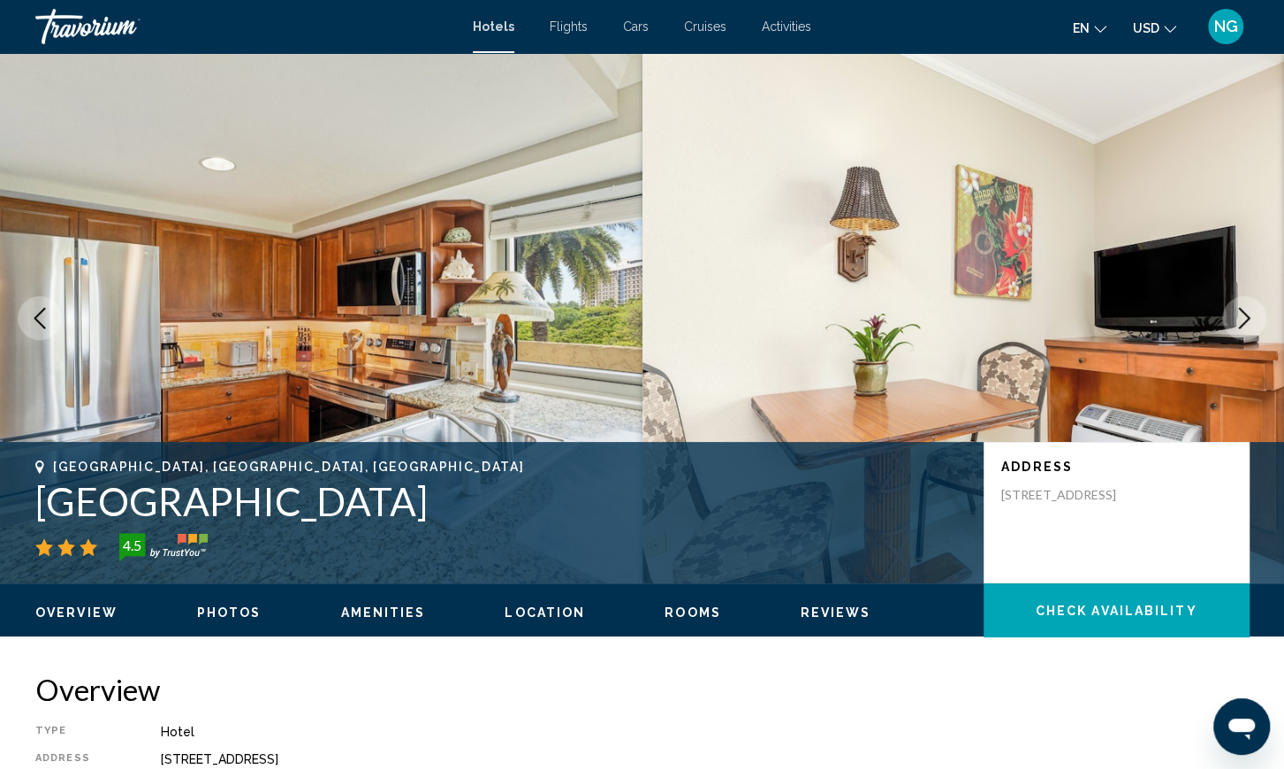
click at [1240, 315] on icon "Next image" at bounding box center [1243, 317] width 21 height 21
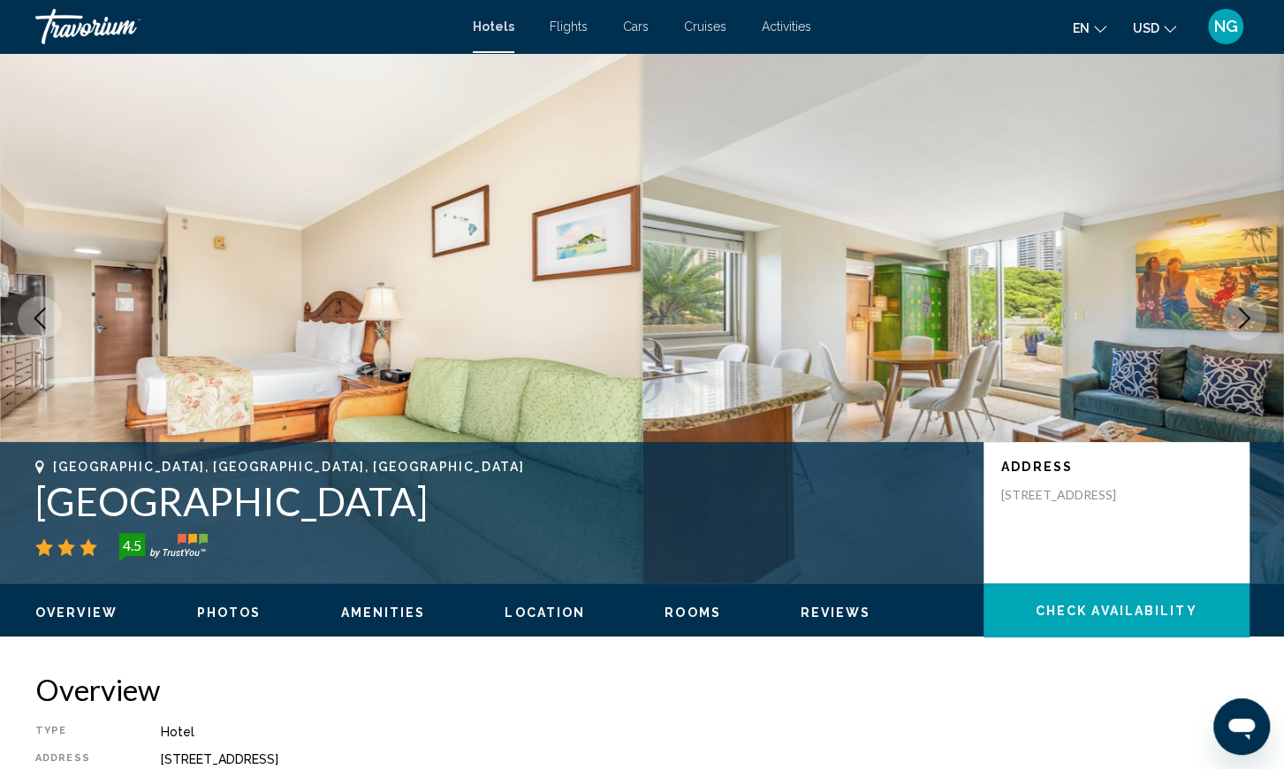
click at [1240, 315] on icon "Next image" at bounding box center [1243, 317] width 21 height 21
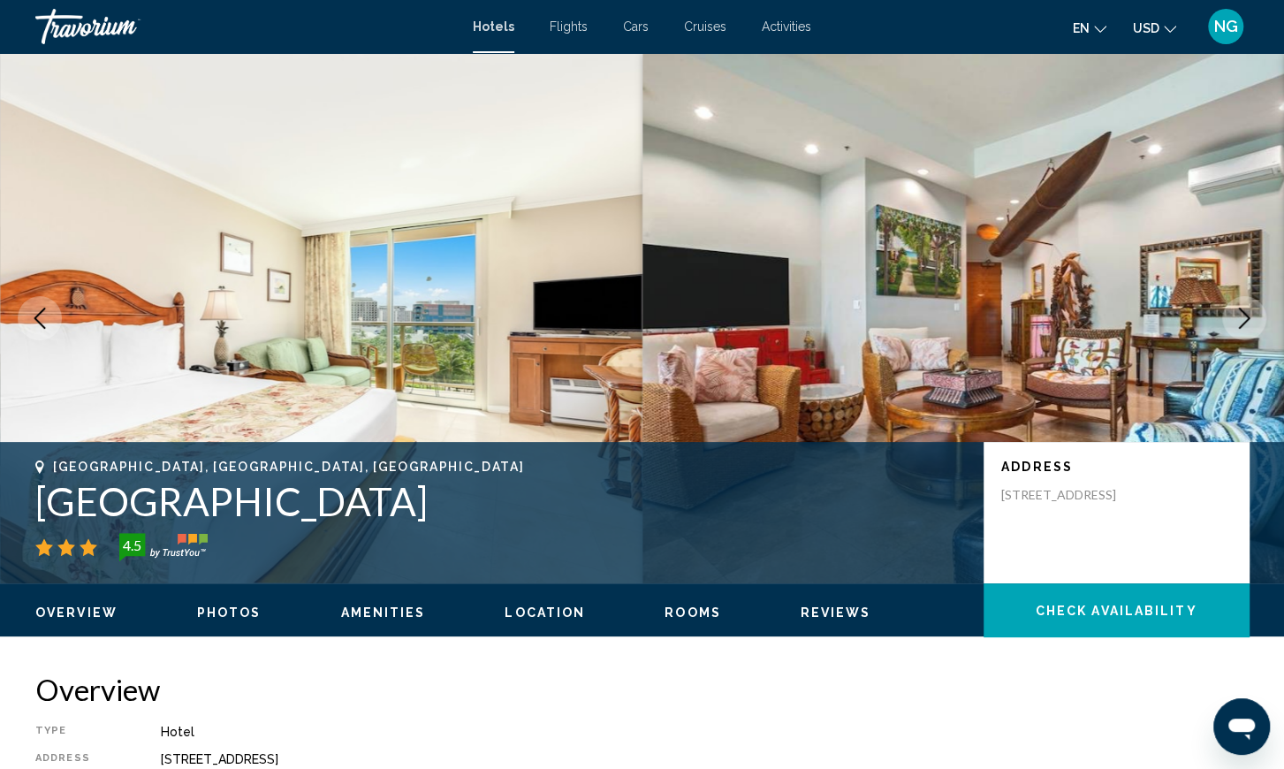
click at [1240, 315] on icon "Next image" at bounding box center [1243, 317] width 21 height 21
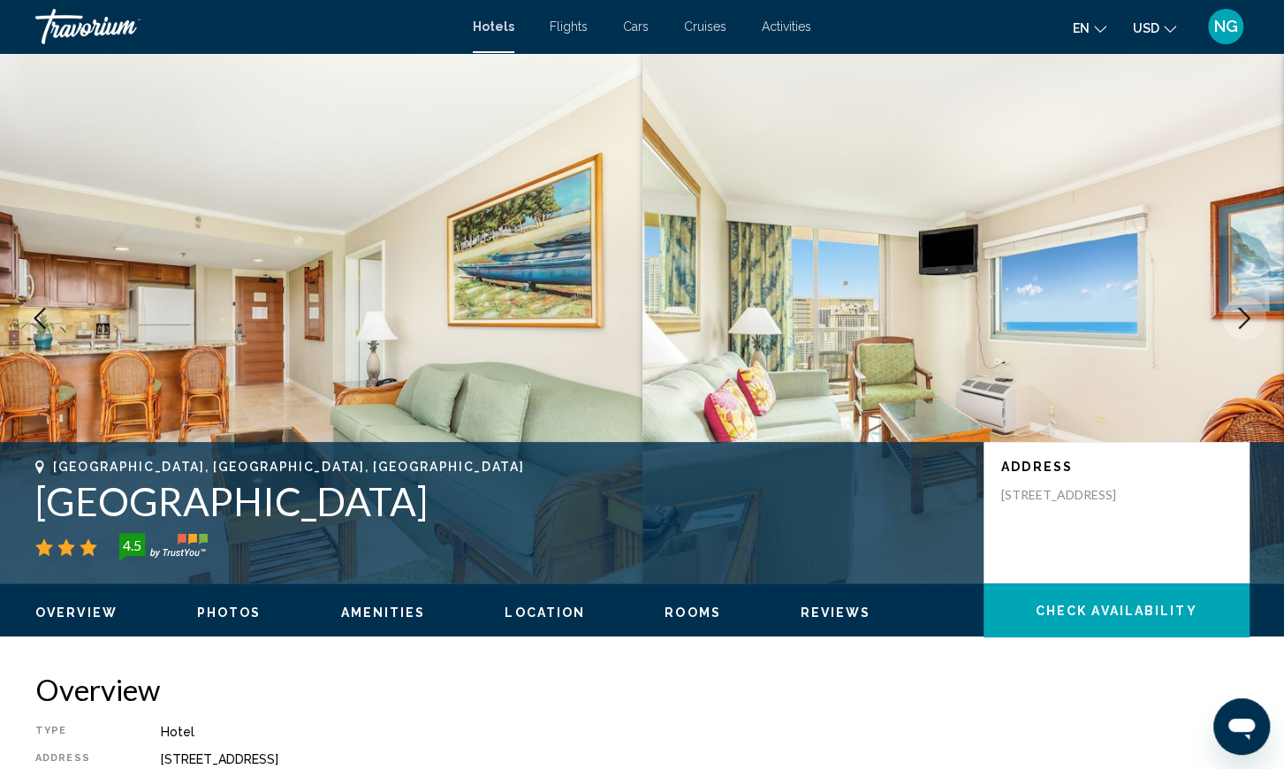
click at [1240, 315] on icon "Next image" at bounding box center [1243, 317] width 21 height 21
